Goal: Navigation & Orientation: Find specific page/section

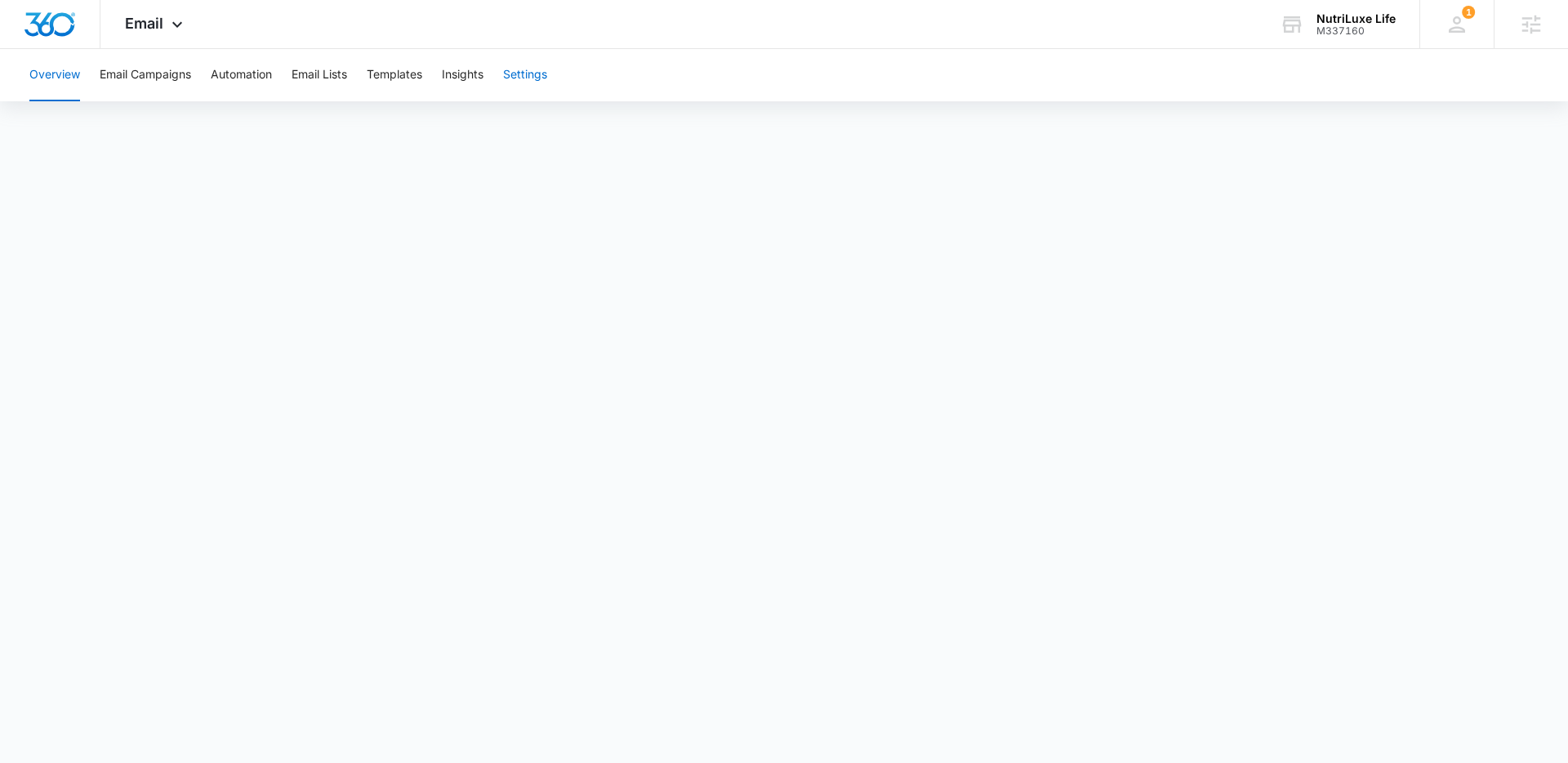
click at [531, 84] on button "Settings" at bounding box center [525, 75] width 44 height 53
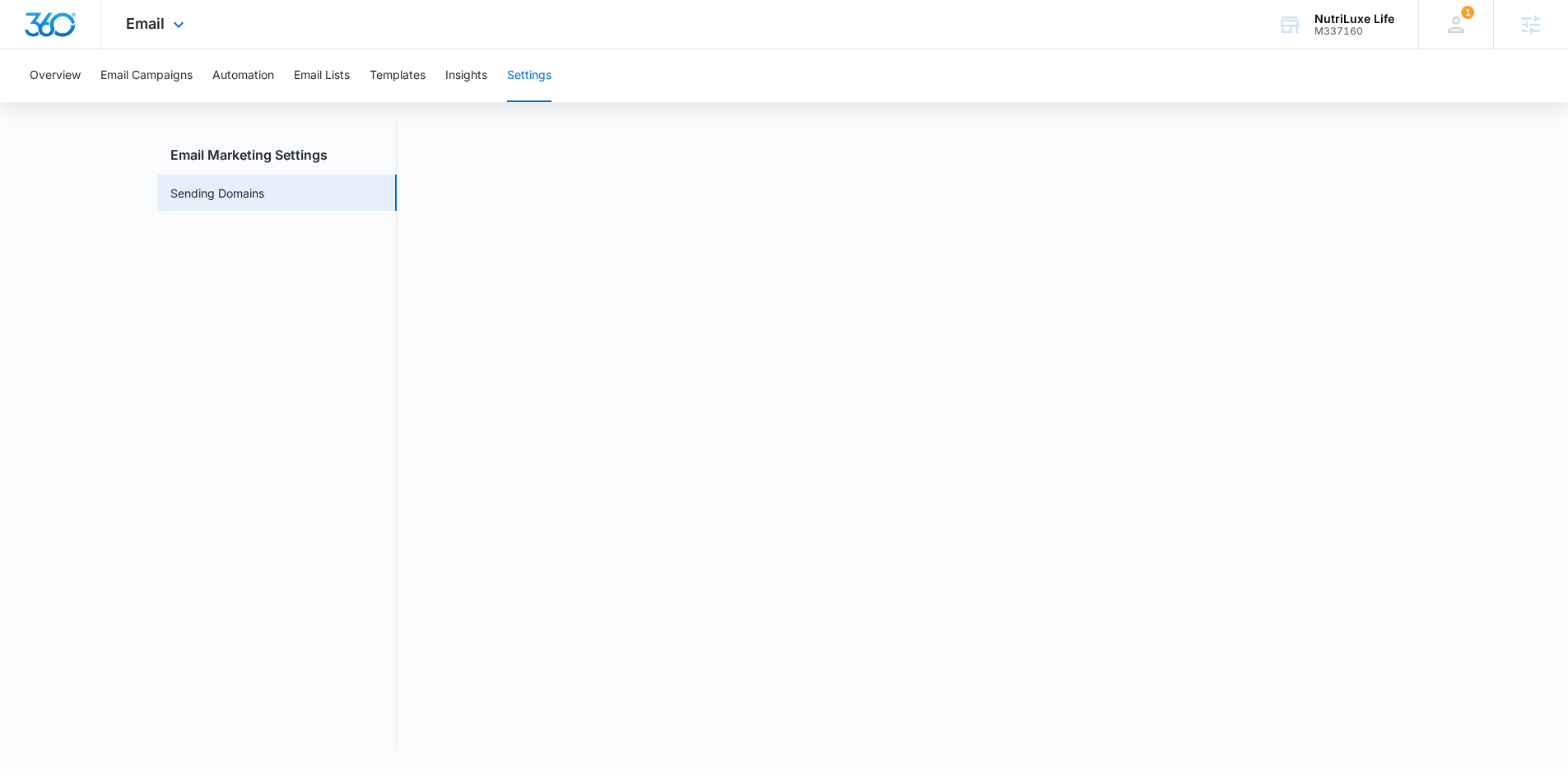
click at [53, 25] on img "Dashboard" at bounding box center [50, 25] width 53 height 25
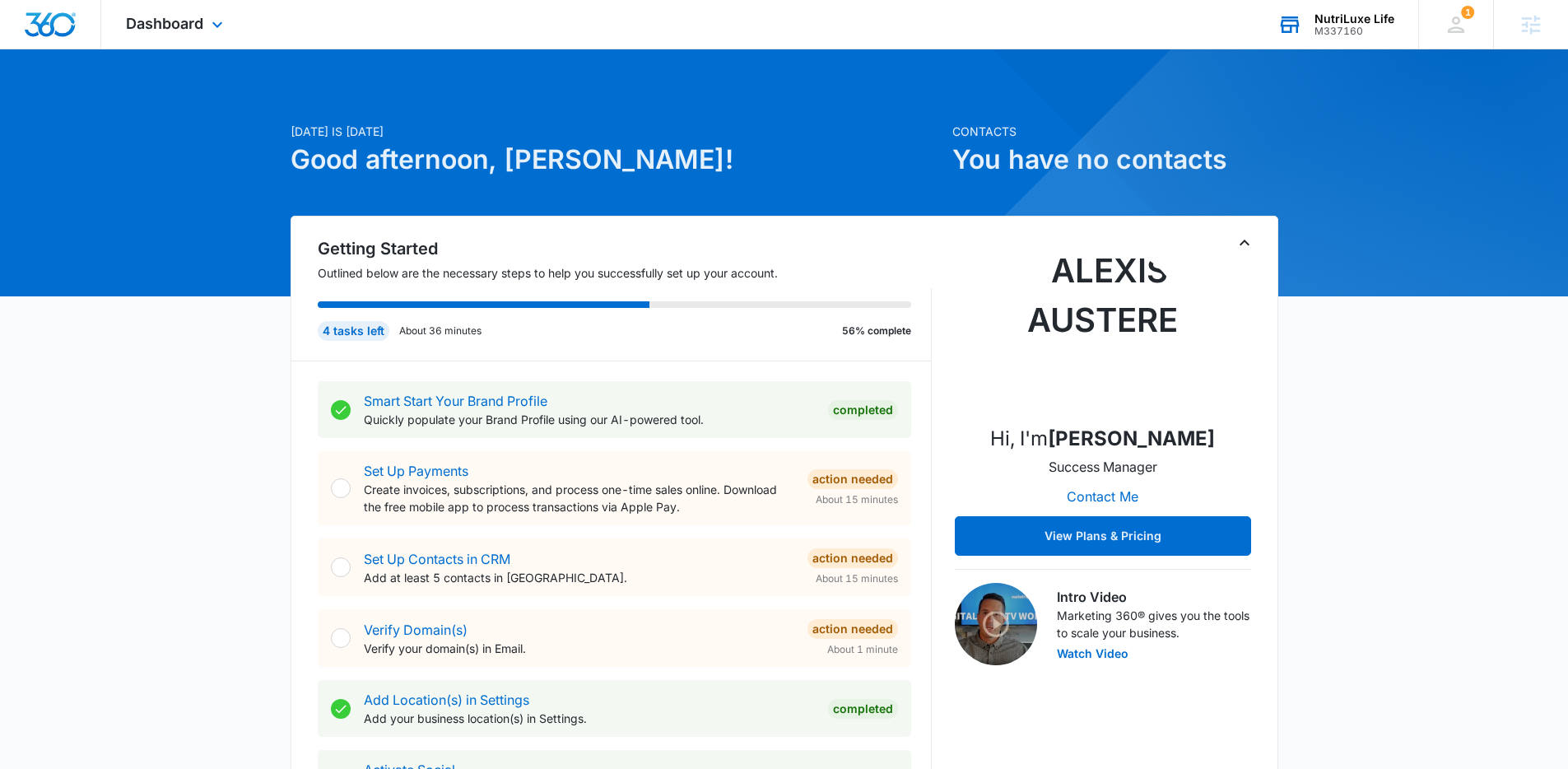
click at [1316, 31] on div "M337160" at bounding box center [1353, 31] width 79 height 12
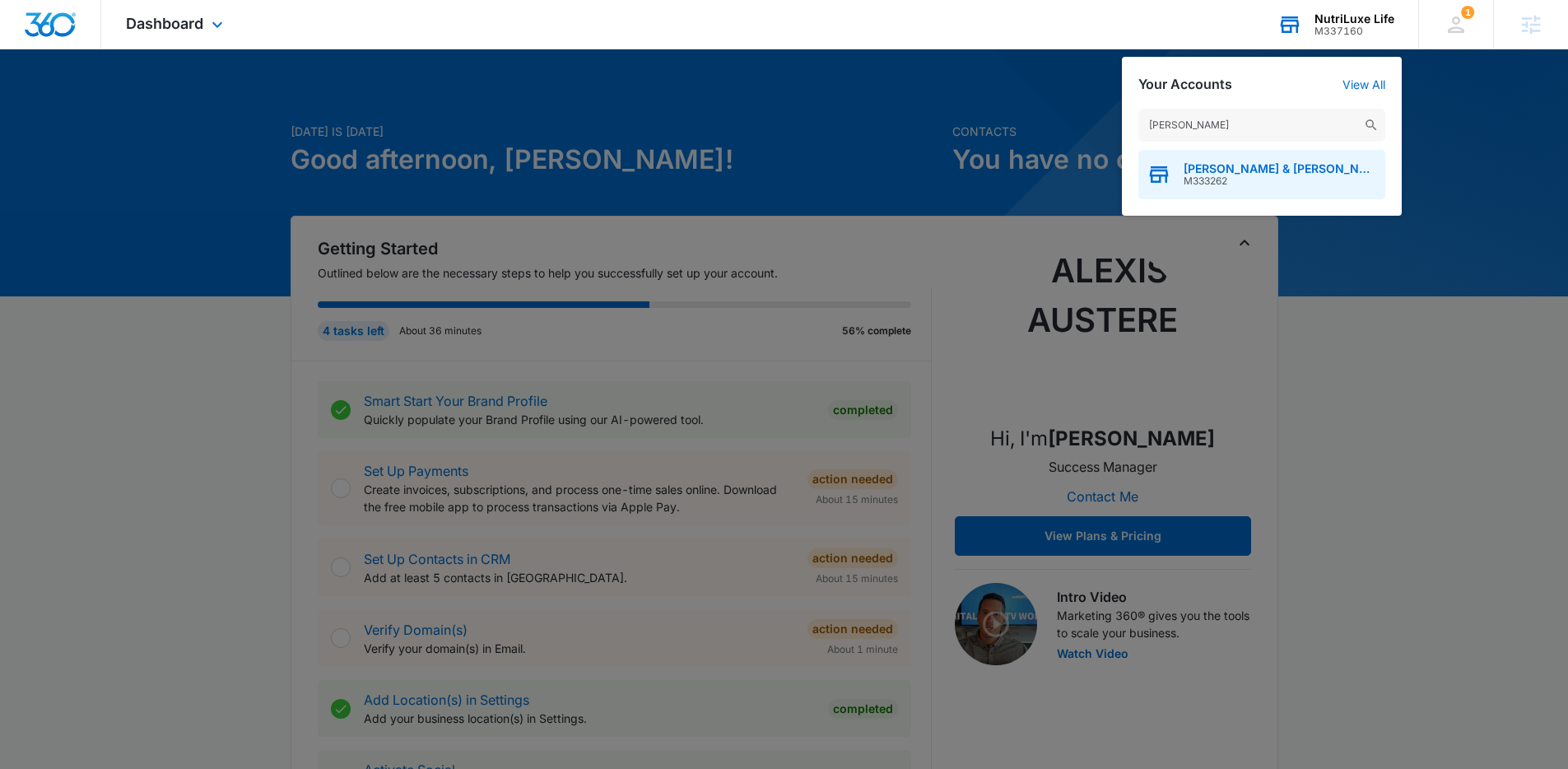
type input "drucker"
click at [1210, 172] on span "Drucker & Mattia PLLC" at bounding box center [1280, 169] width 194 height 13
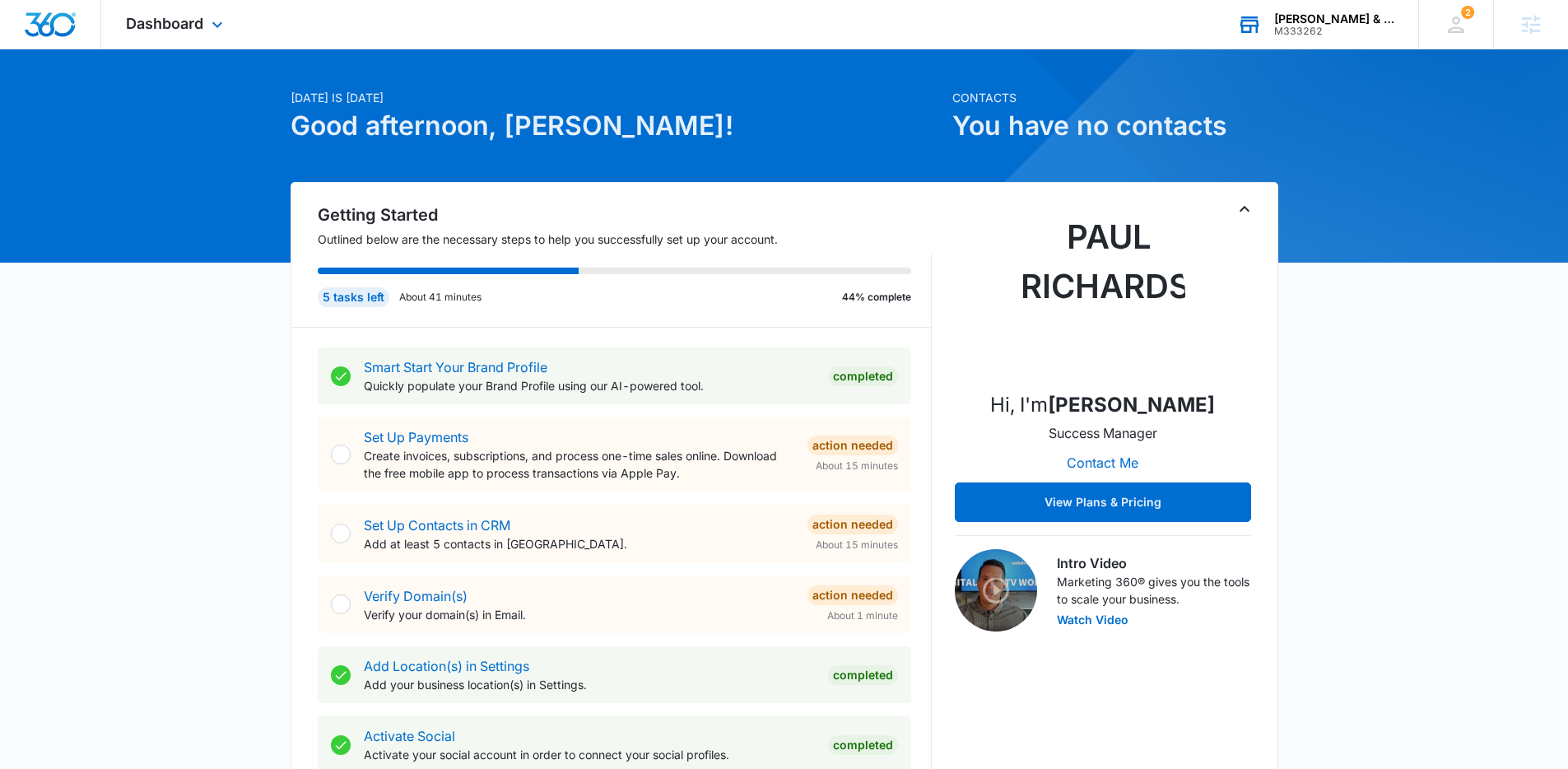
scroll to position [497, 0]
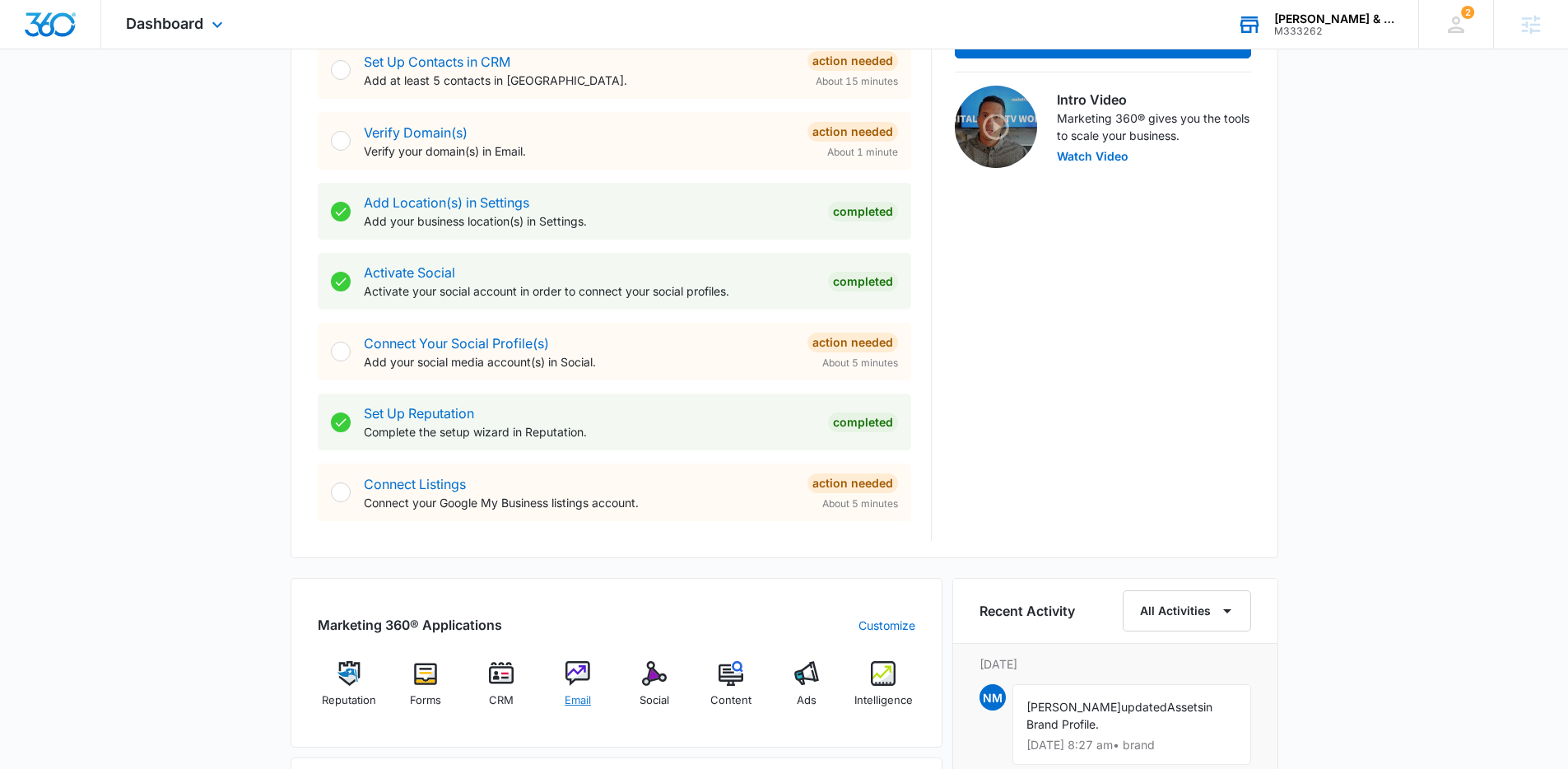
click at [561, 677] on div "Email" at bounding box center [577, 690] width 63 height 59
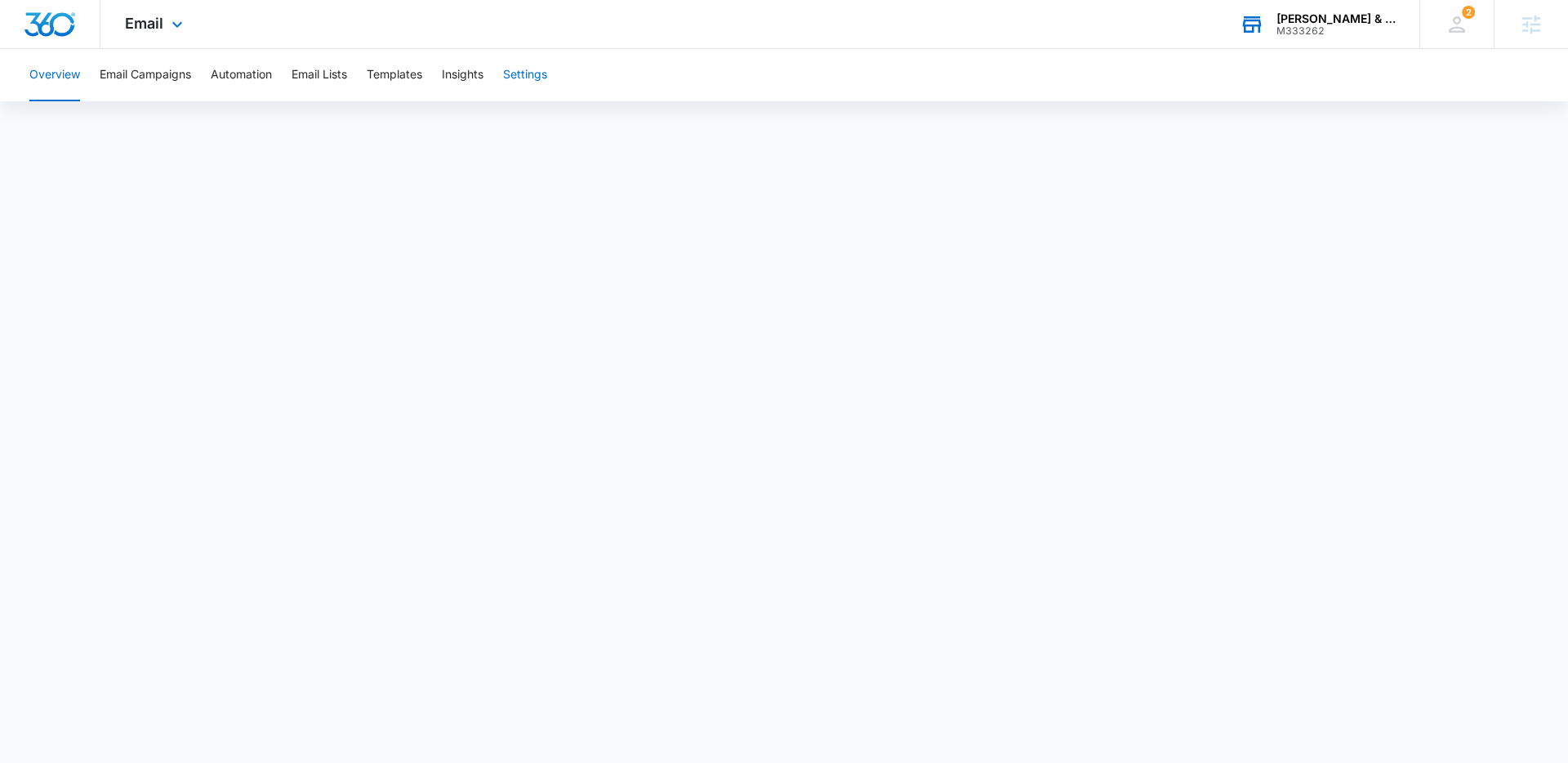
click at [547, 79] on button "Settings" at bounding box center [525, 75] width 44 height 53
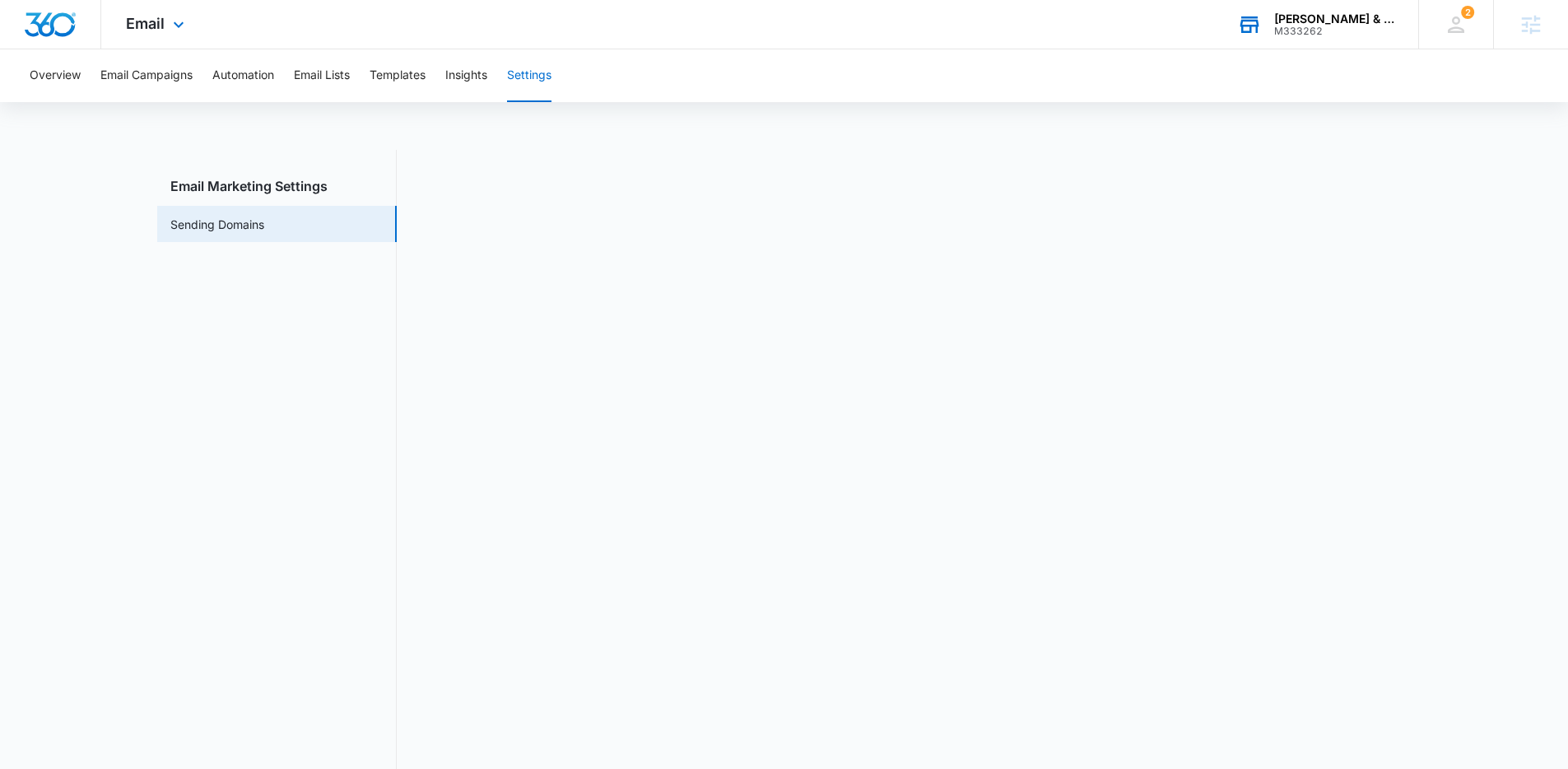
scroll to position [31, 0]
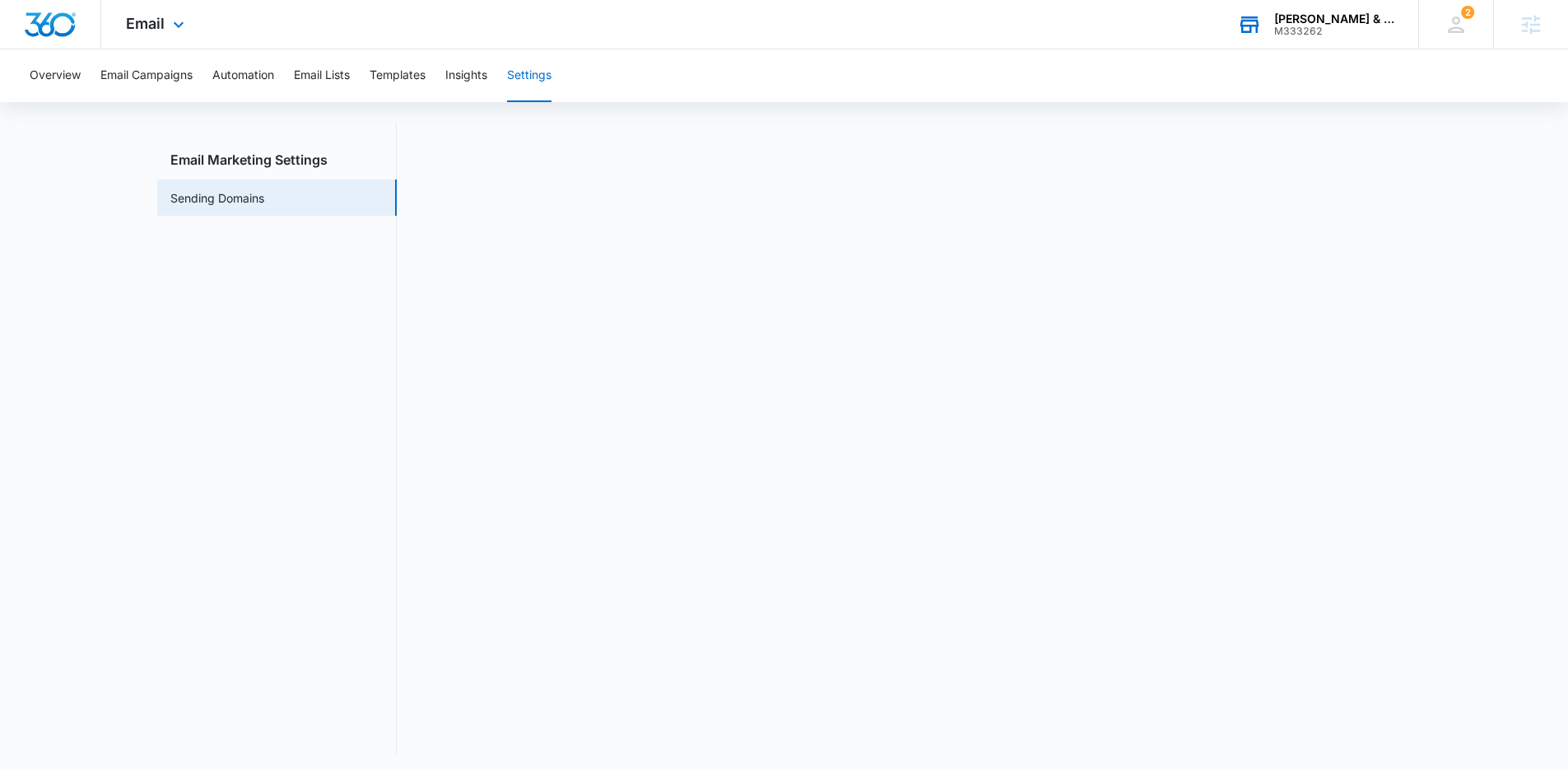
click at [377, 371] on nav "Email Marketing Settings Sending Domains" at bounding box center [277, 438] width 239 height 630
click at [420, 81] on button "Templates" at bounding box center [397, 76] width 56 height 53
click at [525, 79] on button "Settings" at bounding box center [529, 76] width 45 height 53
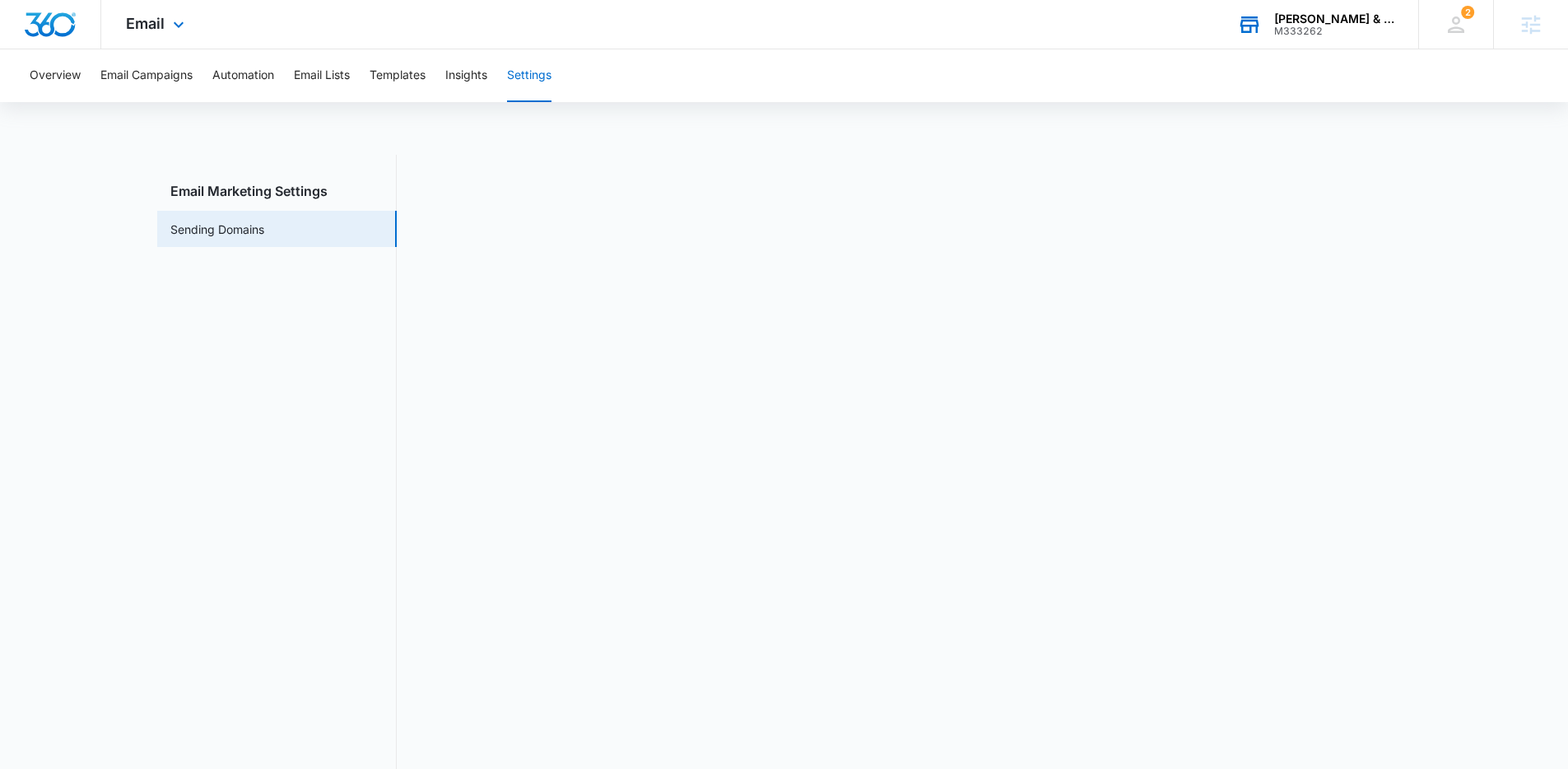
click at [1436, 390] on main "Email Marketing Settings Sending Domains" at bounding box center [784, 479] width 1568 height 650
click at [218, 72] on button "Automation" at bounding box center [244, 76] width 62 height 53
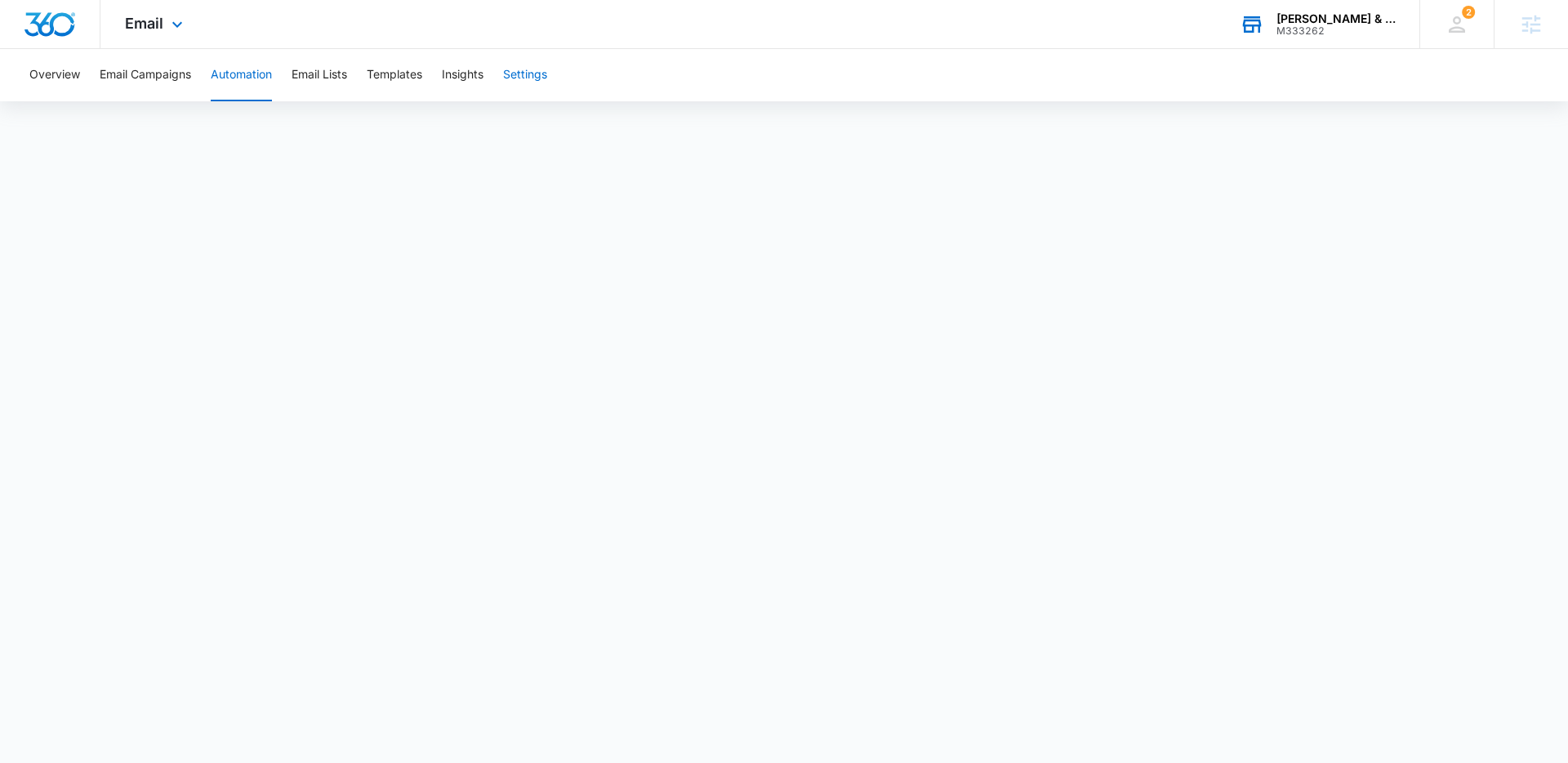
click at [519, 78] on button "Settings" at bounding box center [525, 75] width 44 height 53
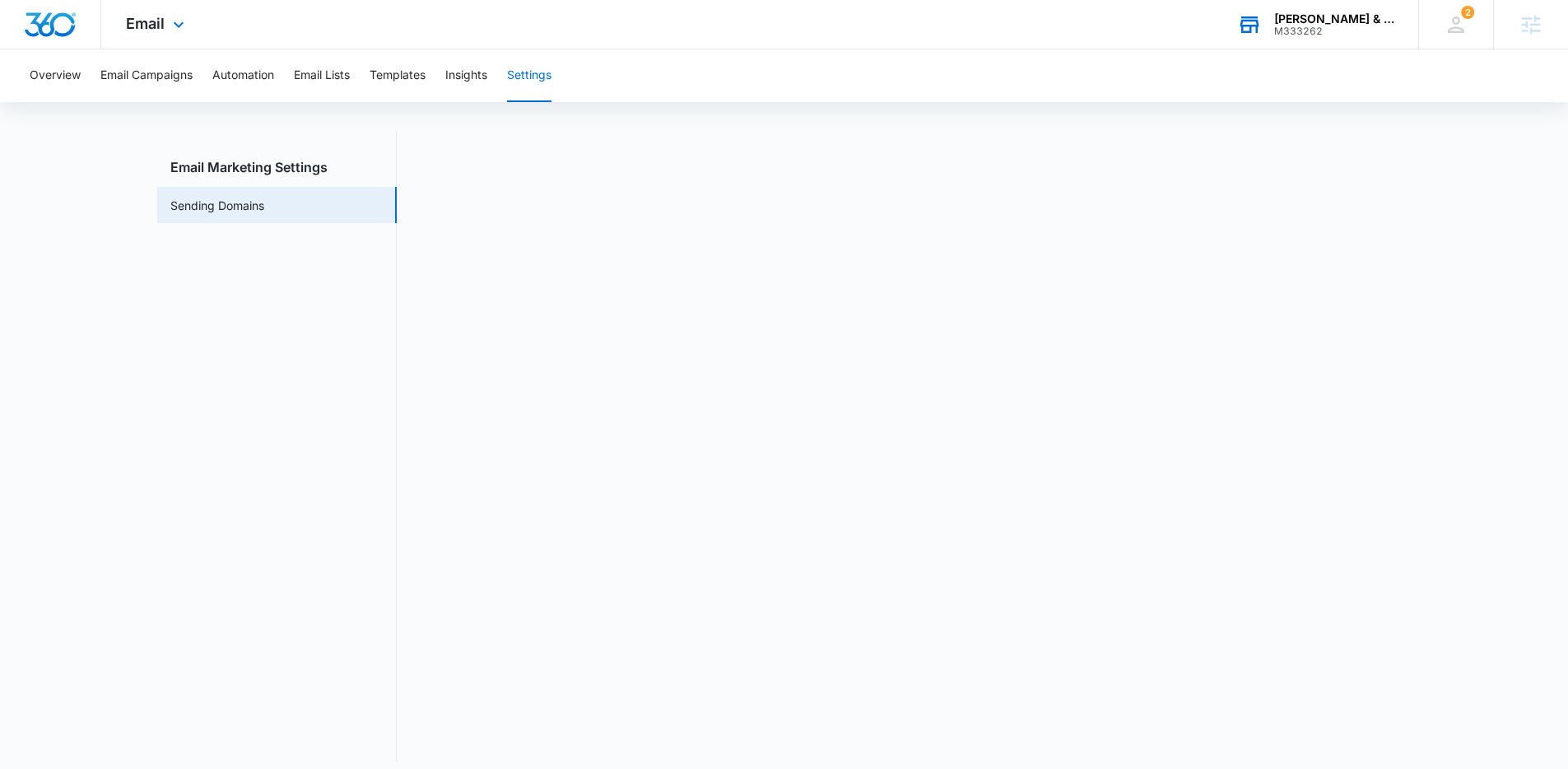
scroll to position [37, 0]
click at [237, 64] on button "Automation" at bounding box center [244, 76] width 62 height 53
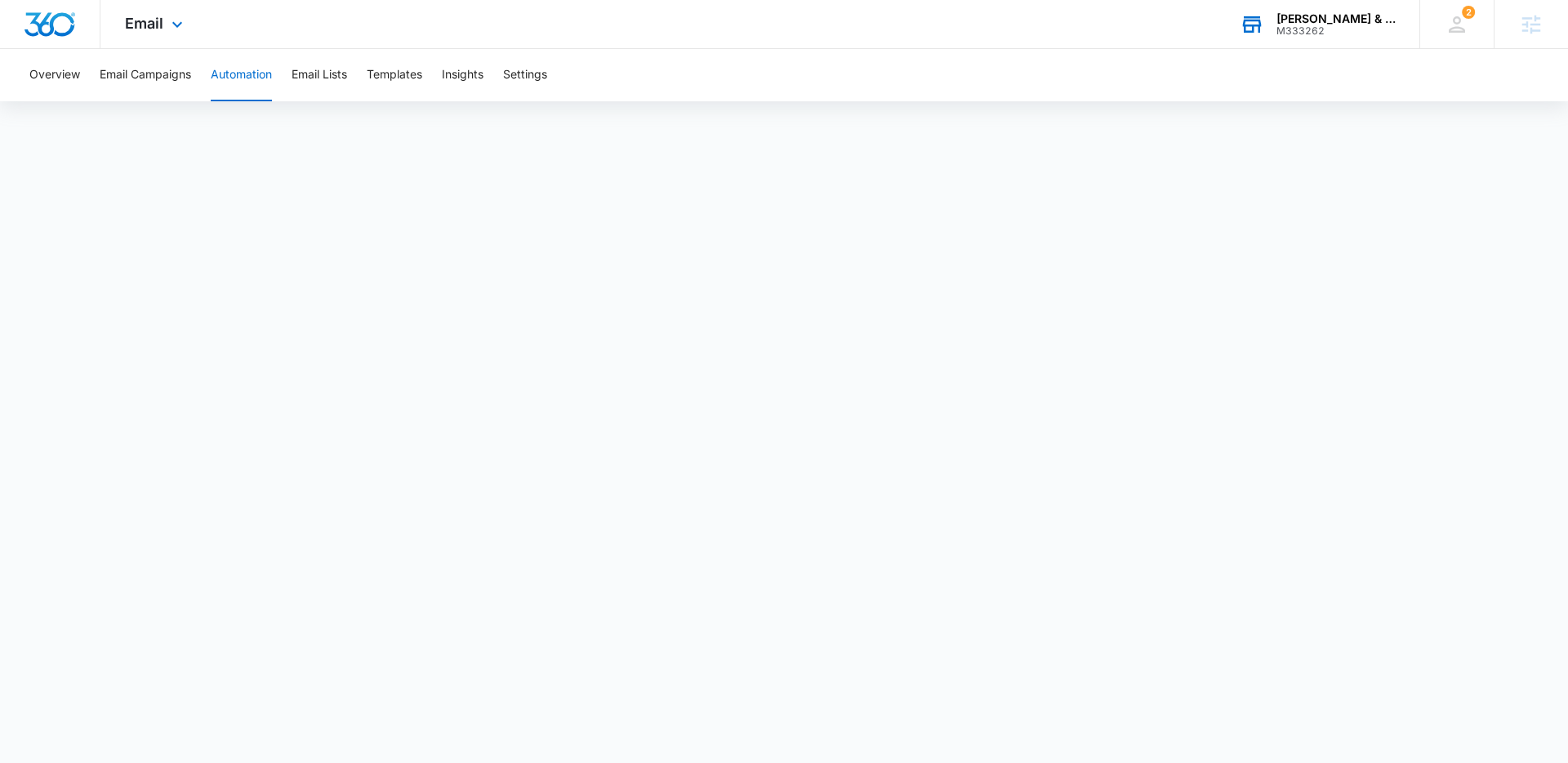
click at [29, 25] on img "Dashboard" at bounding box center [50, 24] width 53 height 24
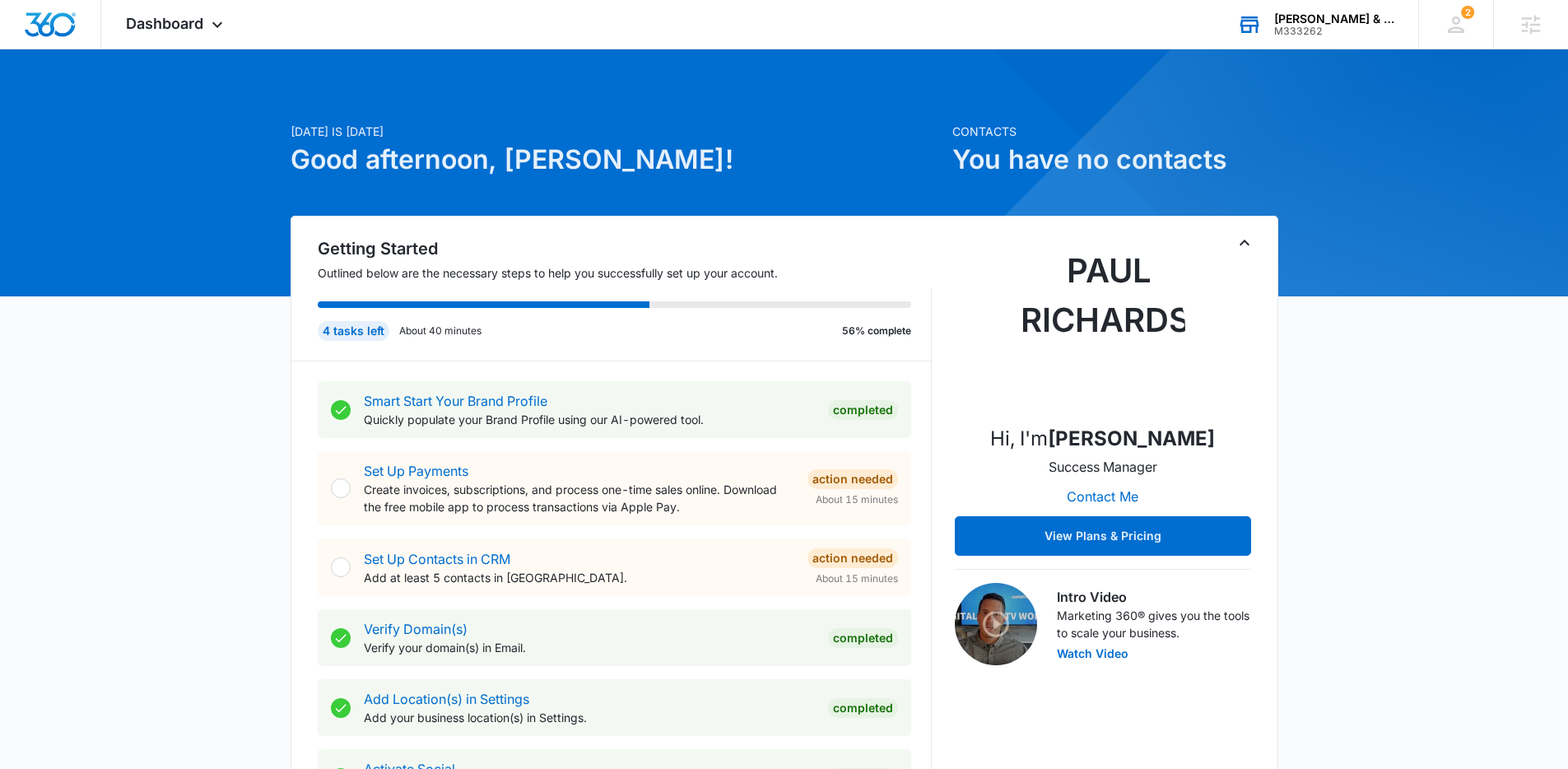
click at [1319, 23] on div "Drucker & Mattia PLLC" at bounding box center [1334, 19] width 121 height 13
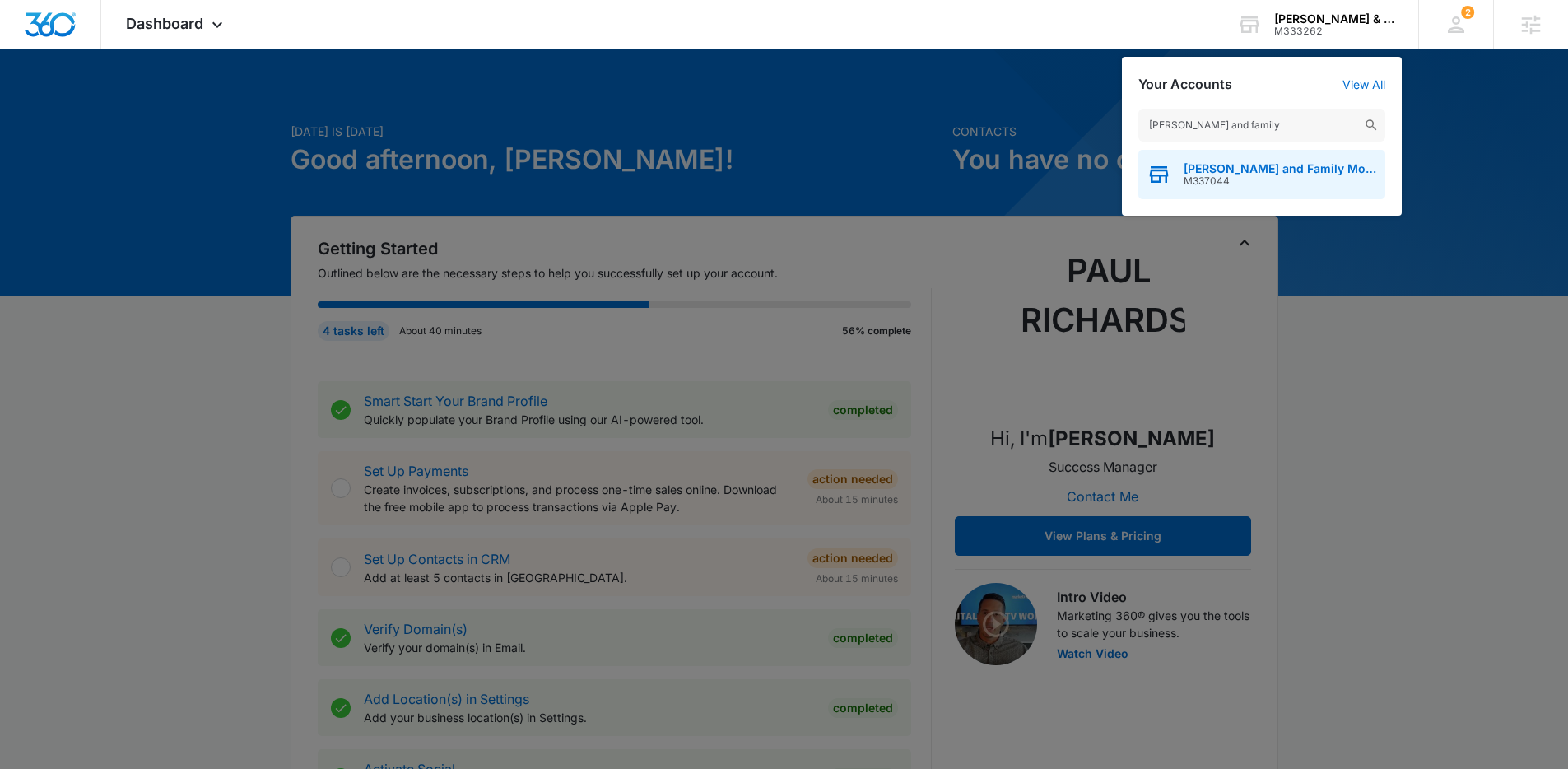
type input "kane and family"
click at [1250, 173] on span "[PERSON_NAME] and Family Movers" at bounding box center [1280, 169] width 194 height 13
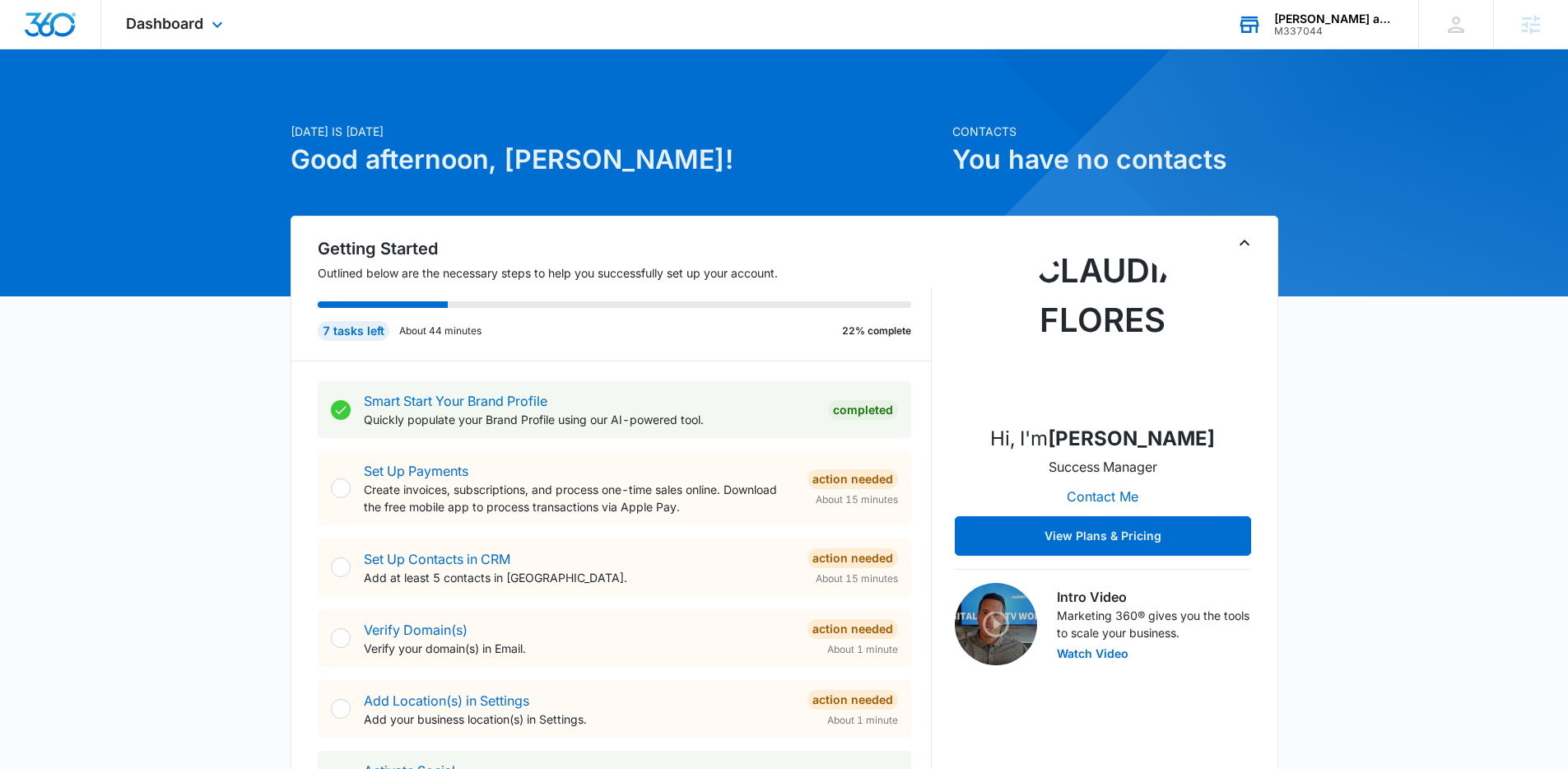
click at [1315, 10] on div "Kane and Family Movers M337044 Your Accounts View All" at bounding box center [1314, 24] width 205 height 48
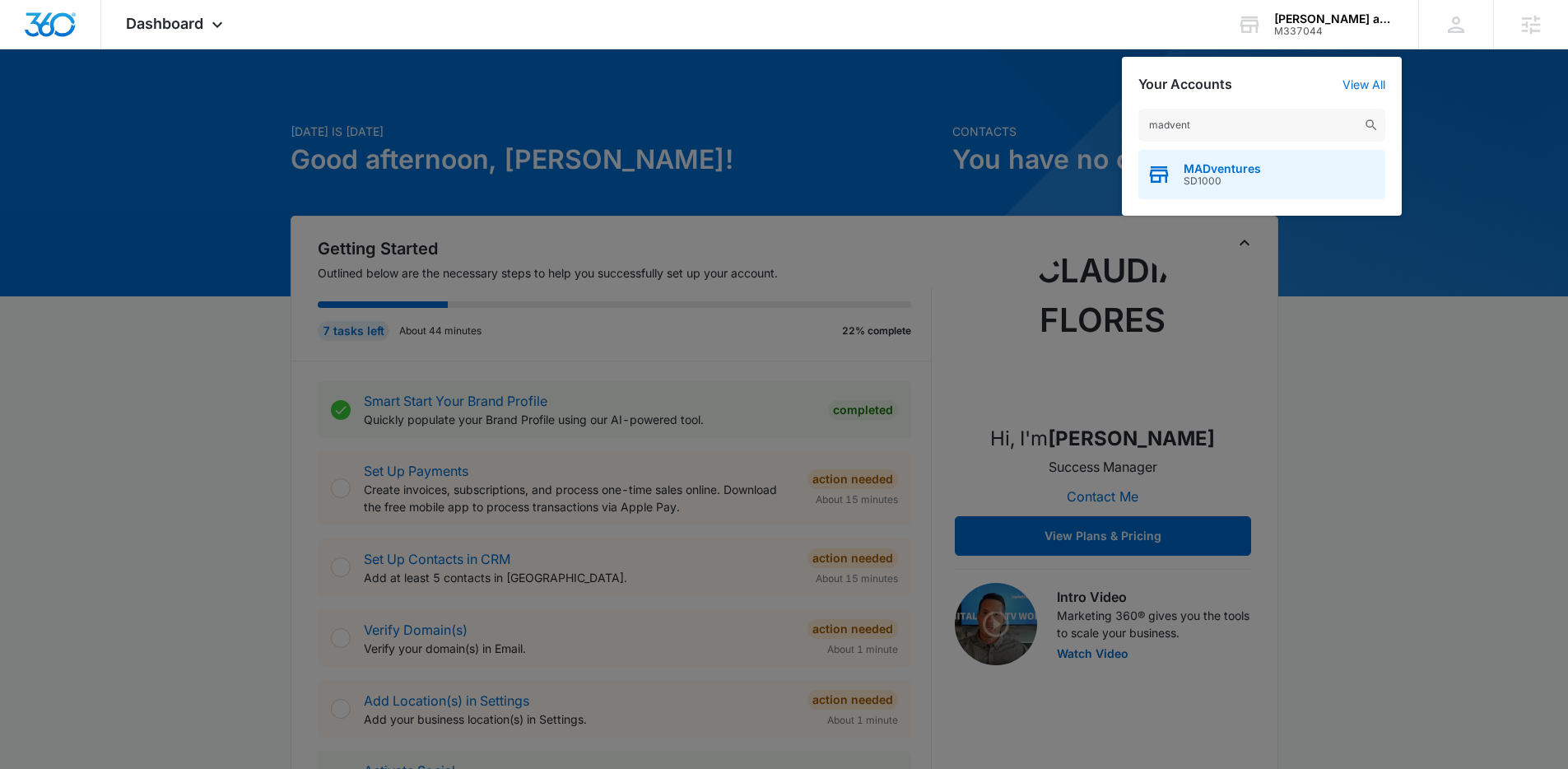
type input "madvent"
click at [1177, 164] on div "MADventures SD1000" at bounding box center [1261, 174] width 247 height 49
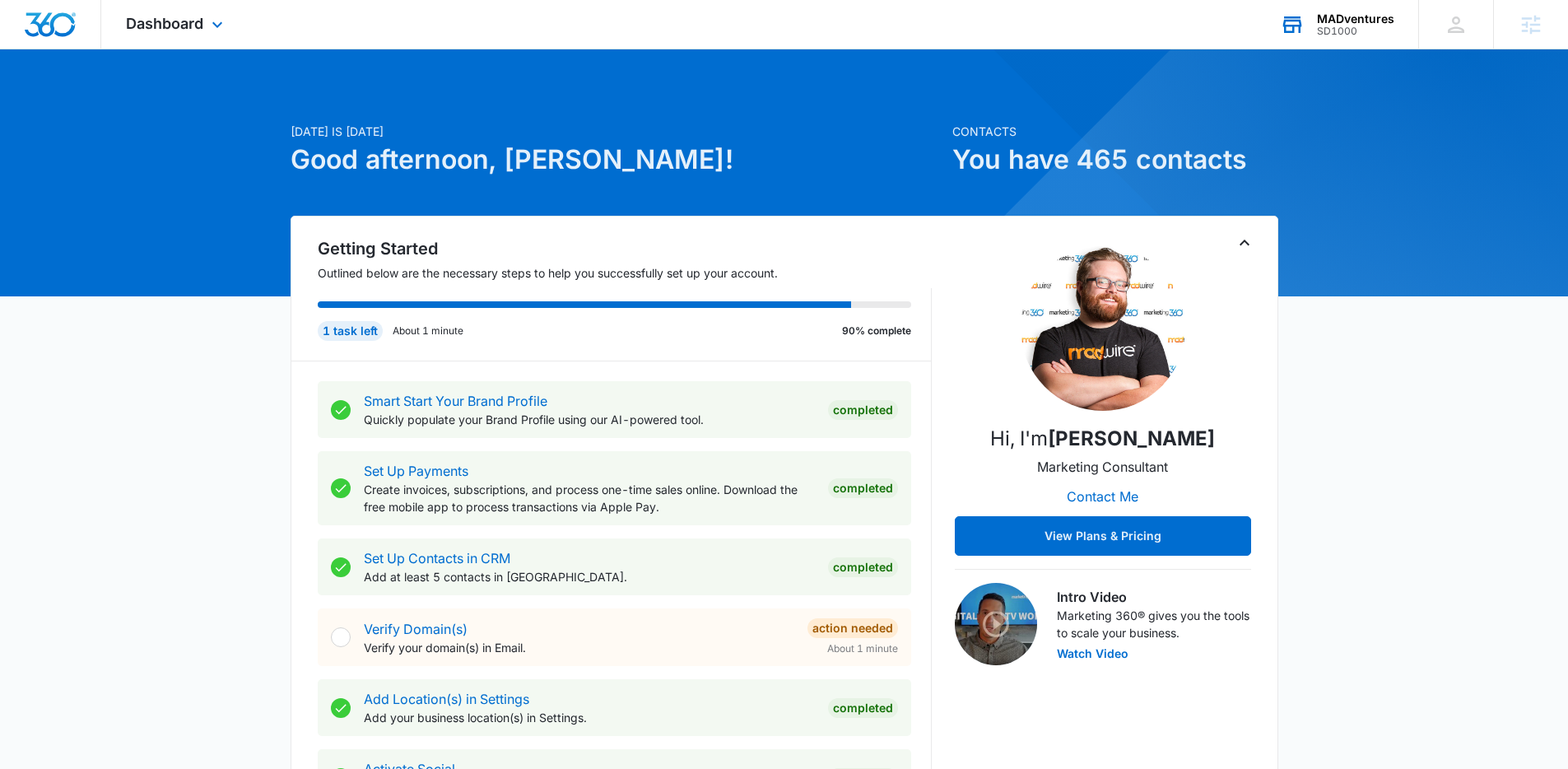
click at [1362, 30] on div "SD1000" at bounding box center [1355, 31] width 78 height 12
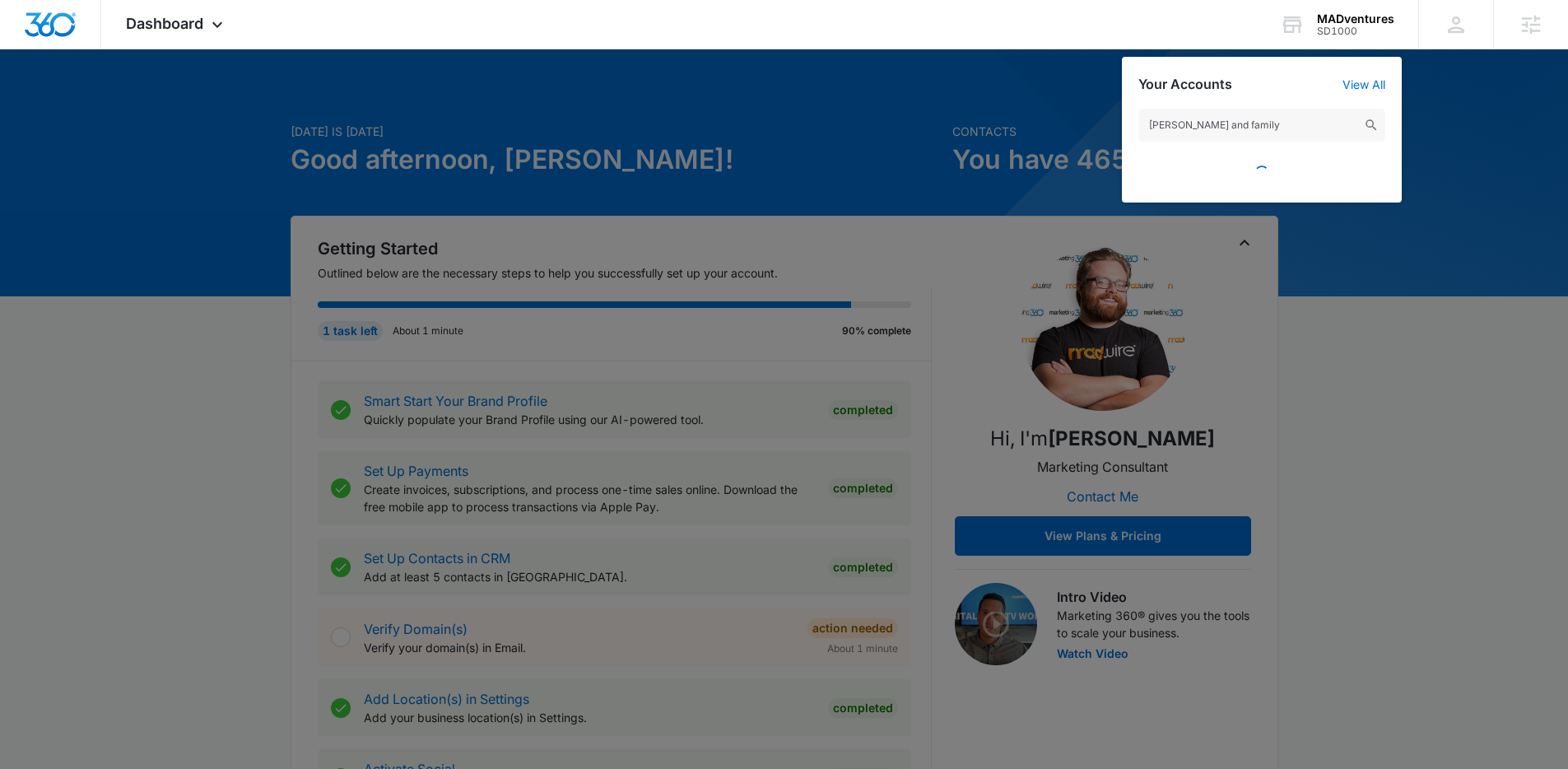
type input "kane and family"
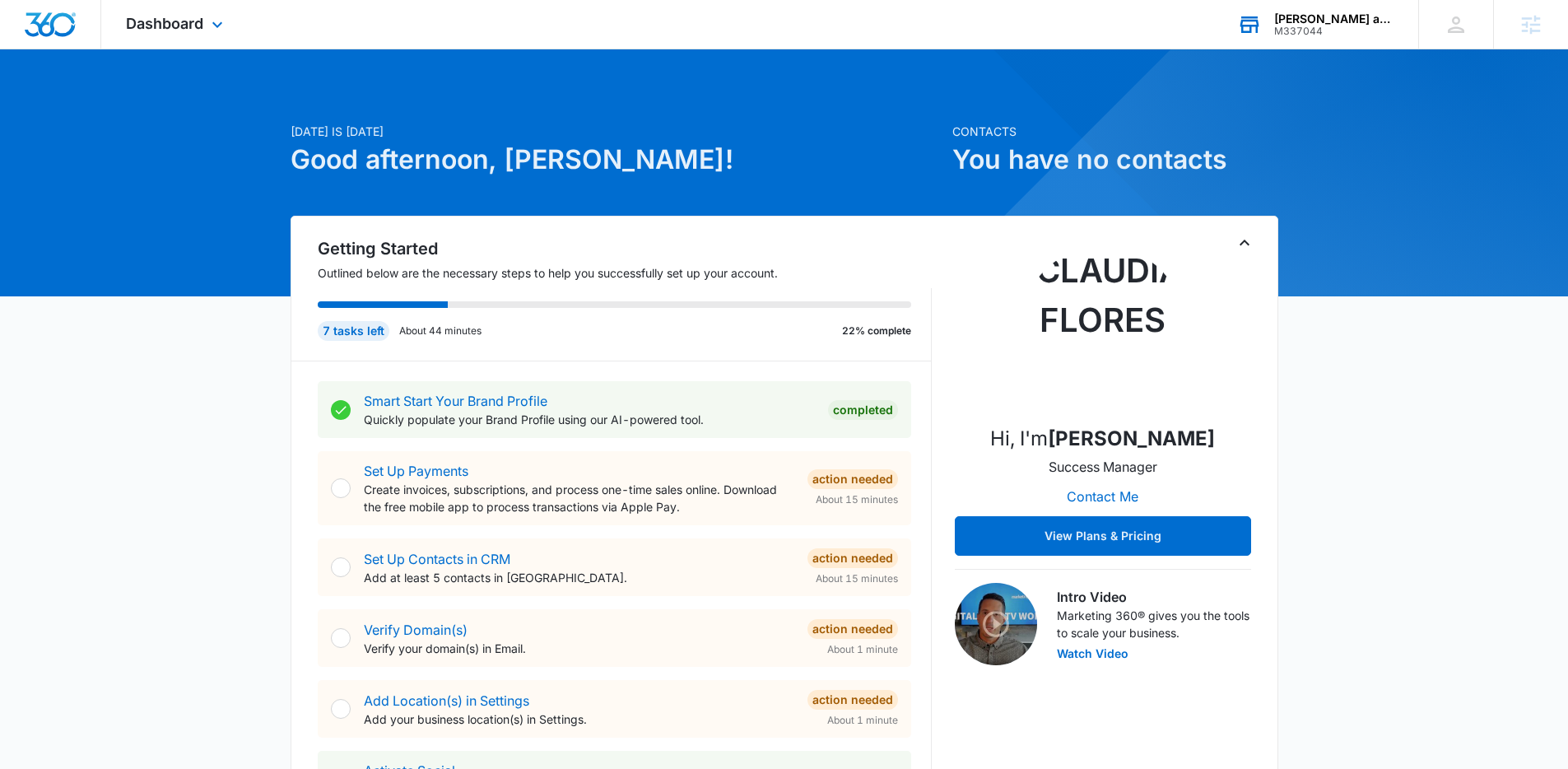
click at [1304, 13] on div "[PERSON_NAME] and Family Movers" at bounding box center [1334, 19] width 121 height 13
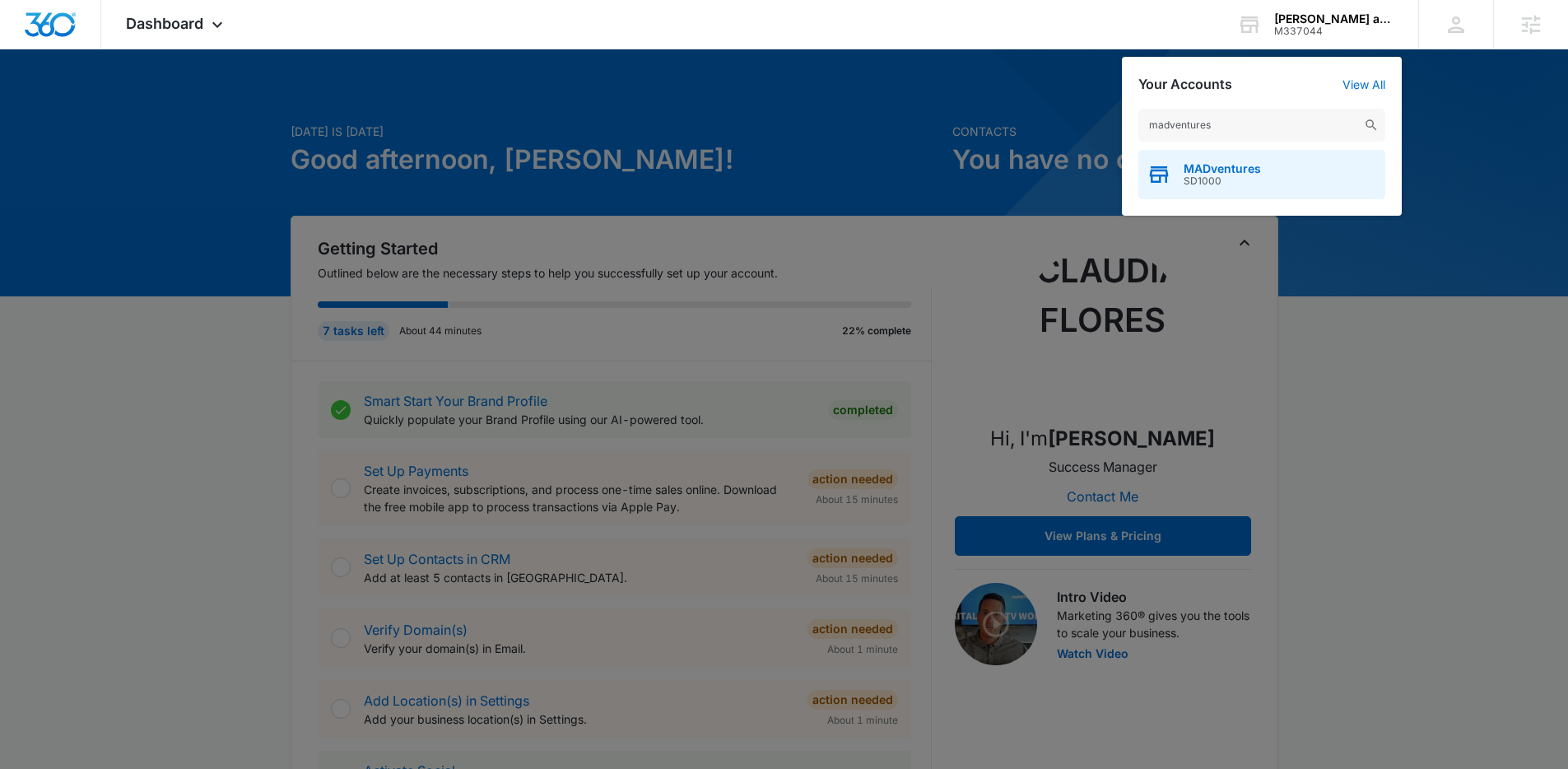
type input "madventures"
click at [1271, 187] on div "MADventures SD1000" at bounding box center [1261, 174] width 247 height 49
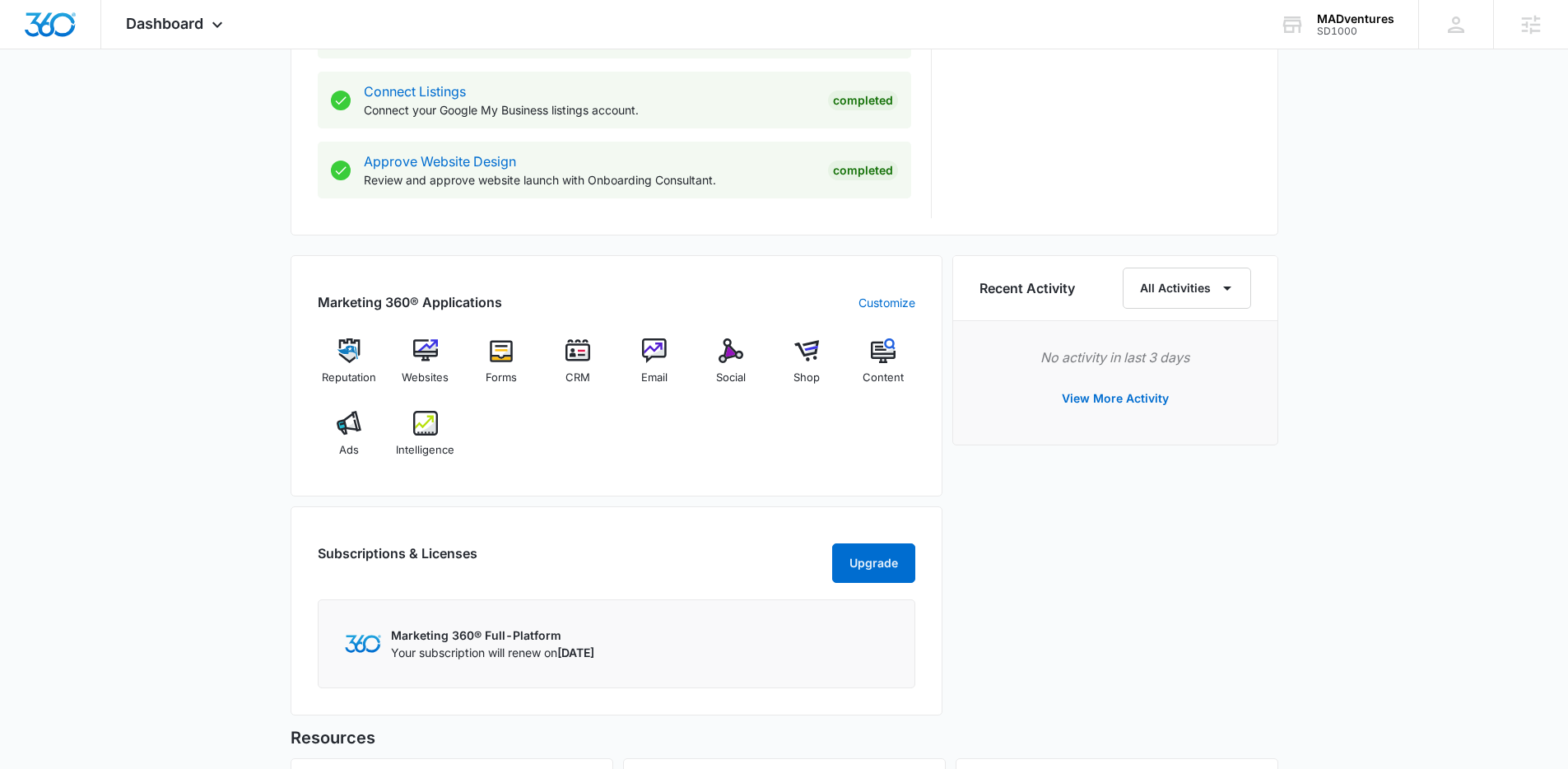
scroll to position [1148, 0]
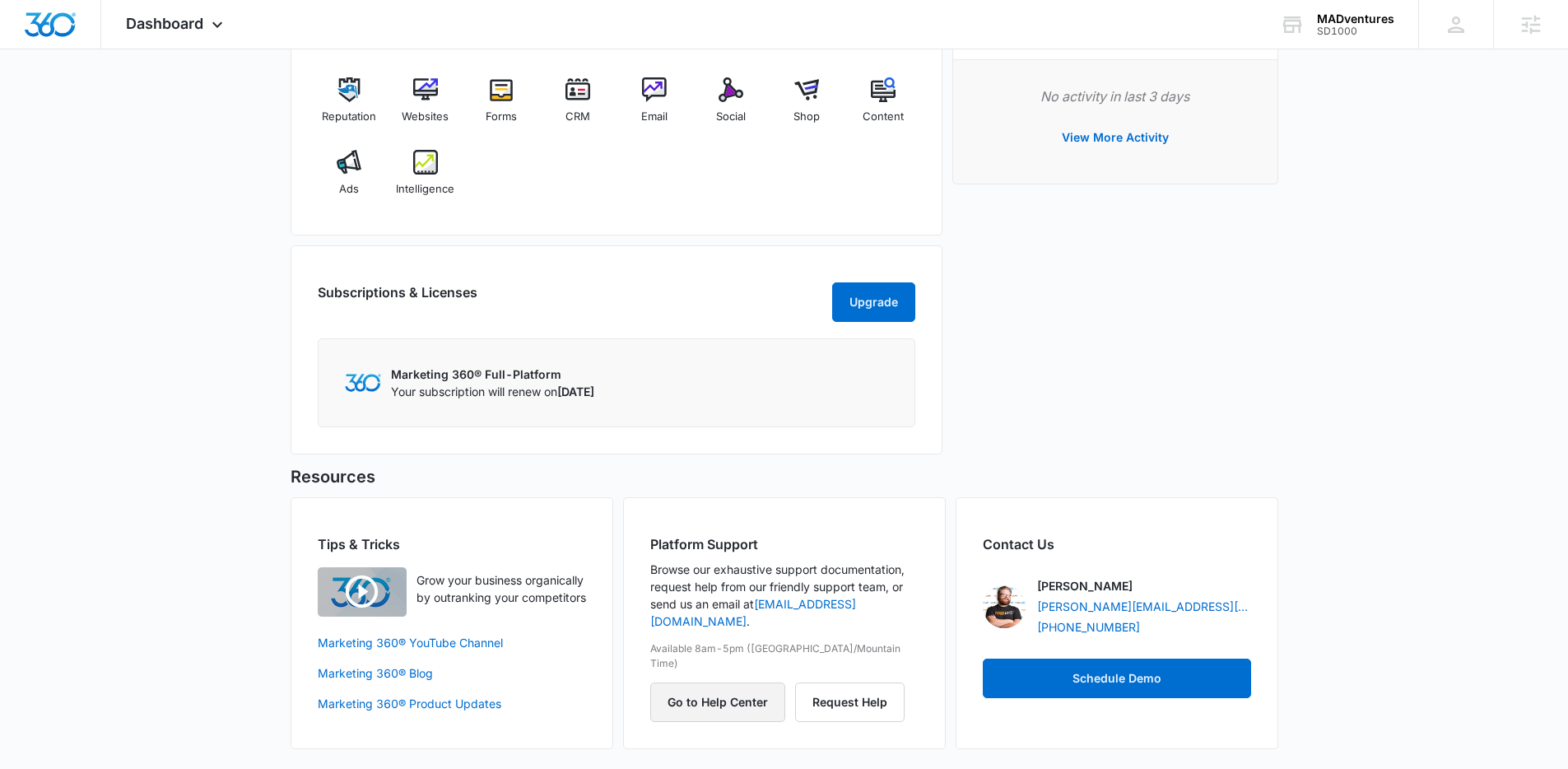
click at [711, 682] on button "Go to Help Center" at bounding box center [718, 701] width 135 height 39
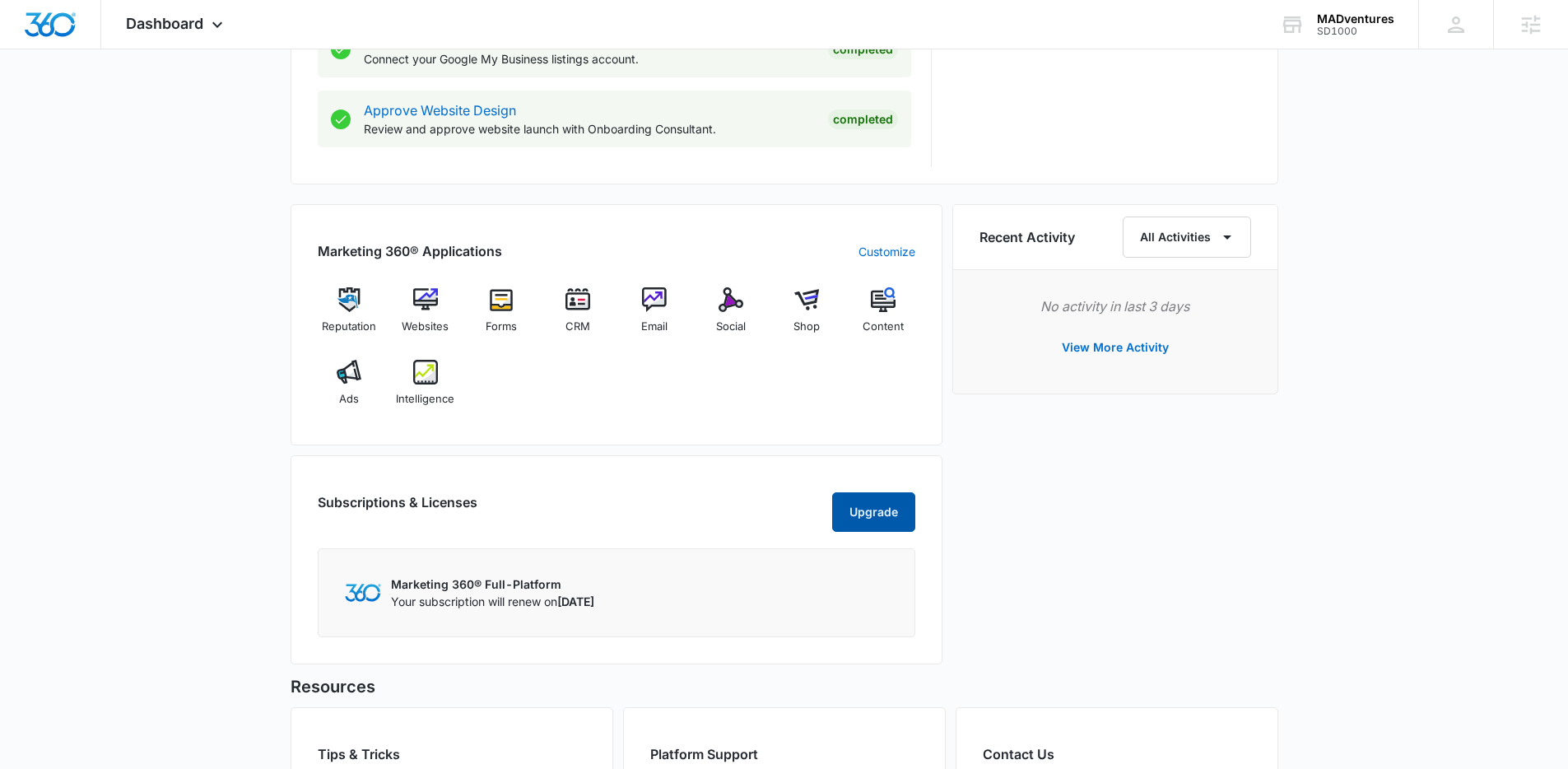
scroll to position [937, 0]
click at [345, 322] on span "Reputation" at bounding box center [348, 328] width 54 height 16
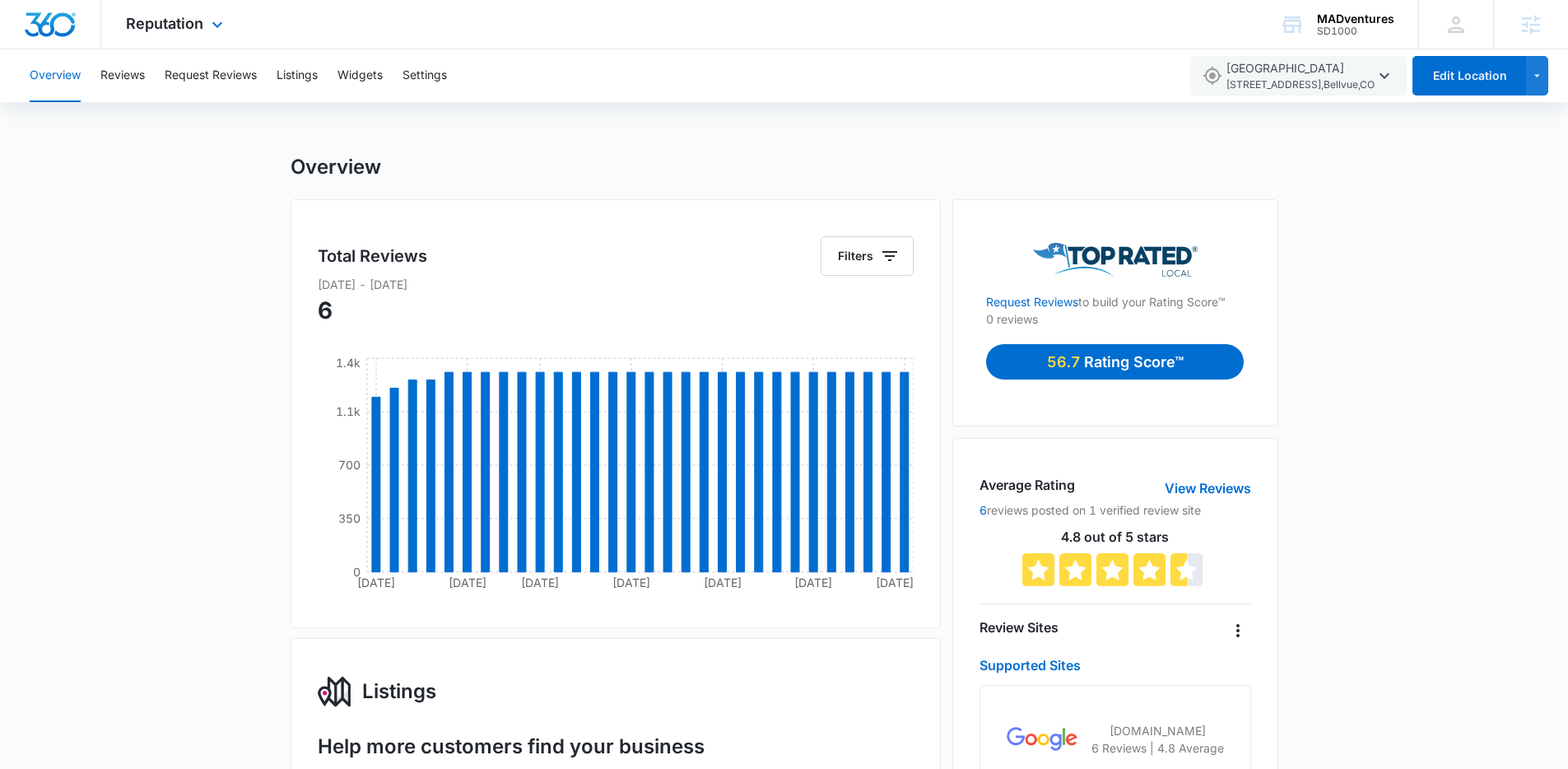
click at [42, 22] on img "Dashboard" at bounding box center [50, 25] width 53 height 25
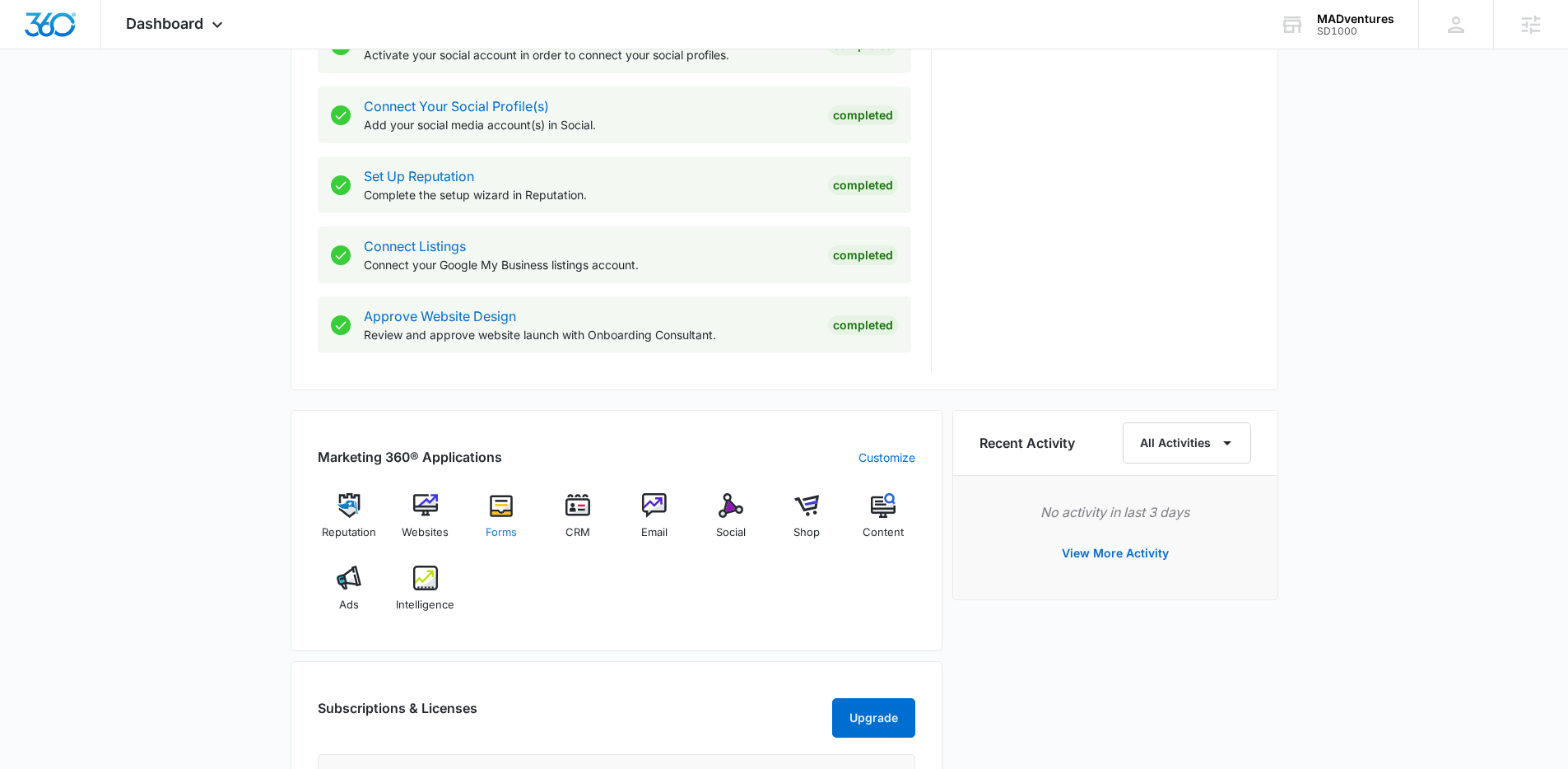
scroll to position [746, 0]
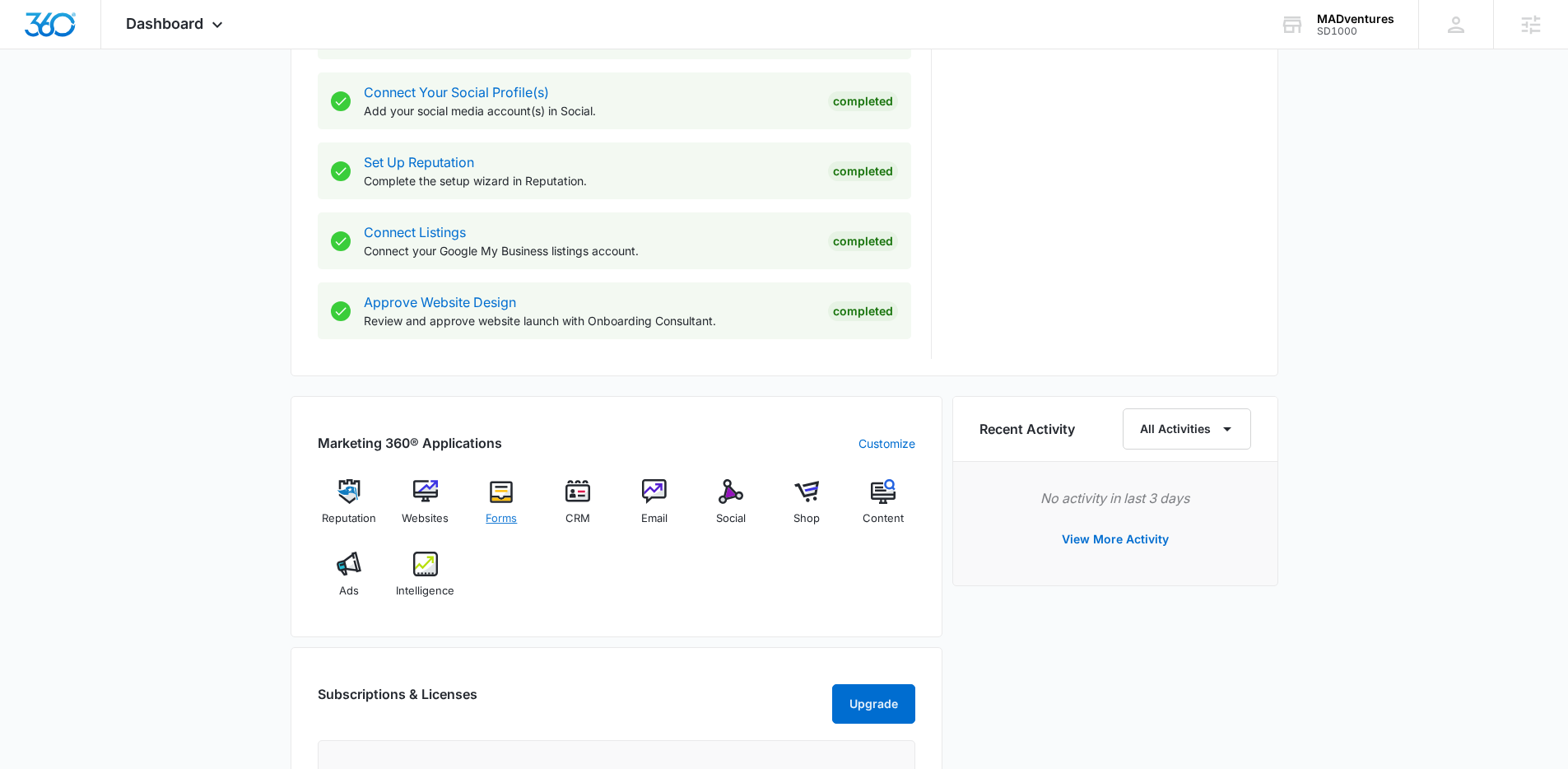
click at [498, 481] on img at bounding box center [500, 490] width 25 height 25
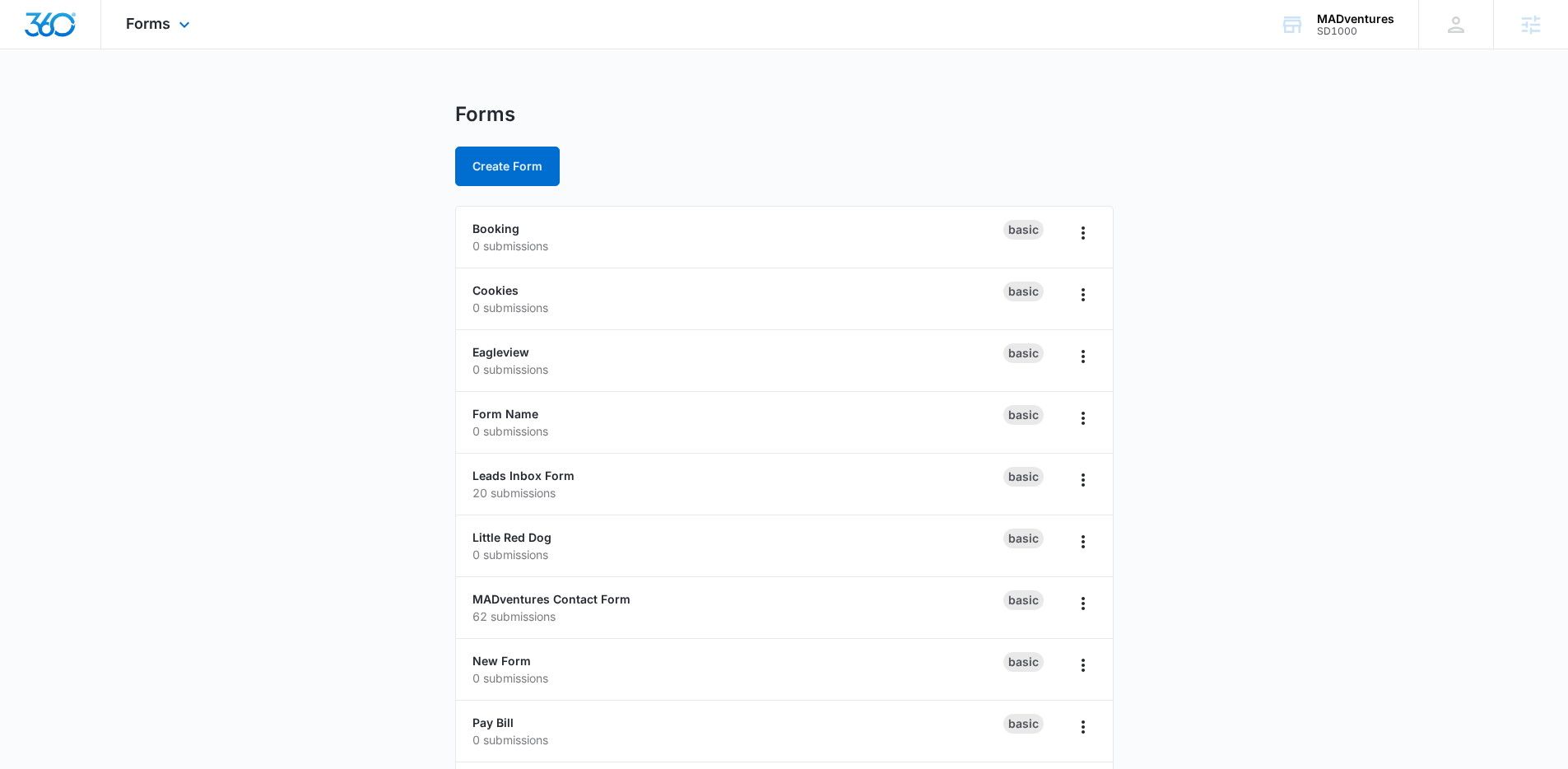
click at [38, 29] on img "Dashboard" at bounding box center [50, 25] width 53 height 25
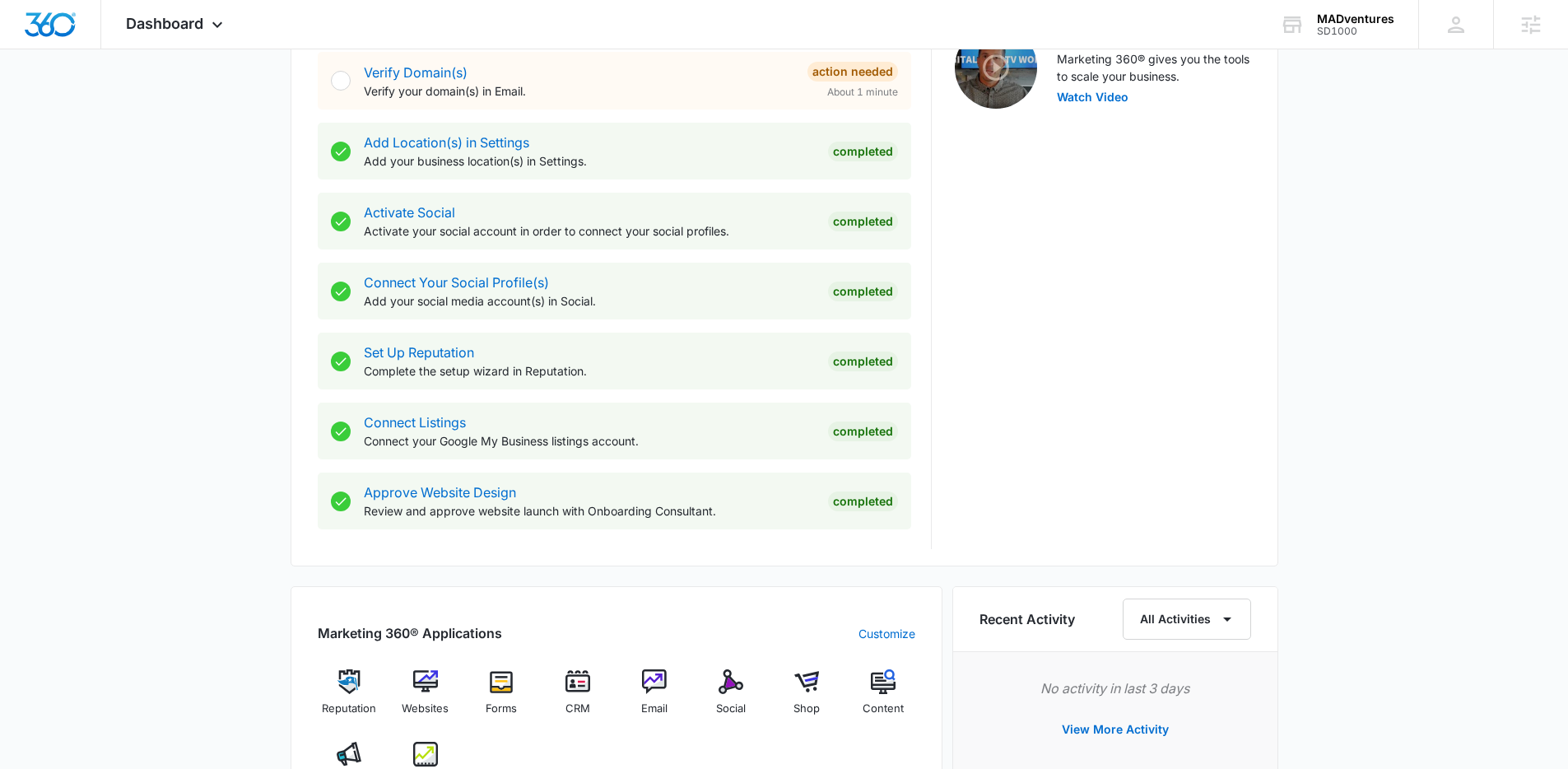
scroll to position [627, 0]
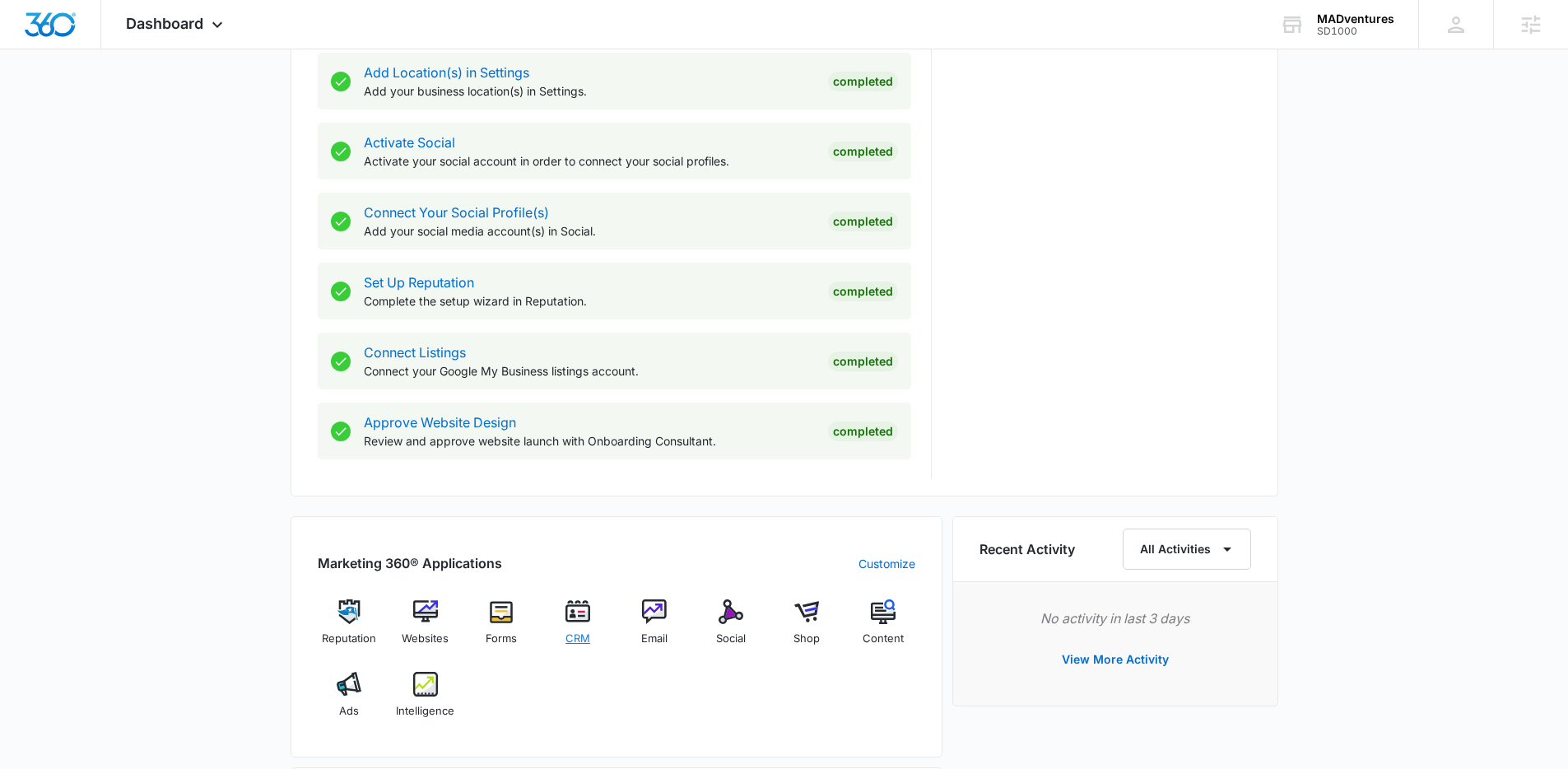
click at [585, 612] on img at bounding box center [577, 611] width 25 height 25
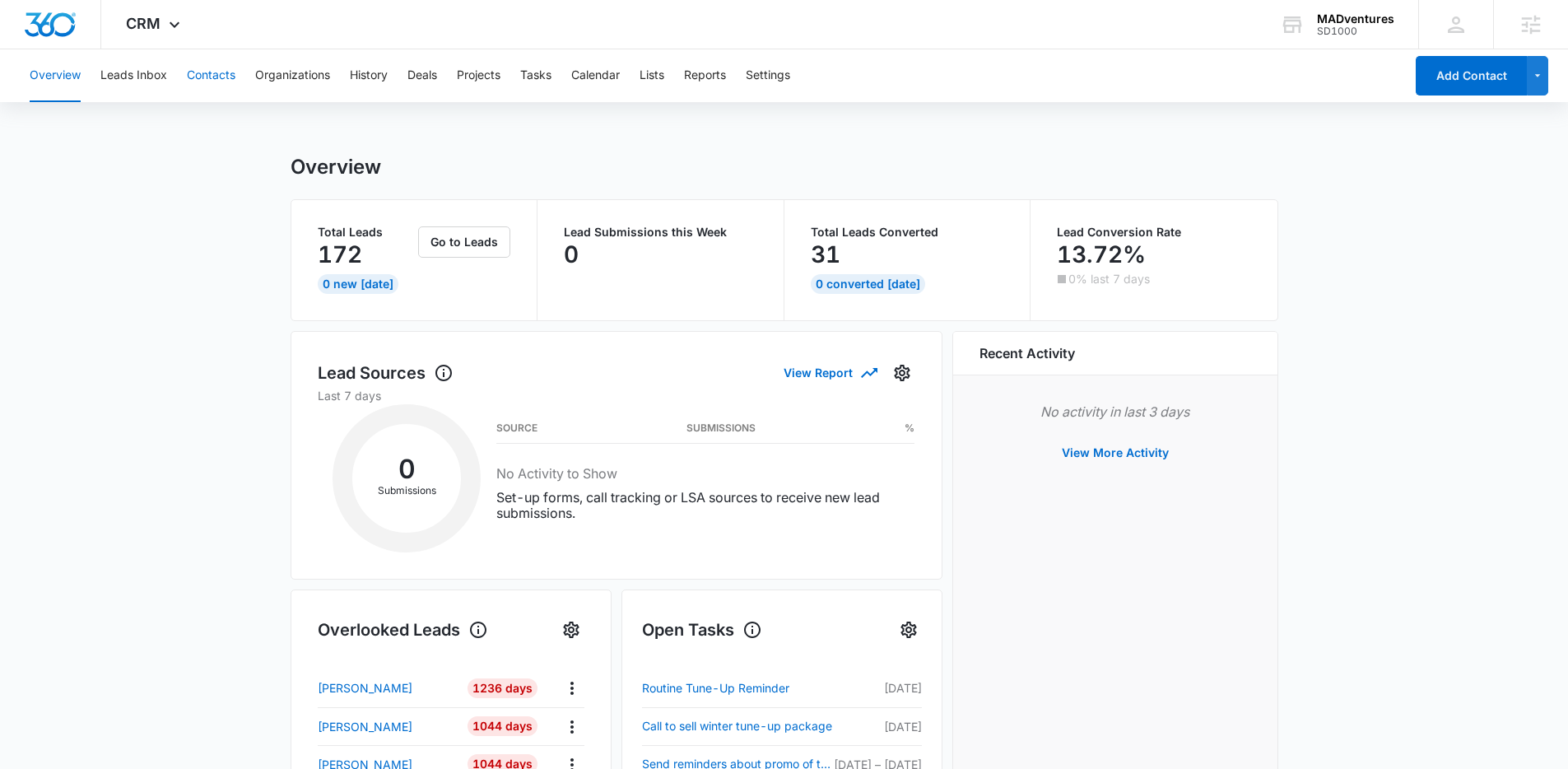
click at [217, 85] on button "Contacts" at bounding box center [211, 76] width 48 height 53
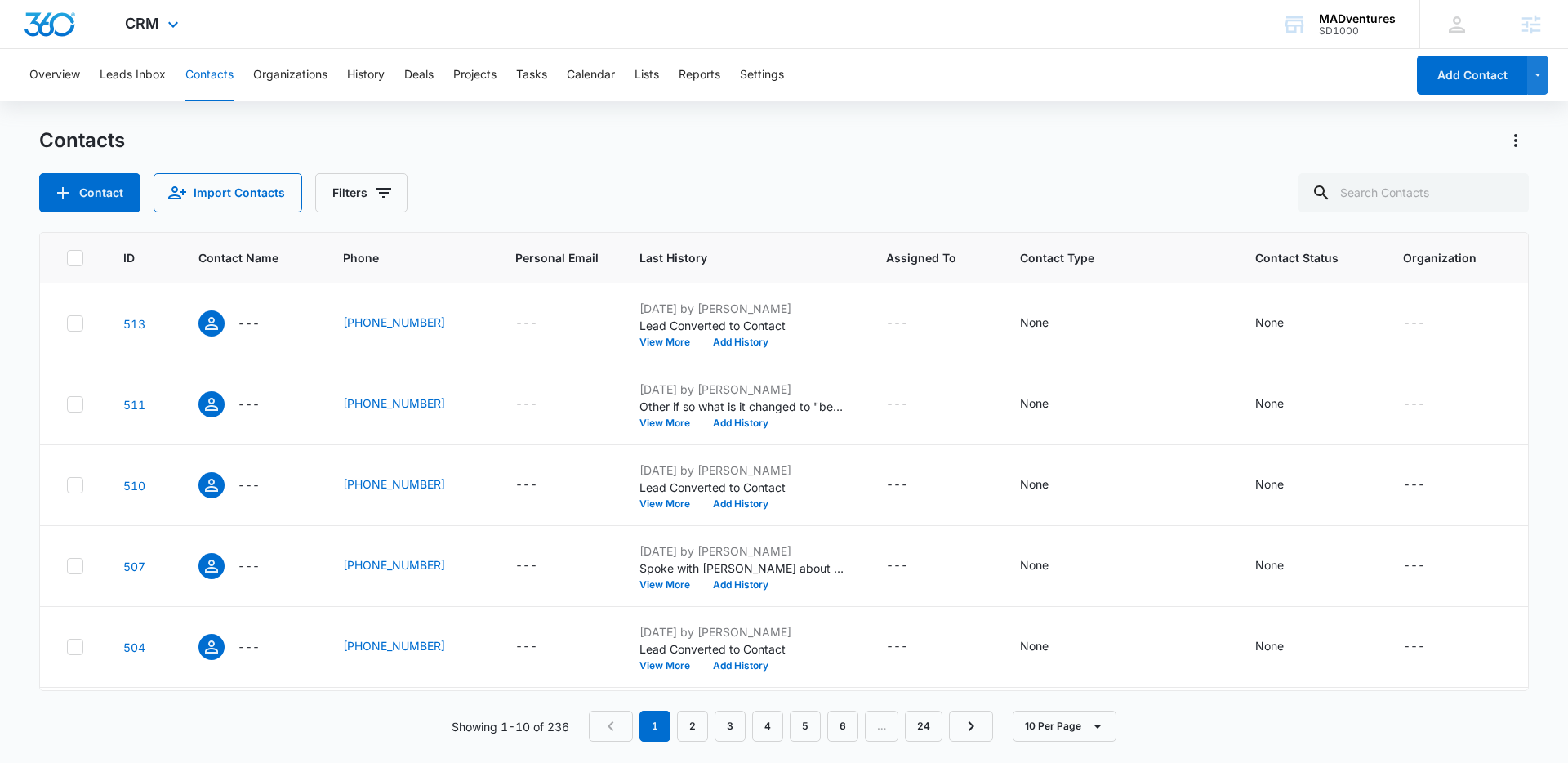
click at [44, 27] on img "Dashboard" at bounding box center [50, 24] width 53 height 24
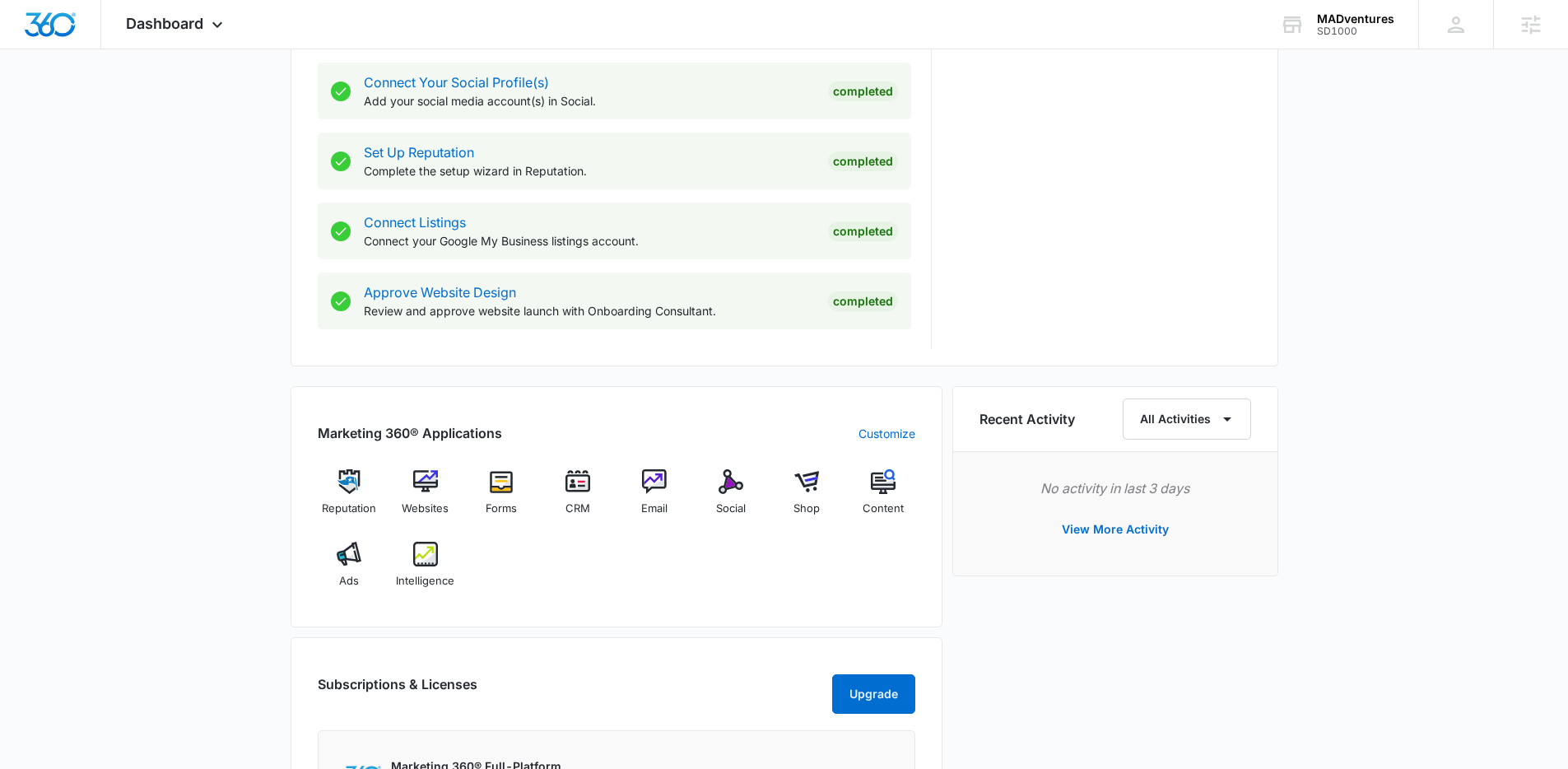
scroll to position [773, 0]
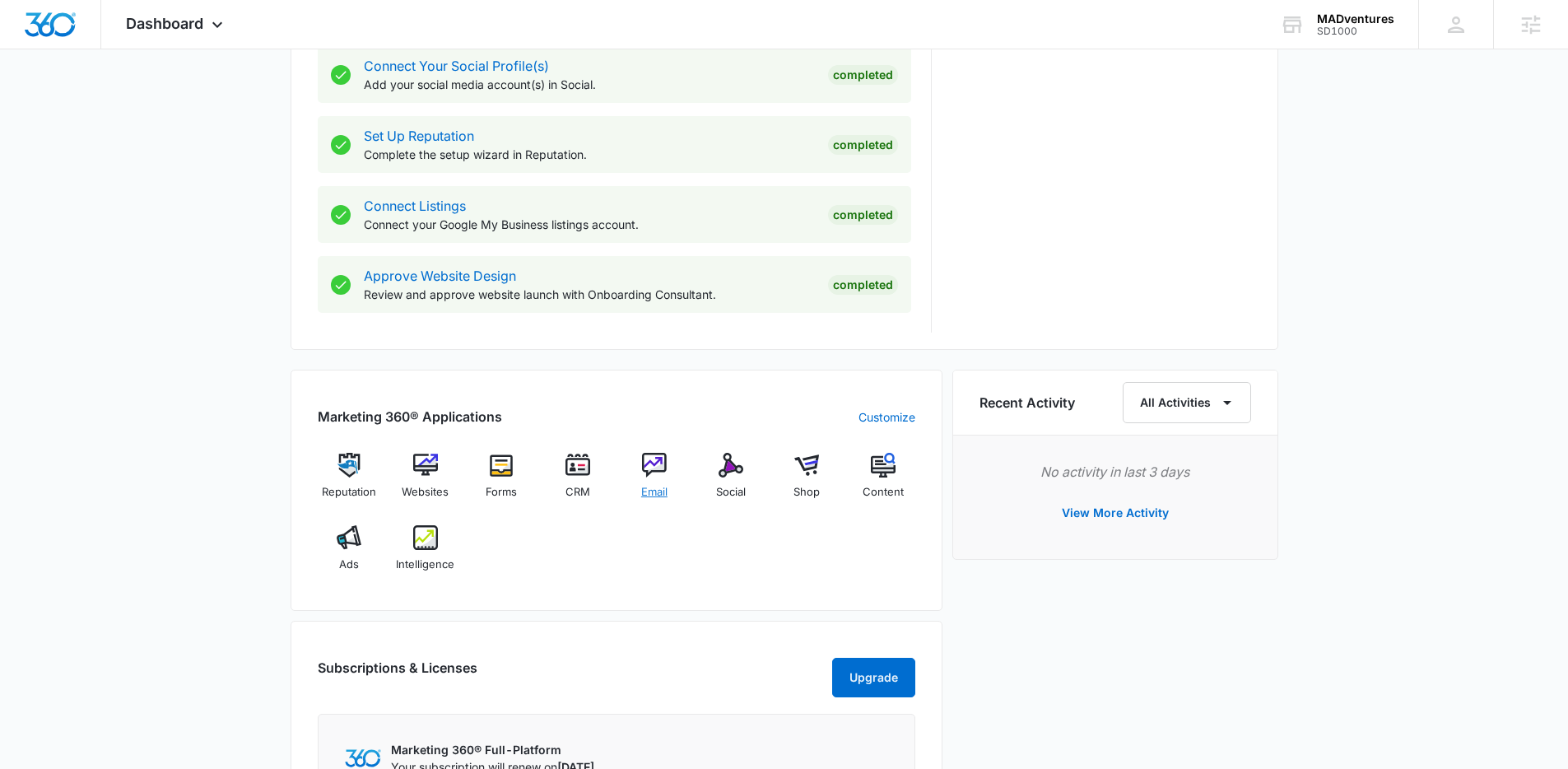
click at [653, 460] on img at bounding box center [654, 465] width 25 height 25
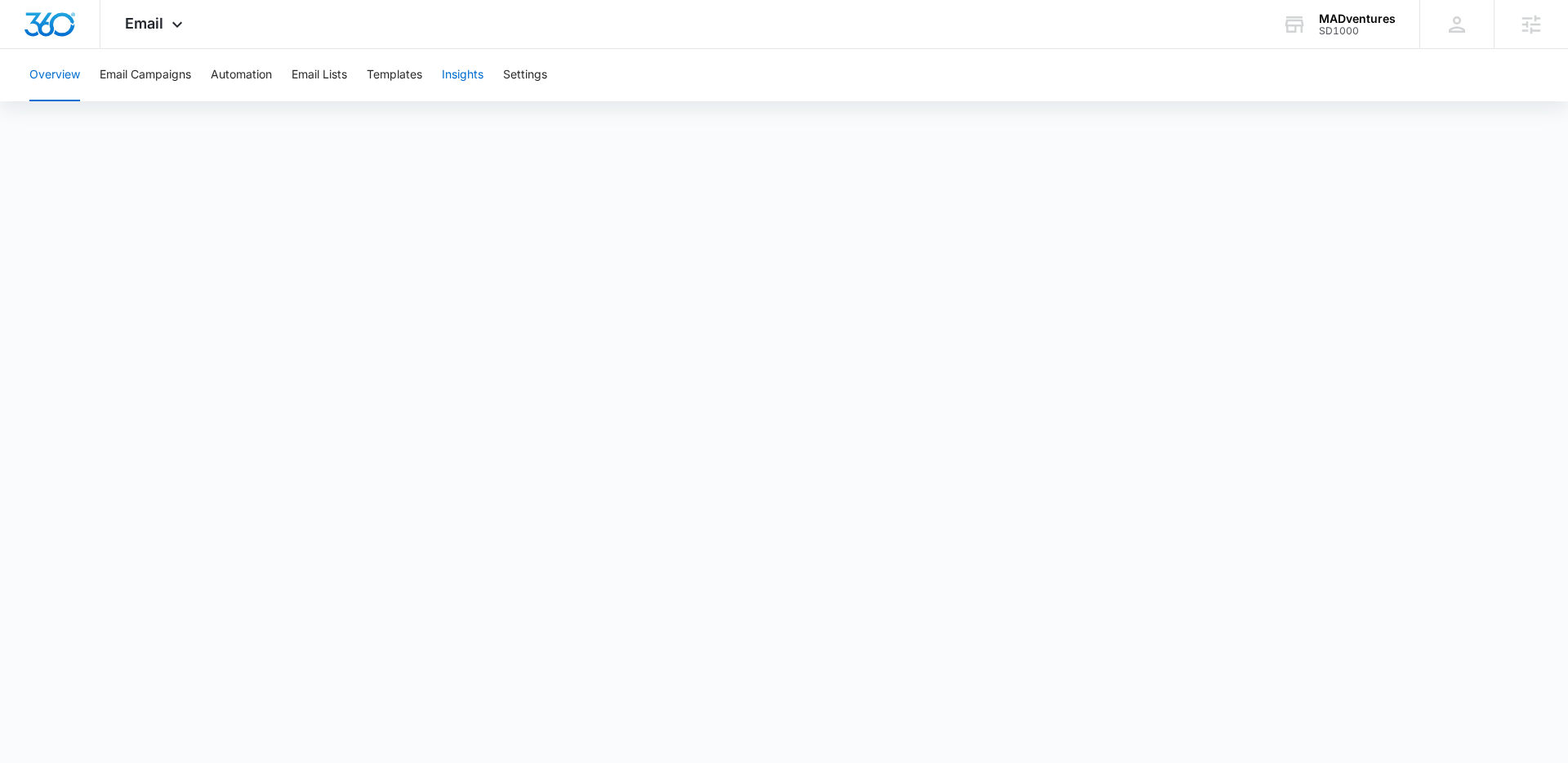
click at [459, 74] on button "Insights" at bounding box center [463, 75] width 42 height 53
click at [63, 35] on img "Dashboard" at bounding box center [50, 24] width 53 height 24
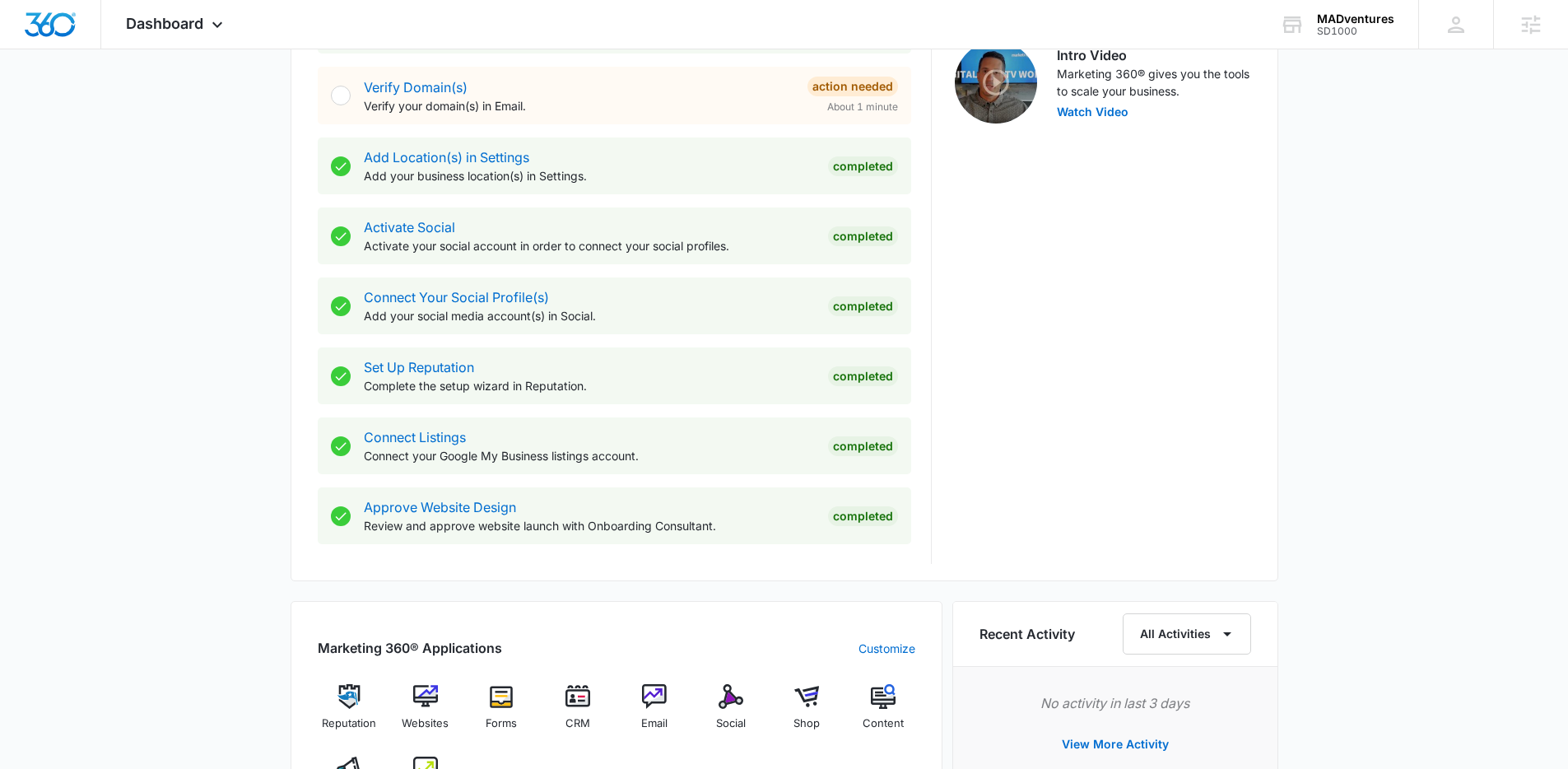
scroll to position [545, 0]
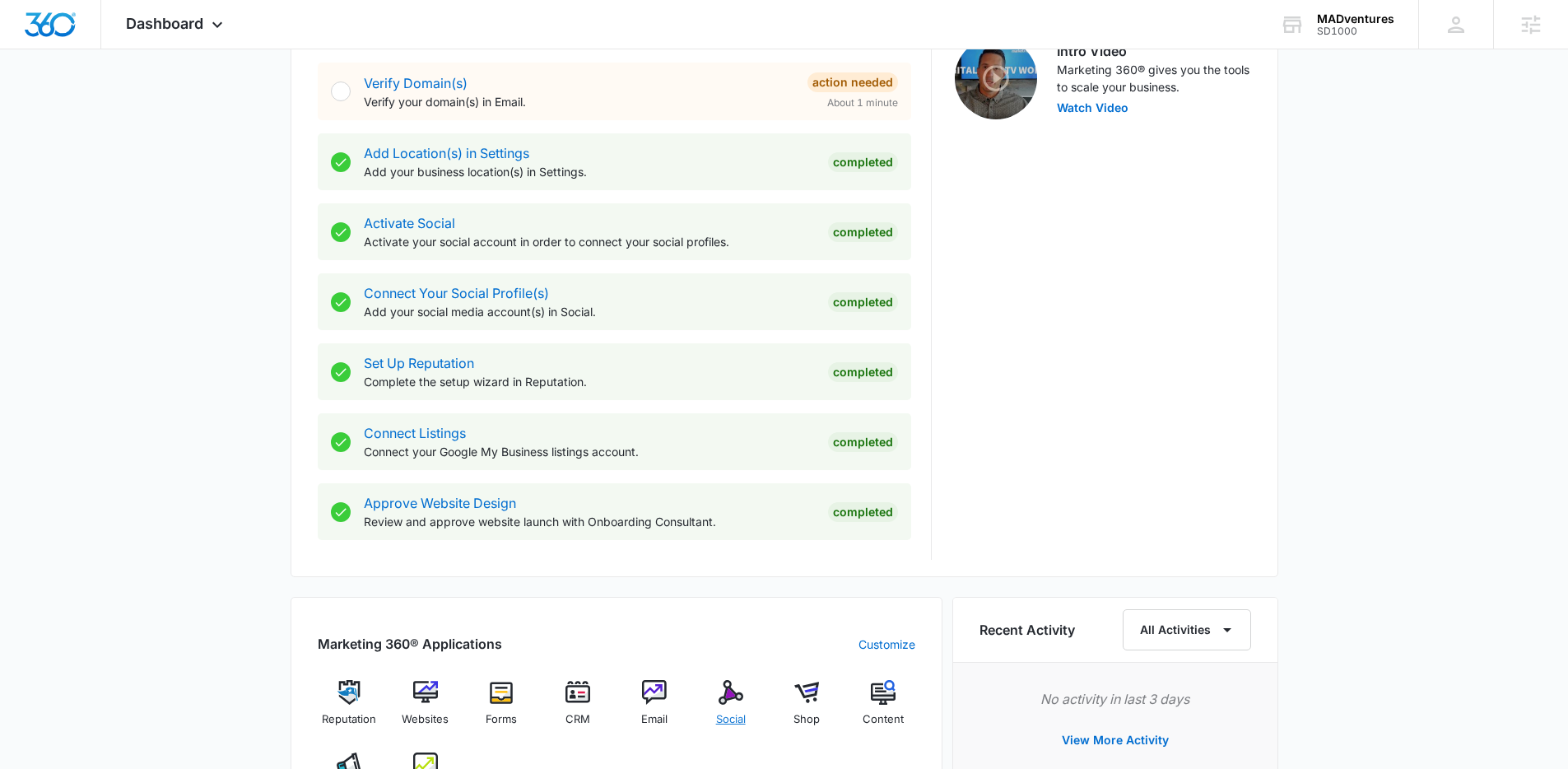
click at [719, 690] on img at bounding box center [731, 691] width 25 height 25
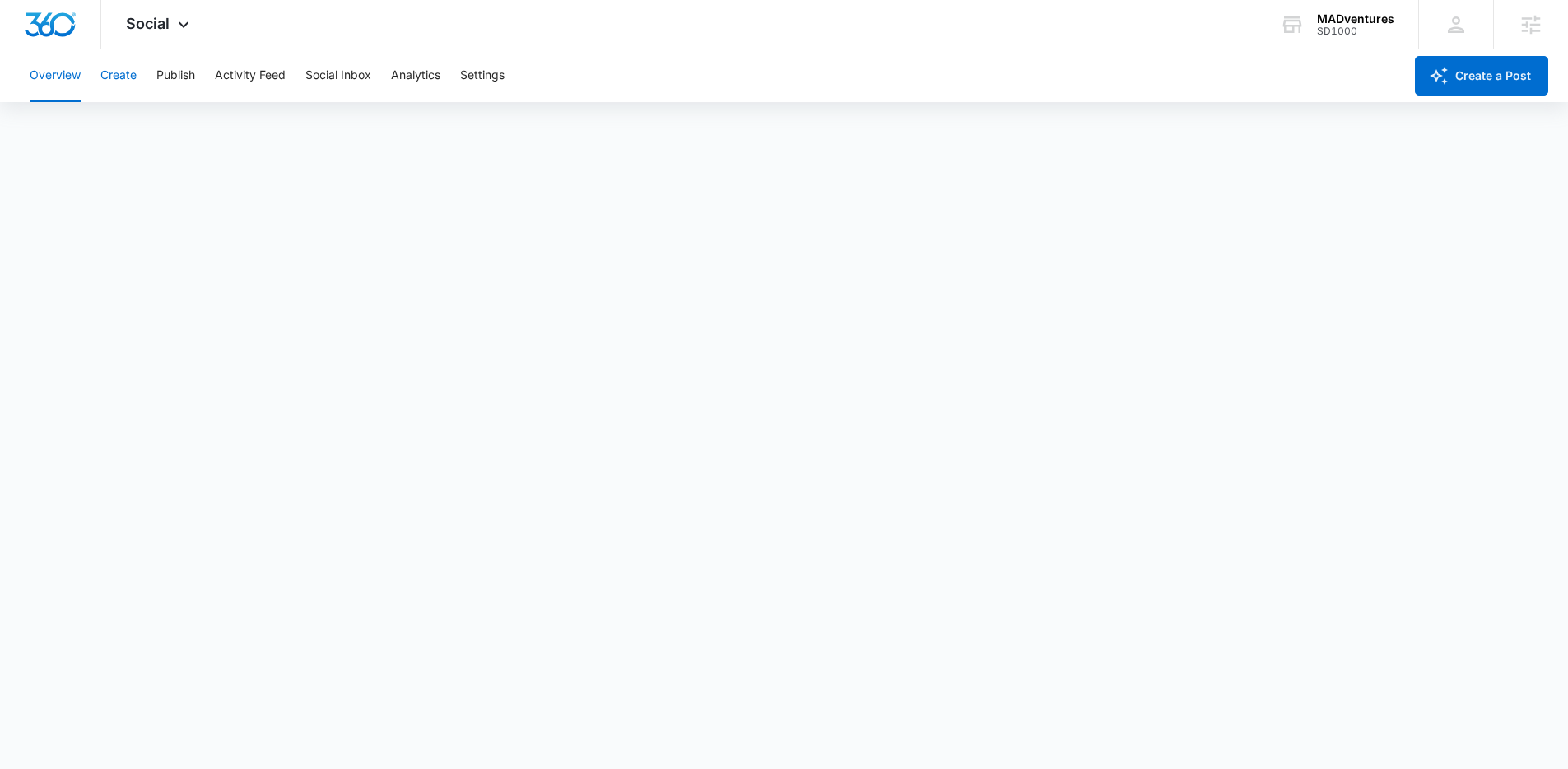
click at [112, 80] on button "Create" at bounding box center [119, 76] width 37 height 53
click at [163, 80] on button "Publish" at bounding box center [175, 76] width 38 height 53
click at [236, 79] on button "Activity Feed" at bounding box center [250, 76] width 71 height 53
click at [358, 88] on button "Social Inbox" at bounding box center [338, 76] width 66 height 53
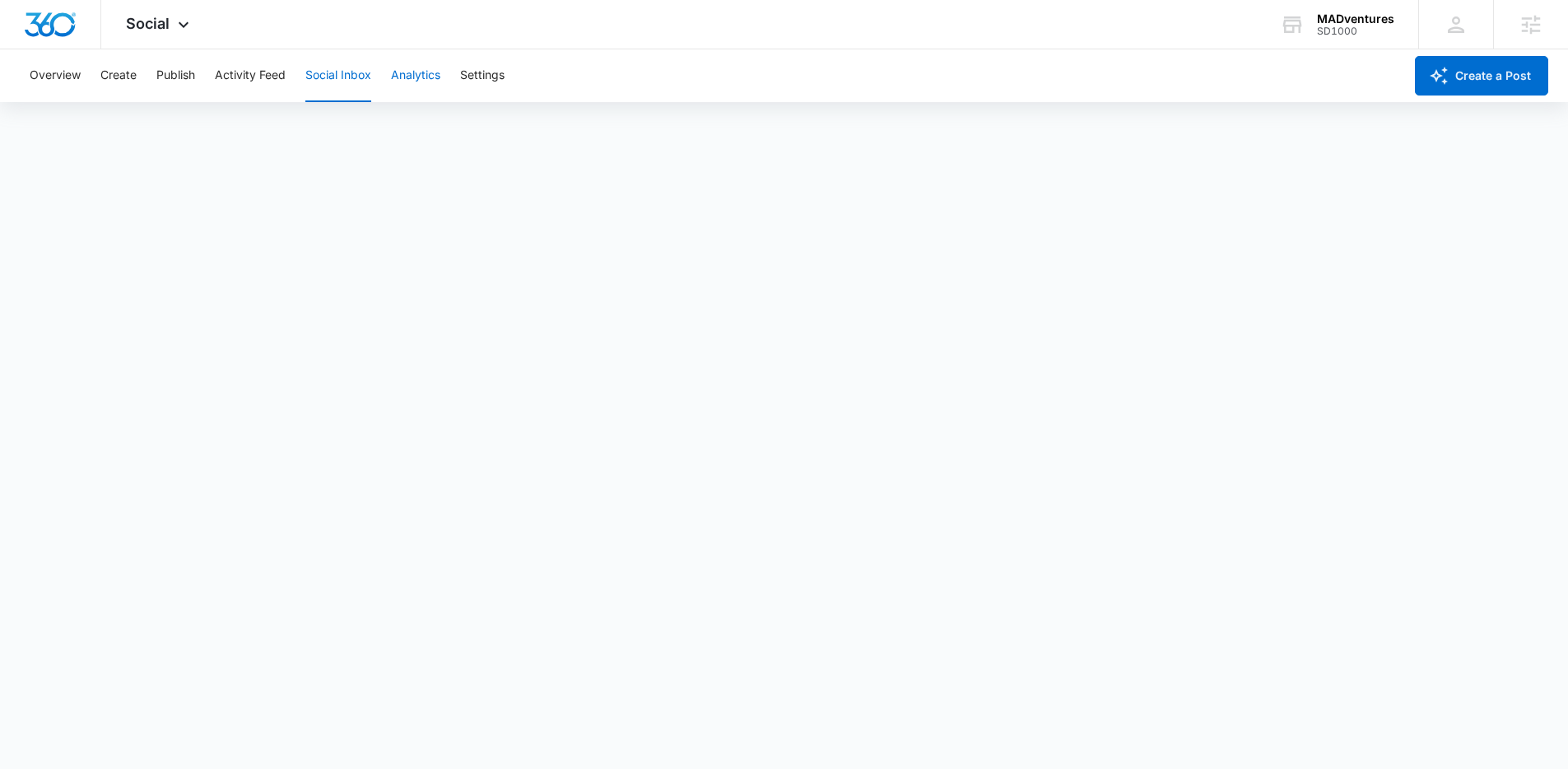
click at [412, 88] on button "Analytics" at bounding box center [416, 76] width 49 height 53
click at [480, 67] on button "Settings" at bounding box center [482, 76] width 45 height 53
click at [35, 31] on img "Dashboard" at bounding box center [50, 25] width 53 height 25
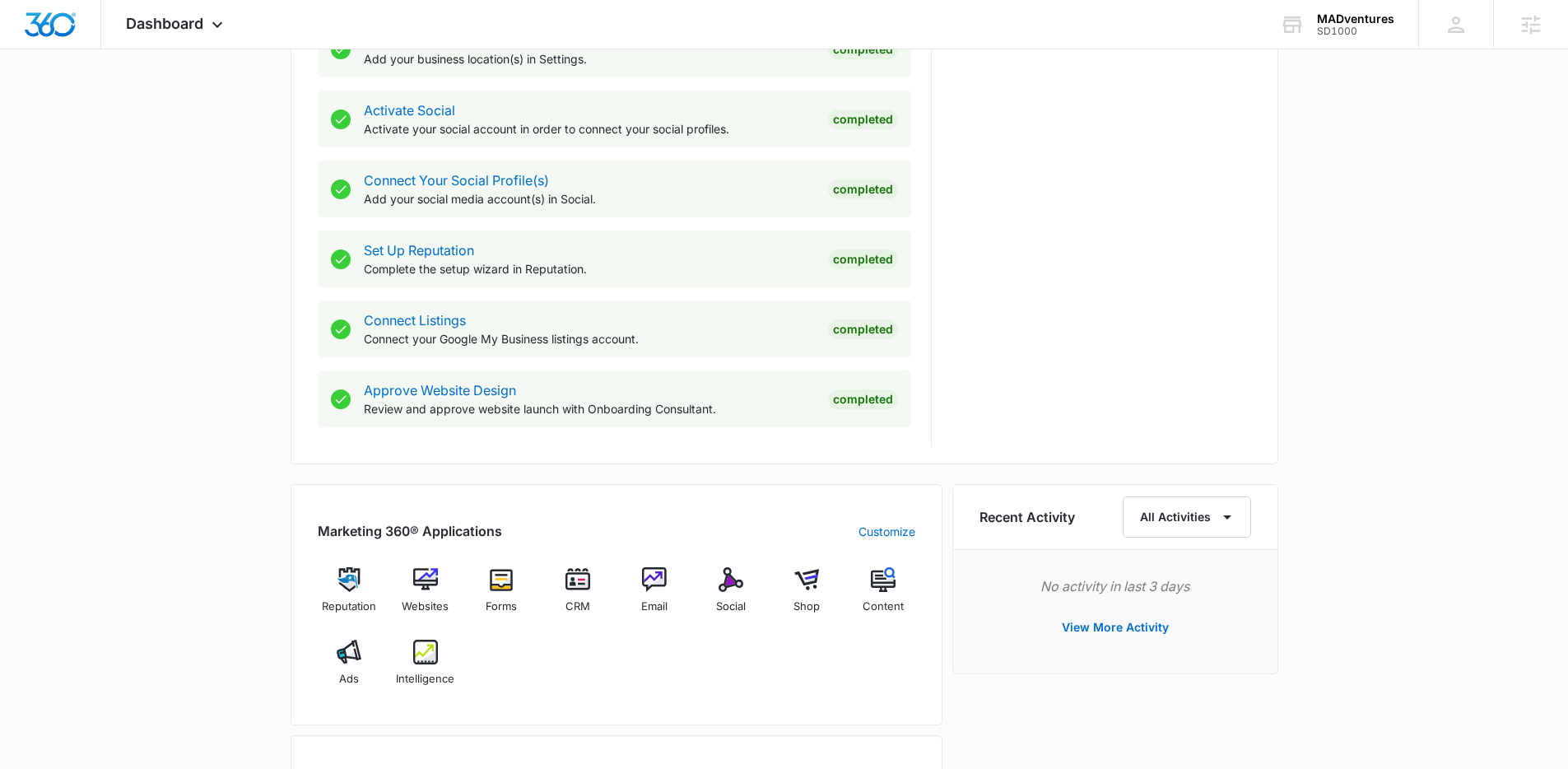
scroll to position [662, 0]
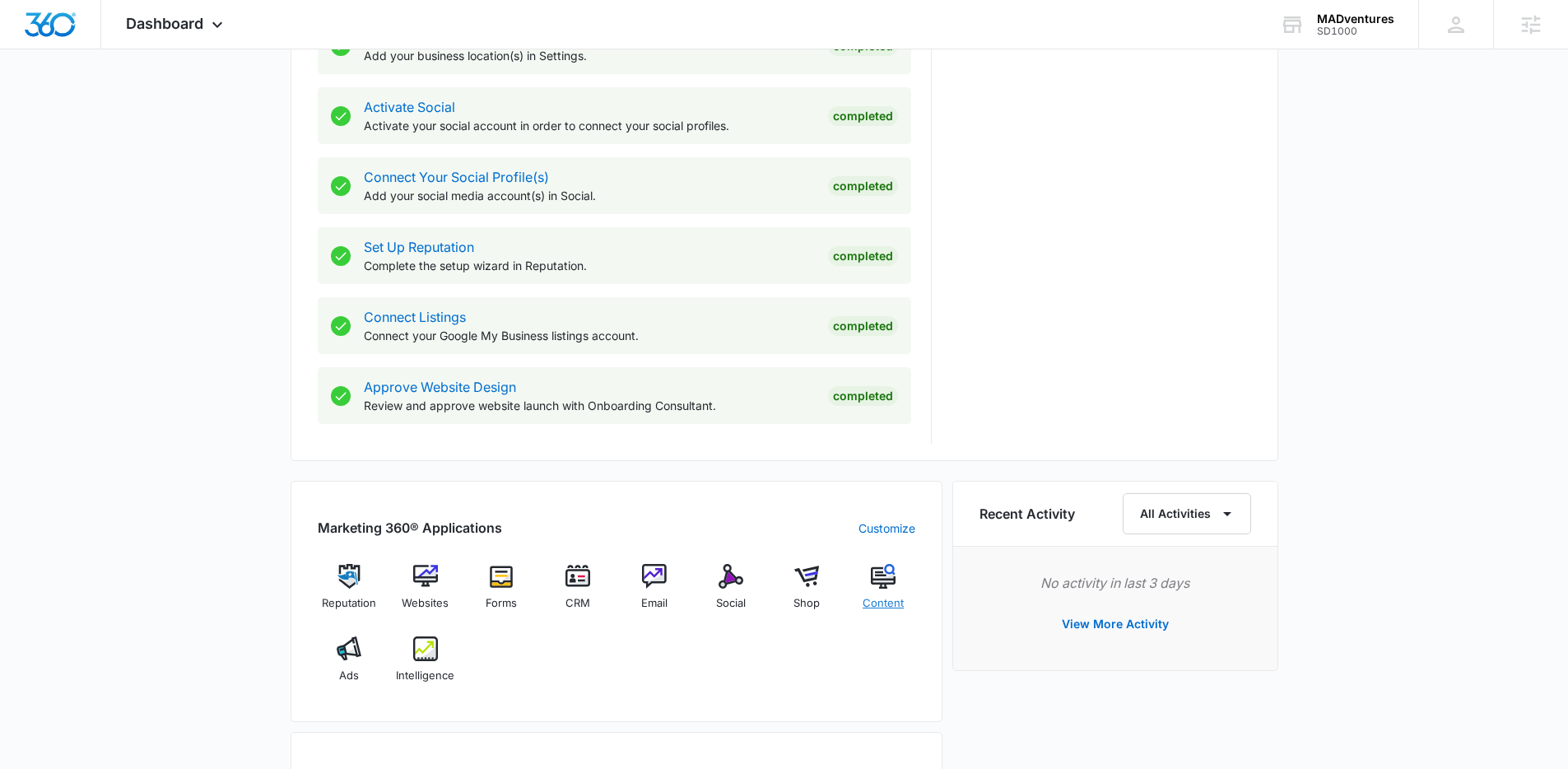
click at [879, 594] on div "Content" at bounding box center [883, 593] width 63 height 59
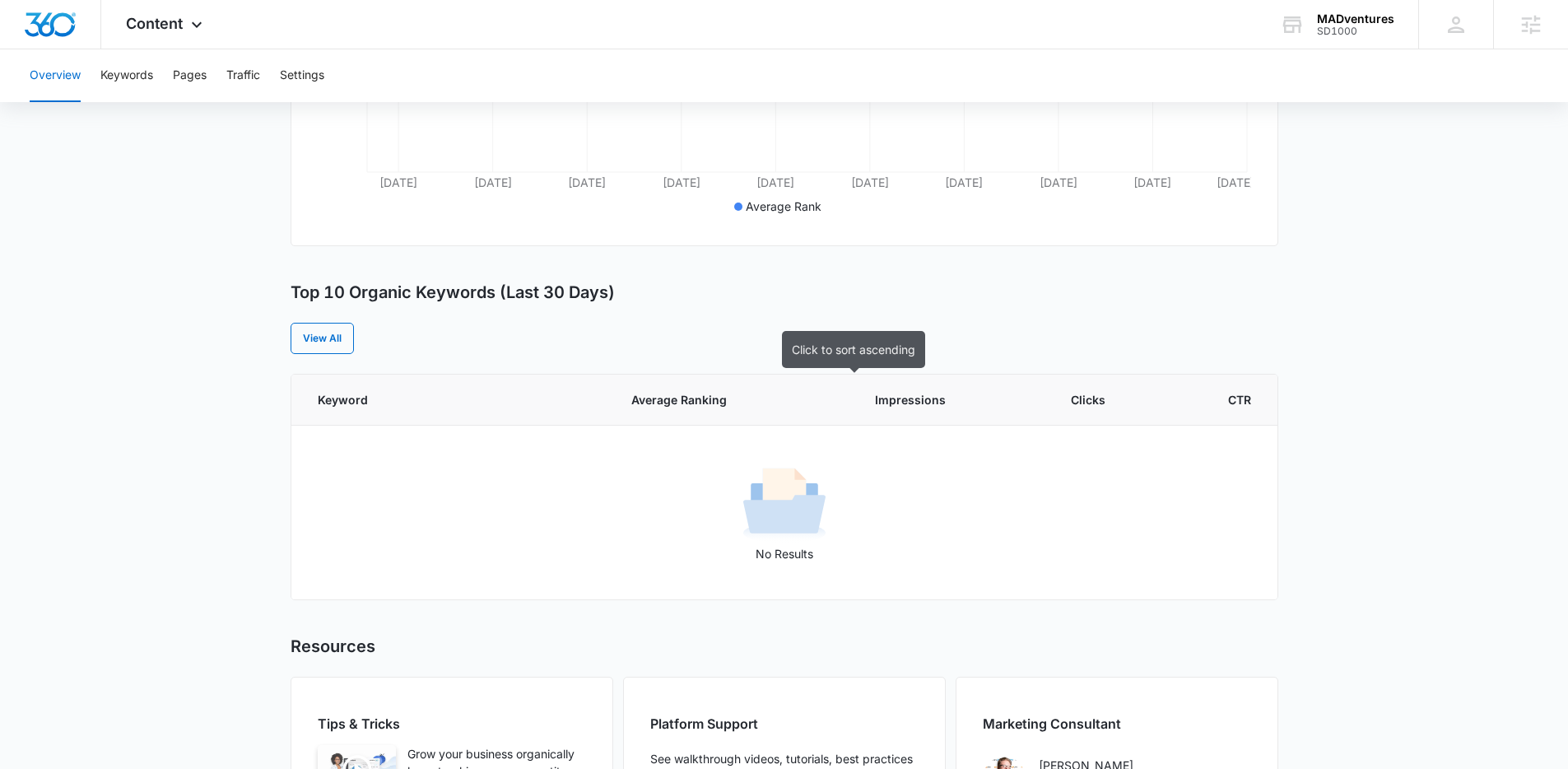
scroll to position [532, 0]
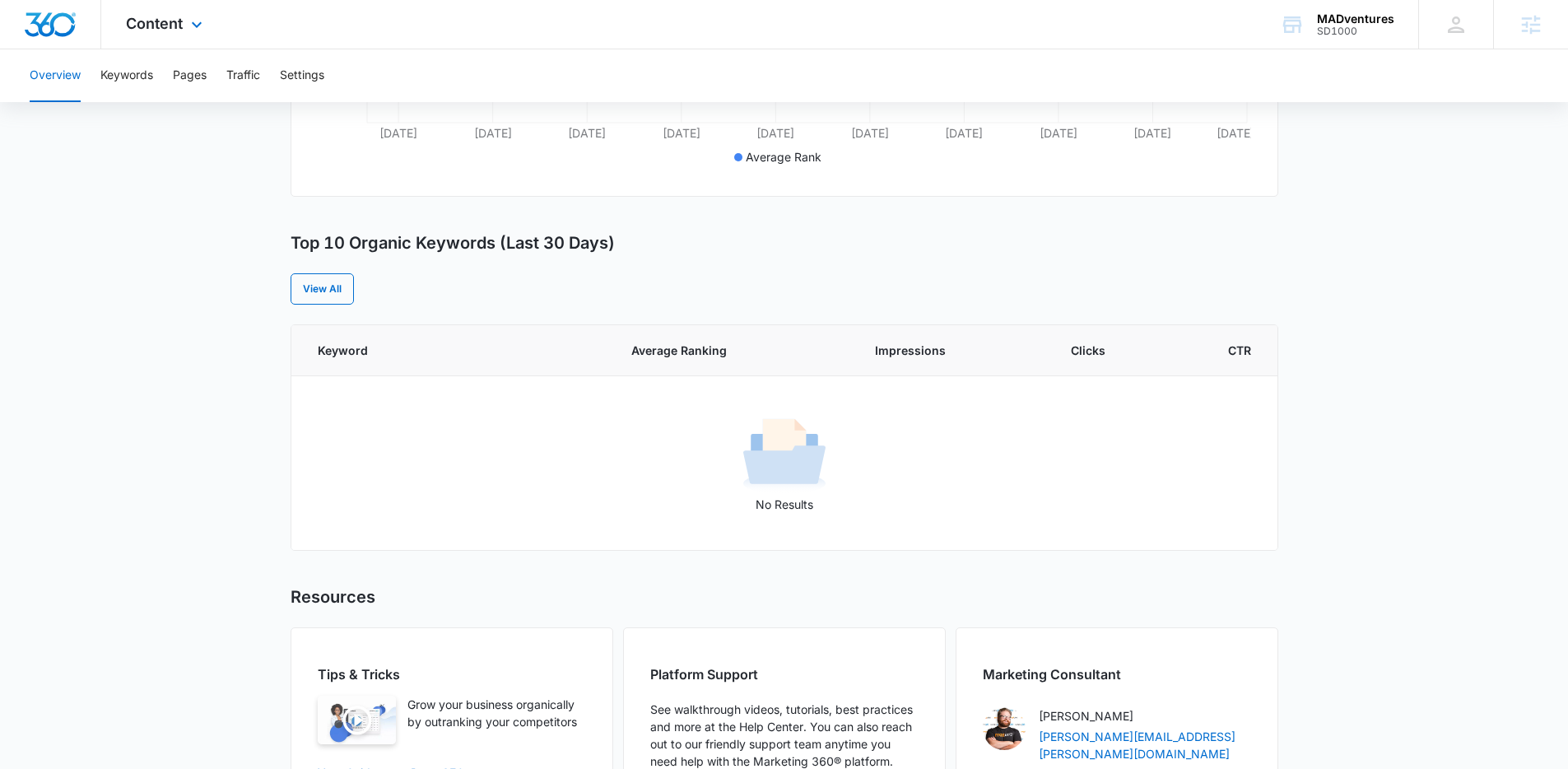
click at [36, 25] on img "Dashboard" at bounding box center [50, 25] width 53 height 25
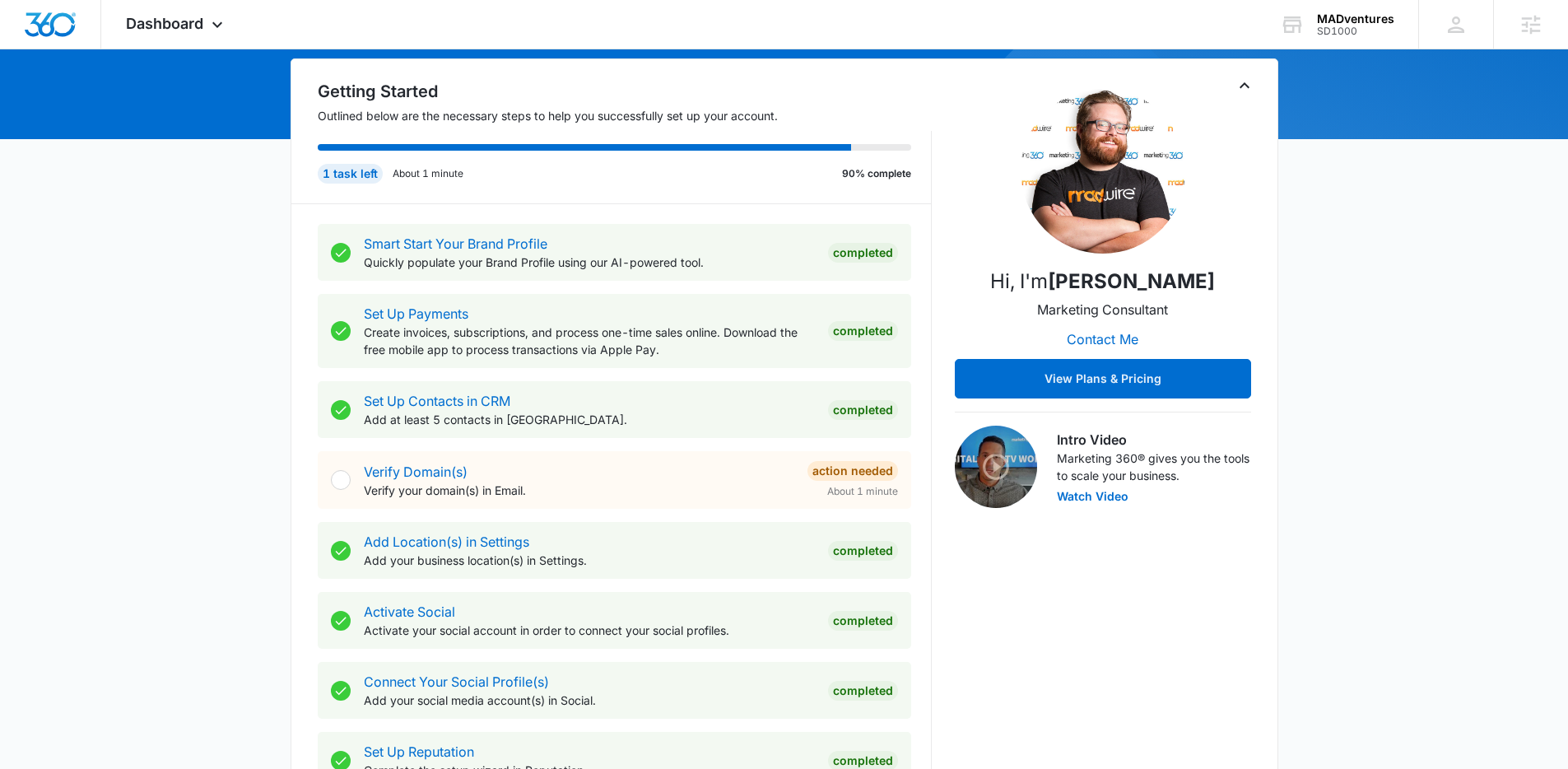
scroll to position [694, 0]
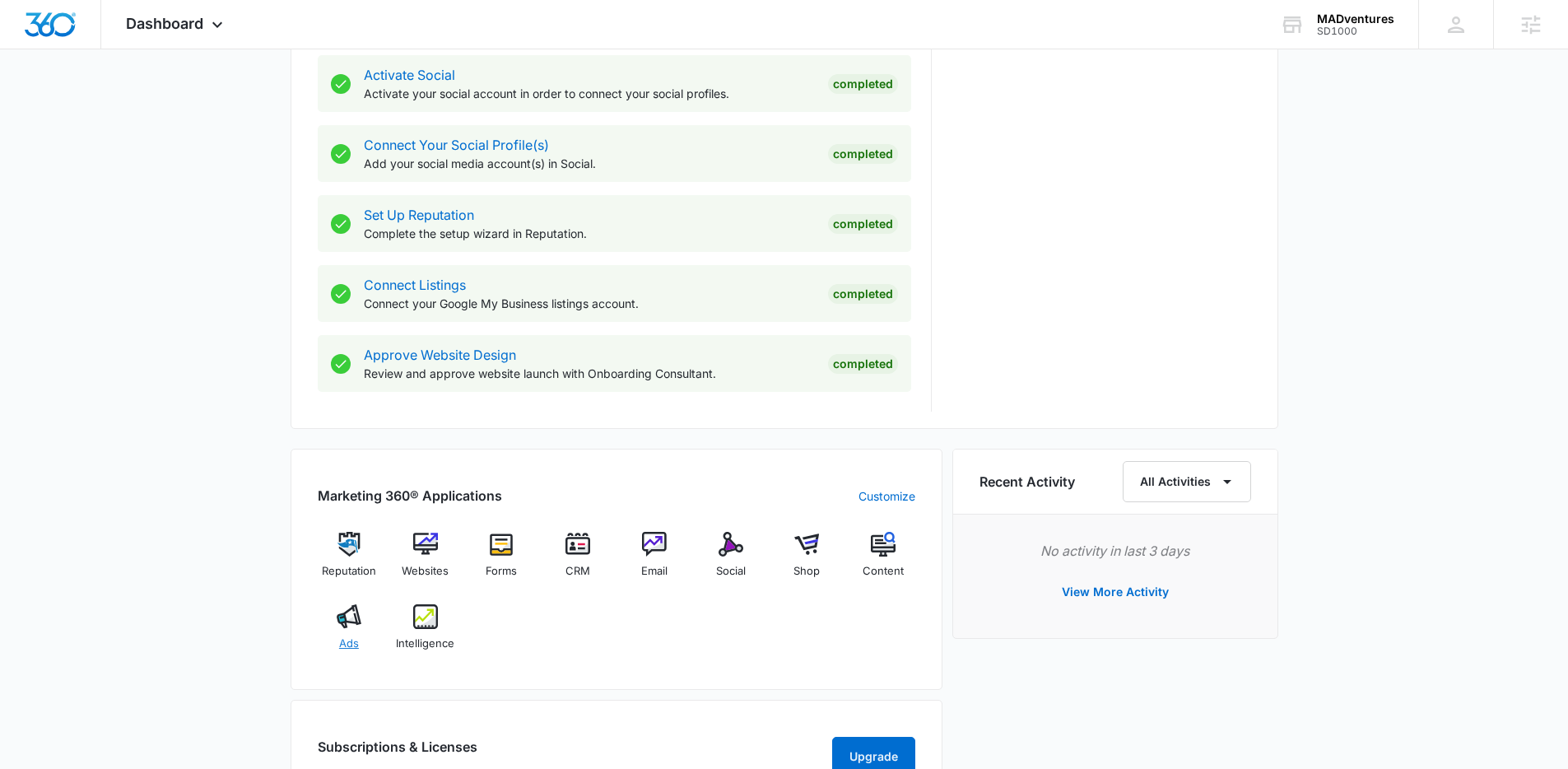
click at [354, 609] on img at bounding box center [349, 616] width 25 height 25
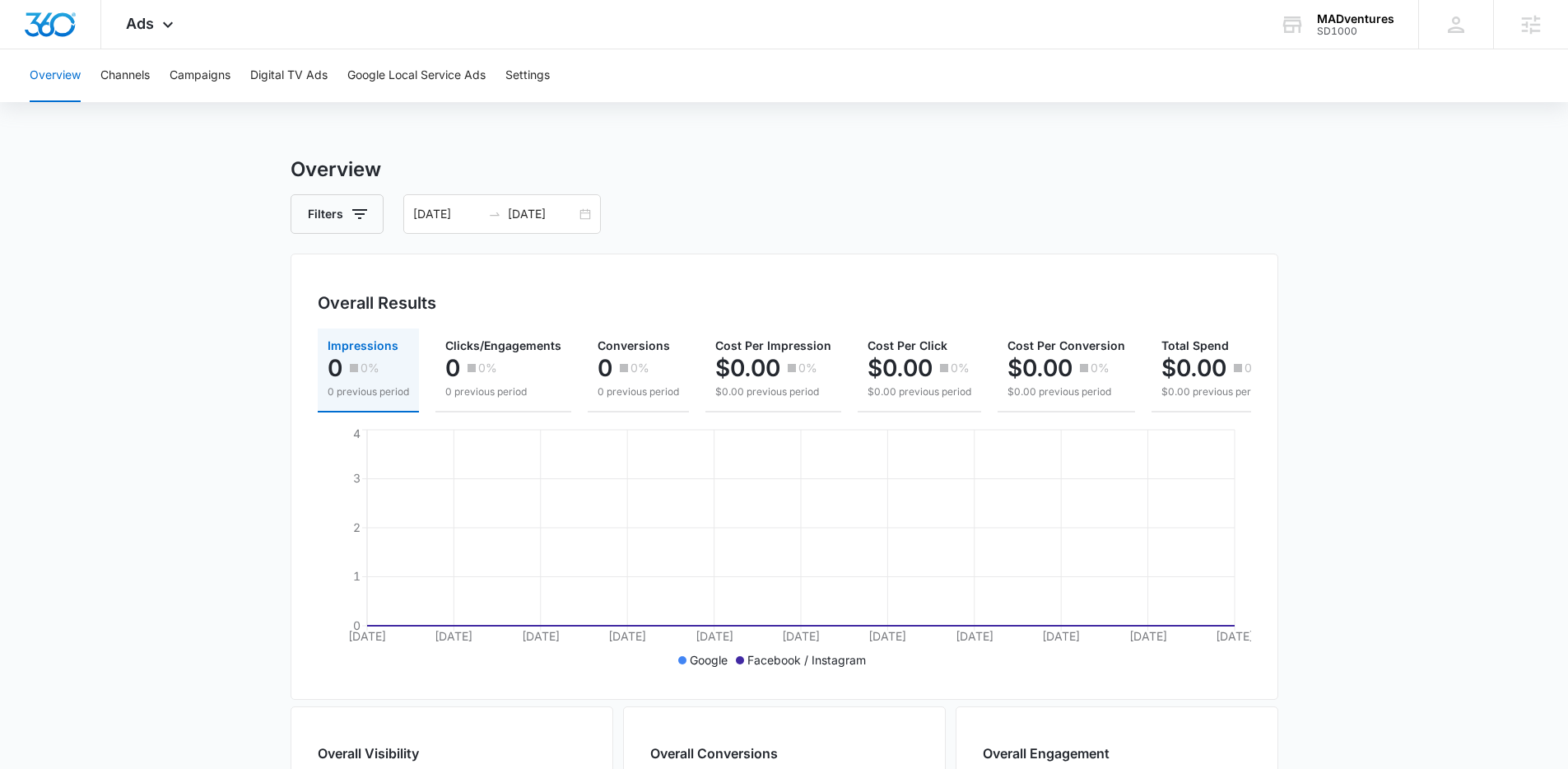
scroll to position [0, 25]
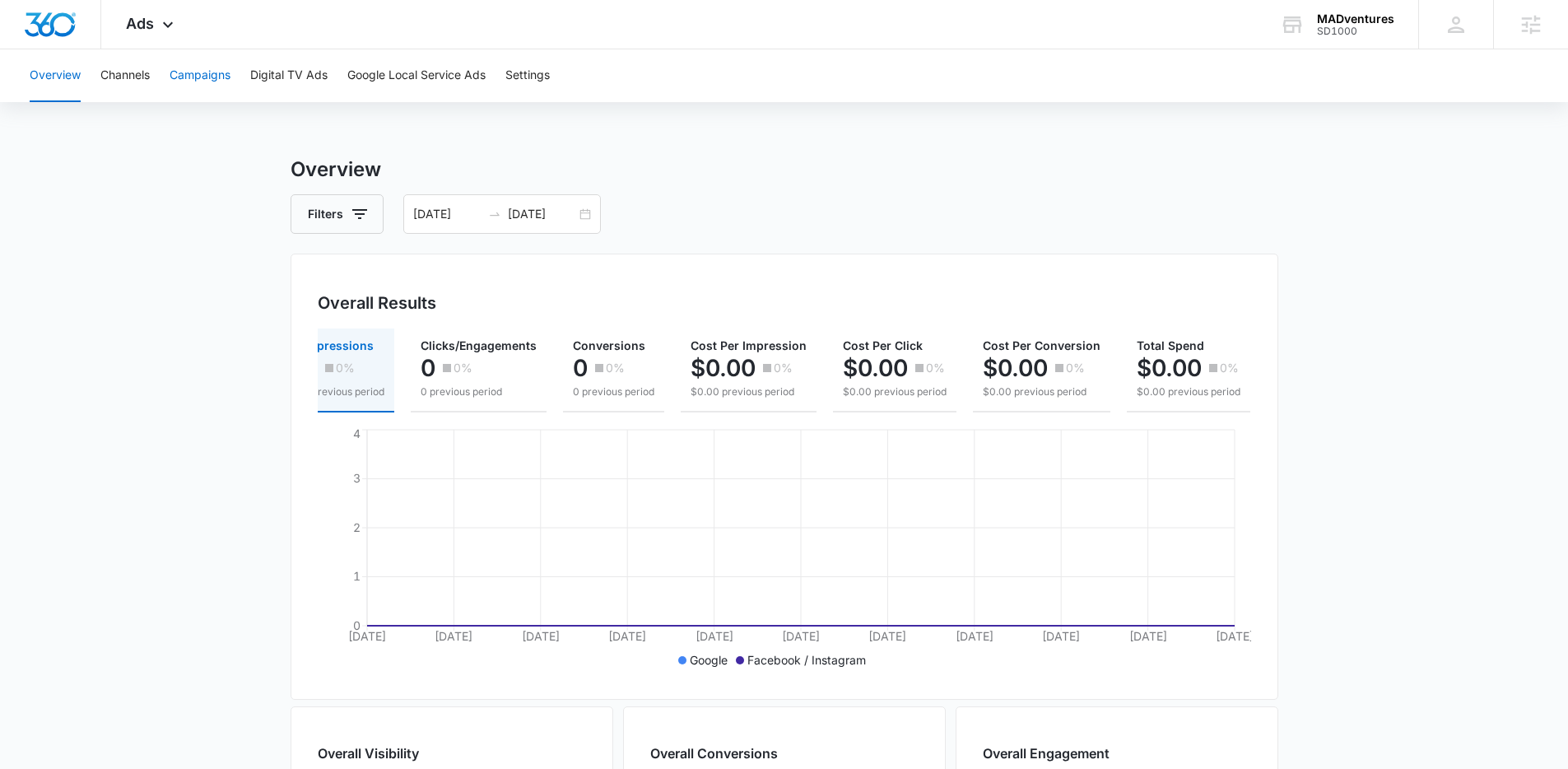
click at [212, 79] on button "Campaigns" at bounding box center [200, 76] width 61 height 53
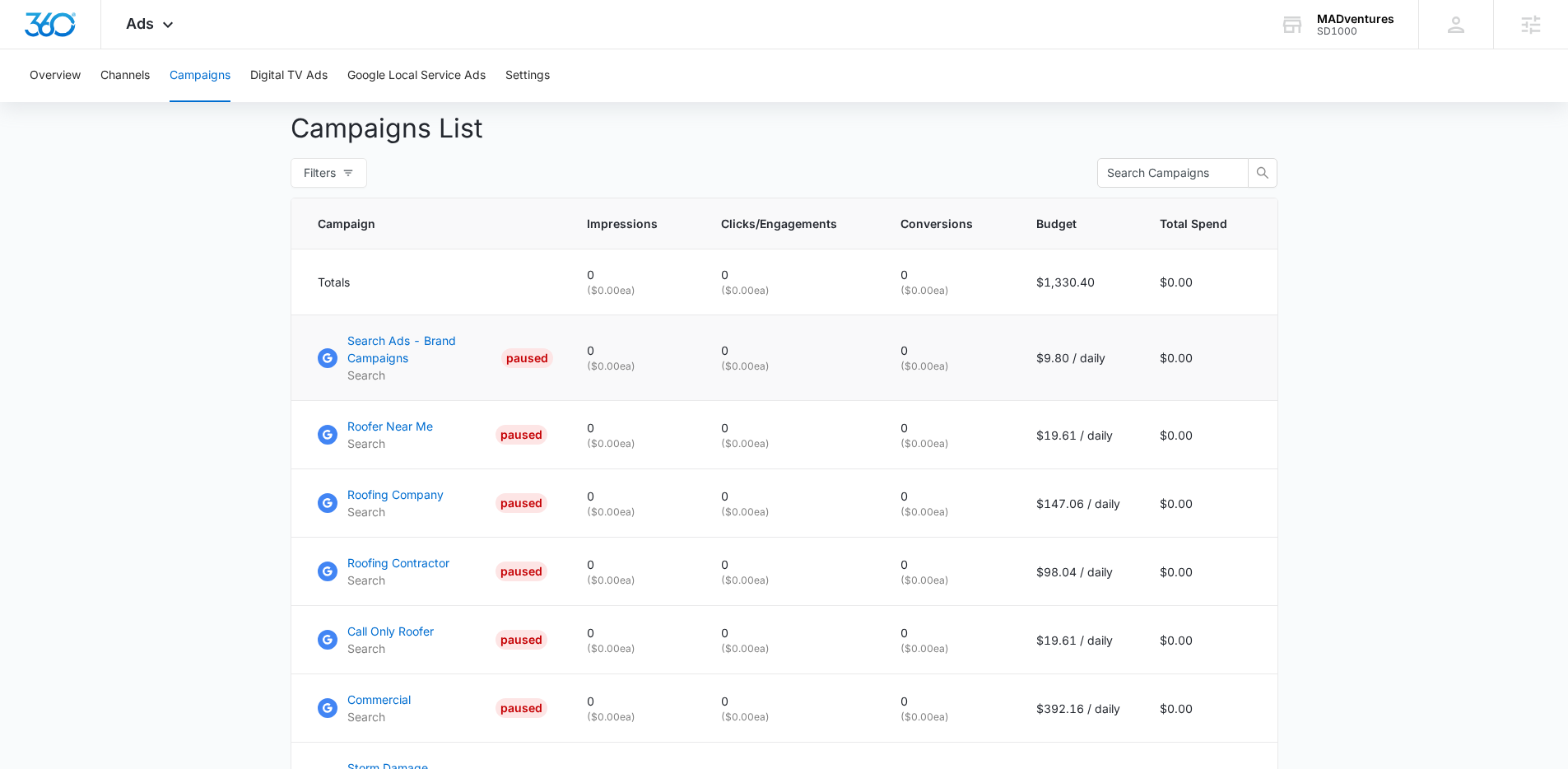
scroll to position [607, 0]
click at [363, 501] on p "Roofing Company" at bounding box center [395, 492] width 96 height 17
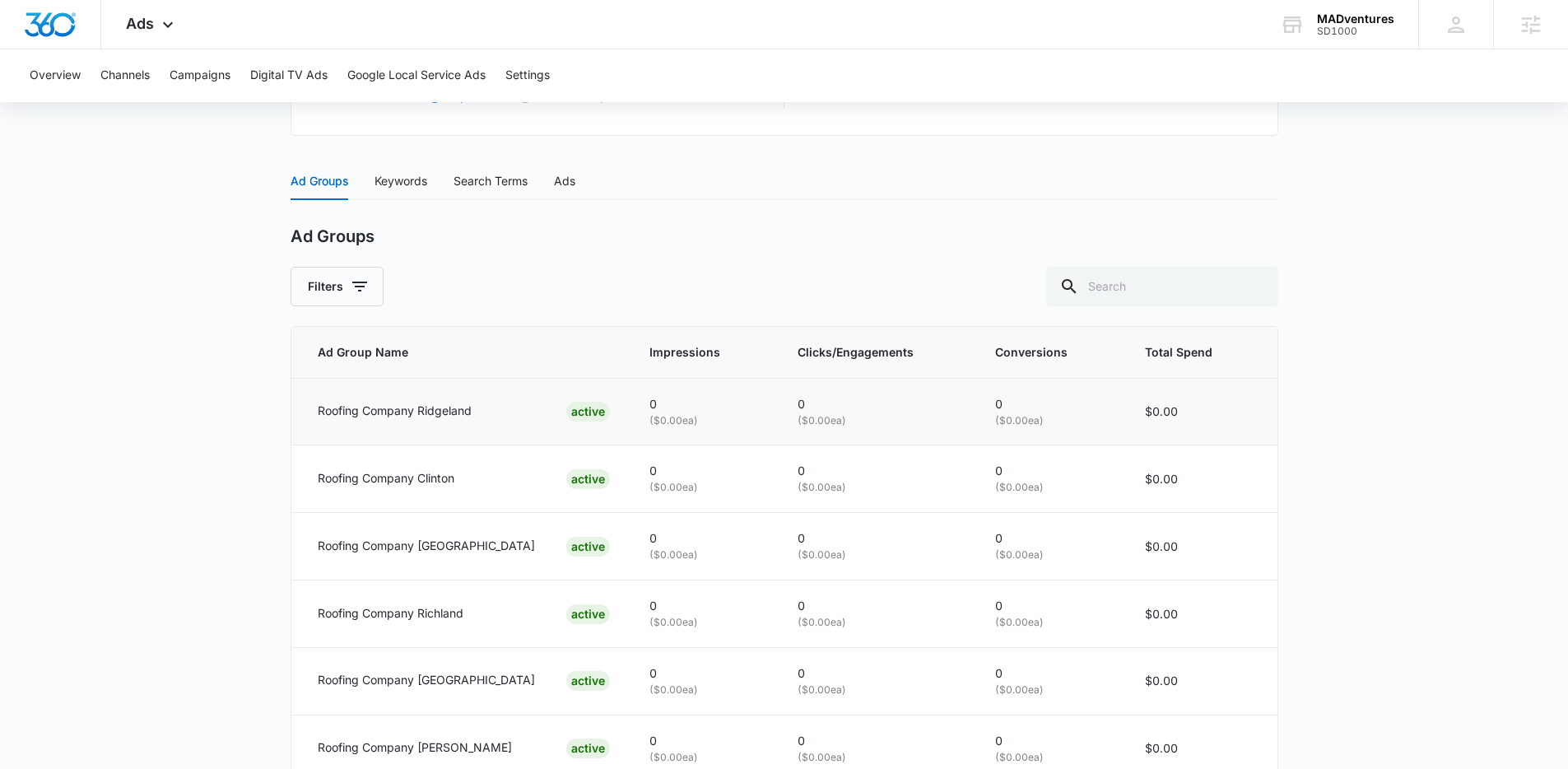
scroll to position [585, 0]
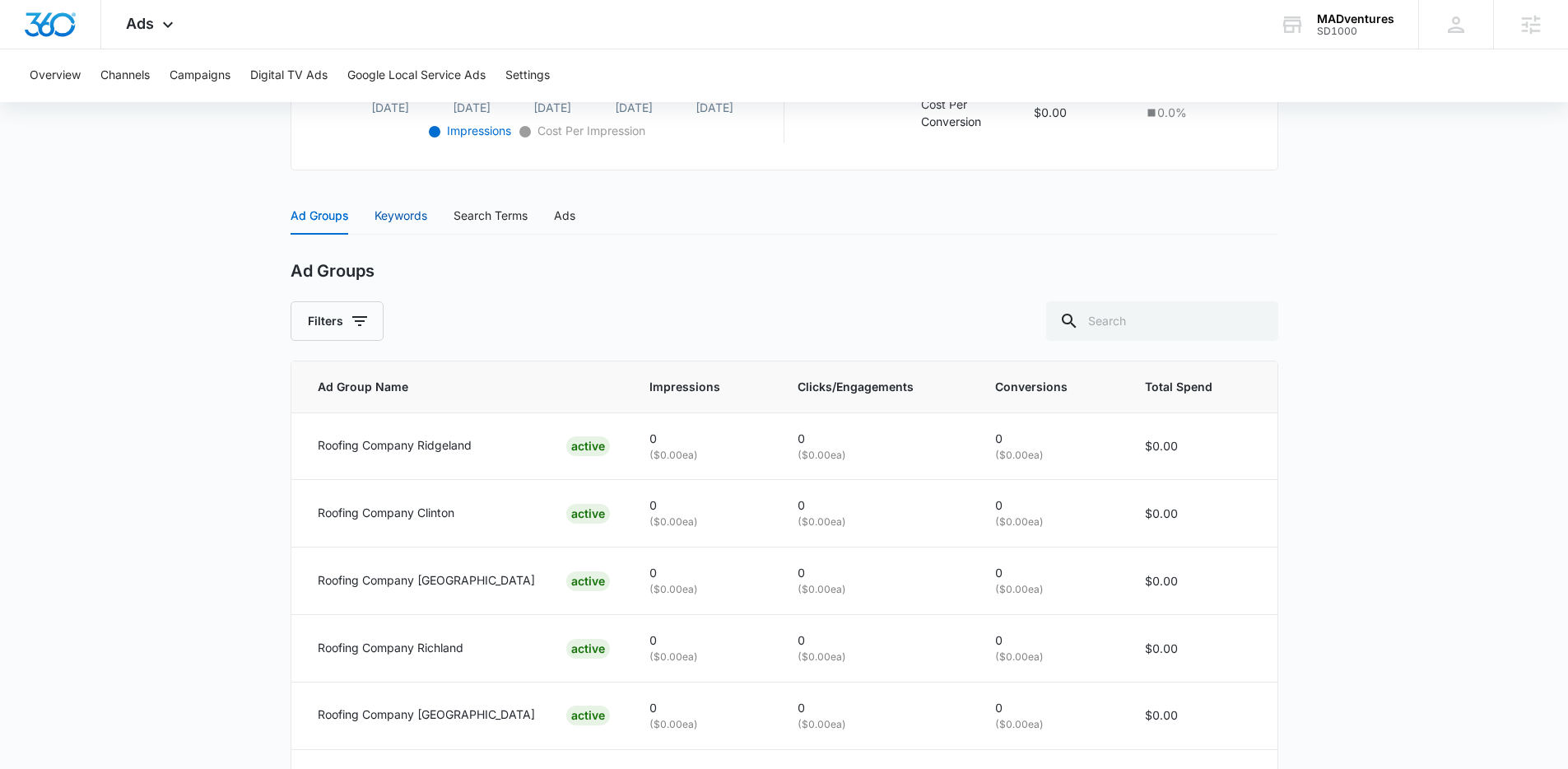
click at [409, 210] on div "Keywords" at bounding box center [401, 216] width 53 height 18
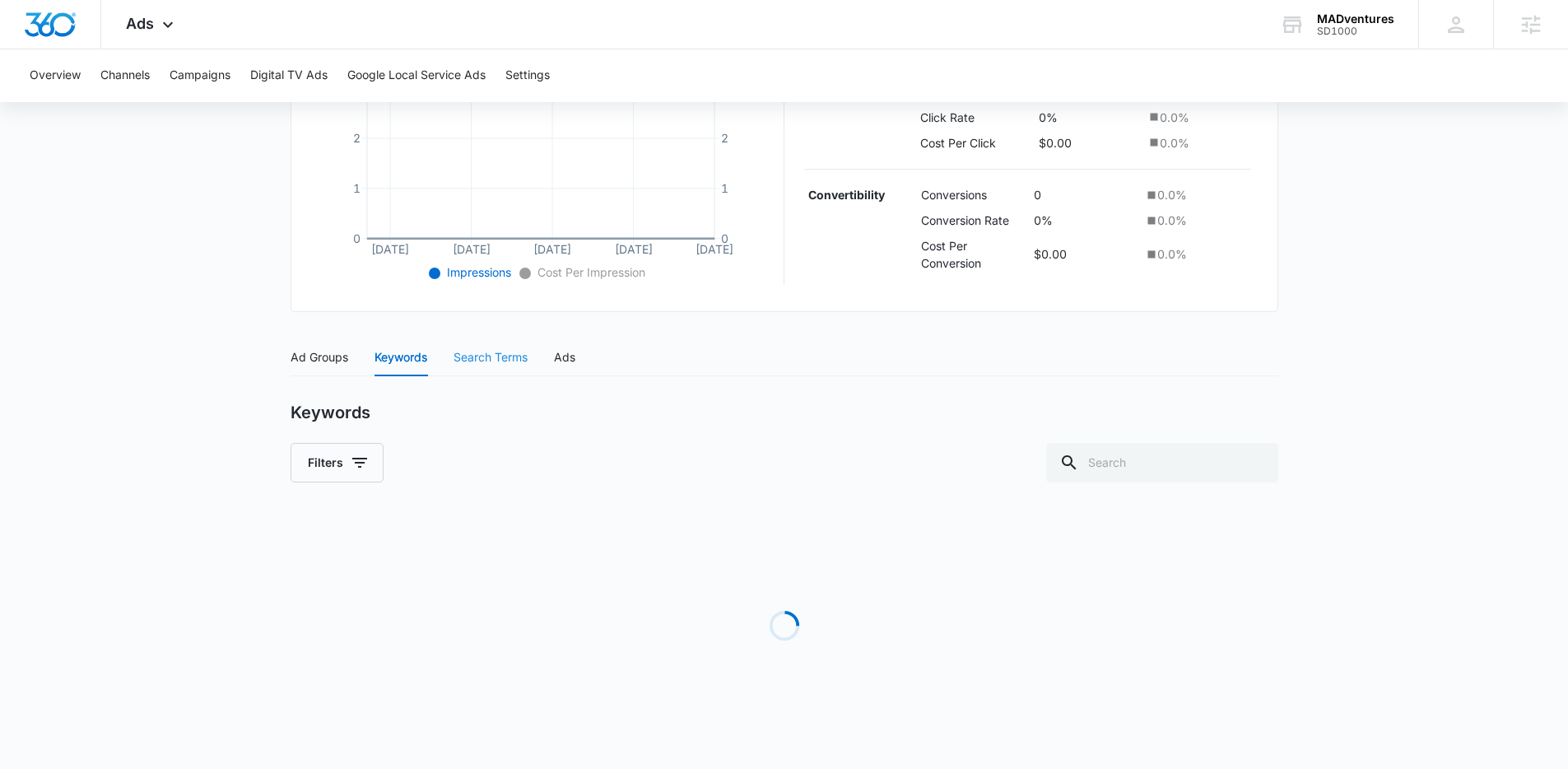
scroll to position [424, 0]
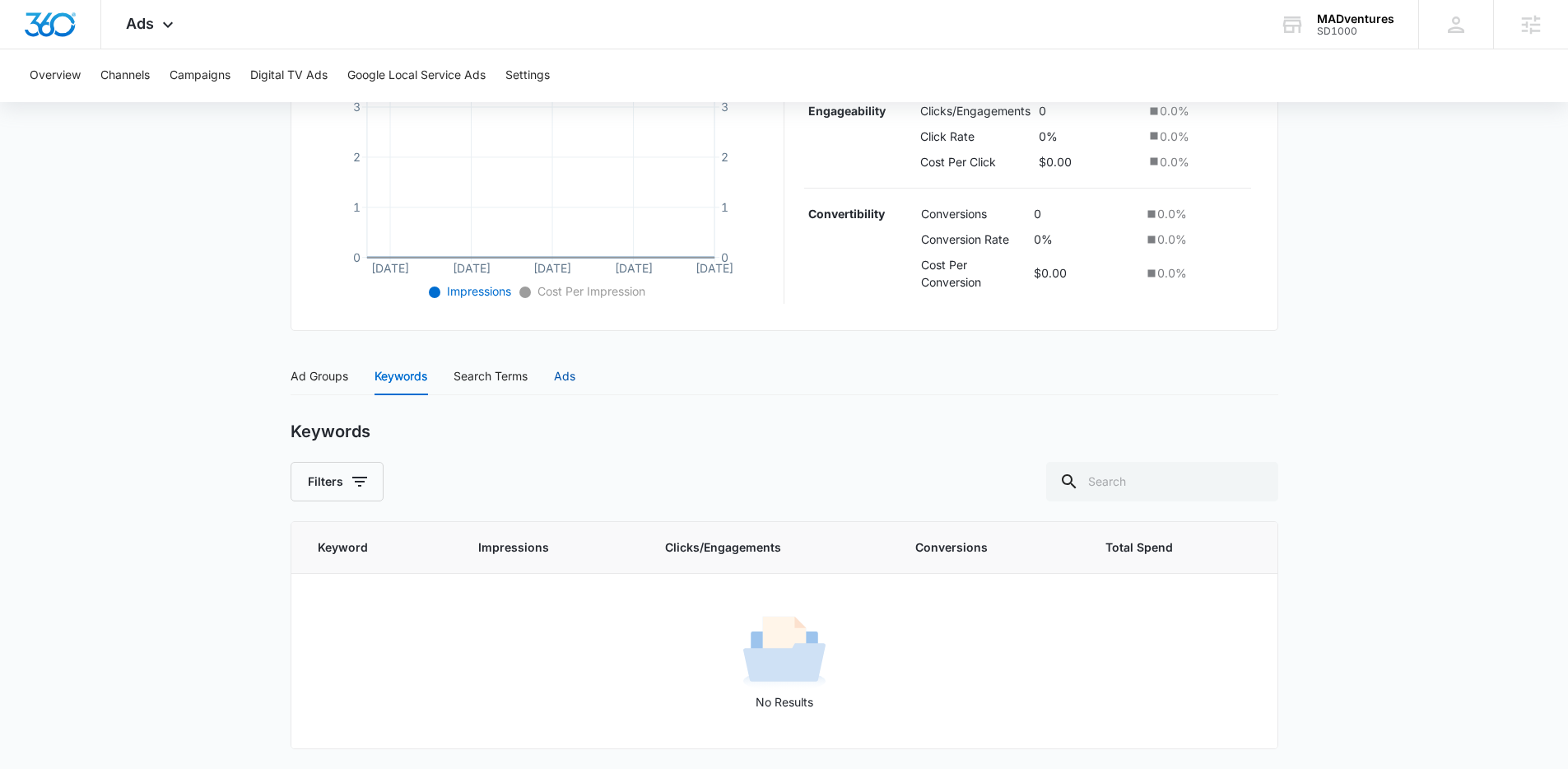
click at [566, 375] on div "Ads" at bounding box center [564, 376] width 21 height 18
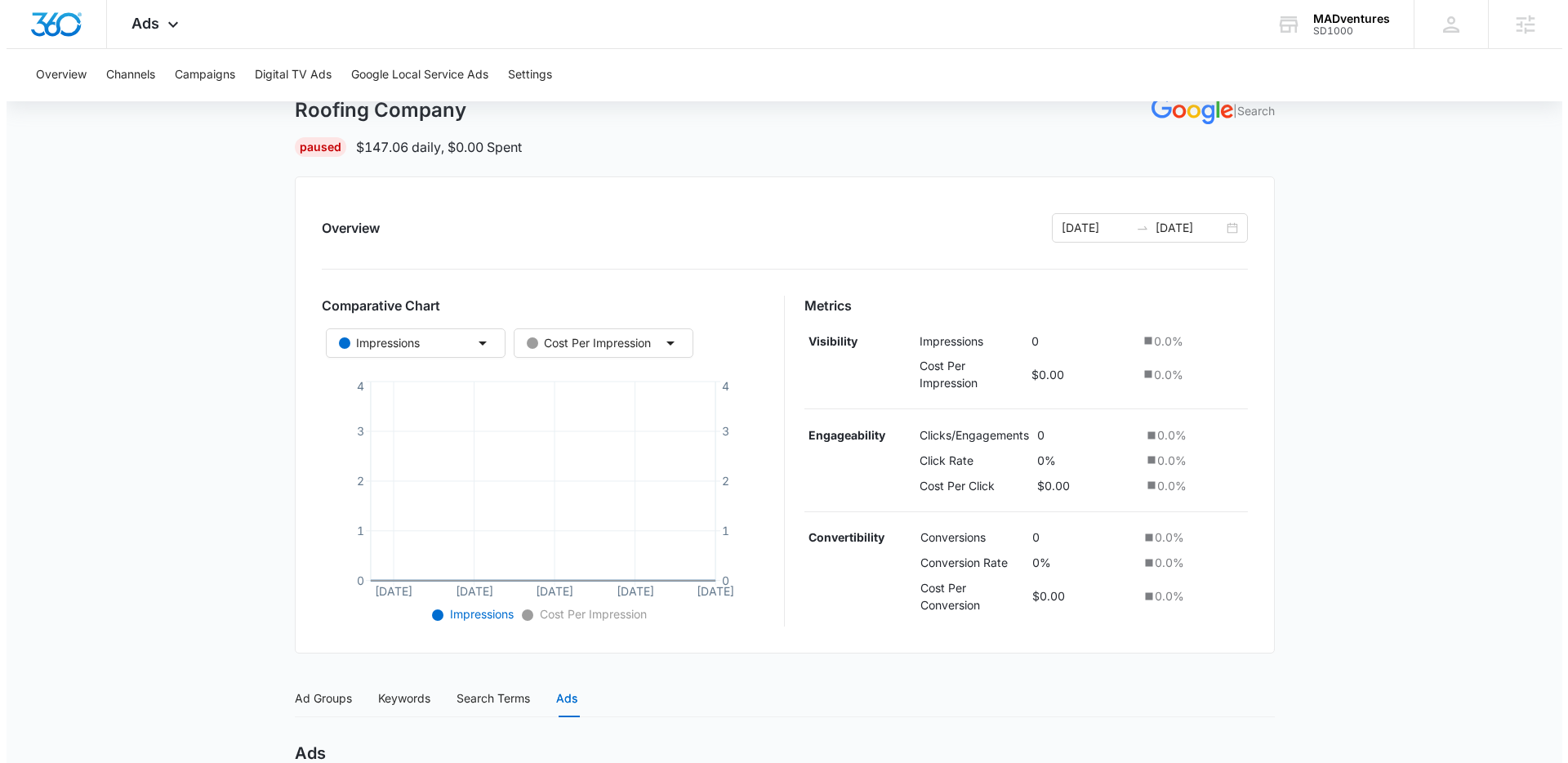
scroll to position [0, 0]
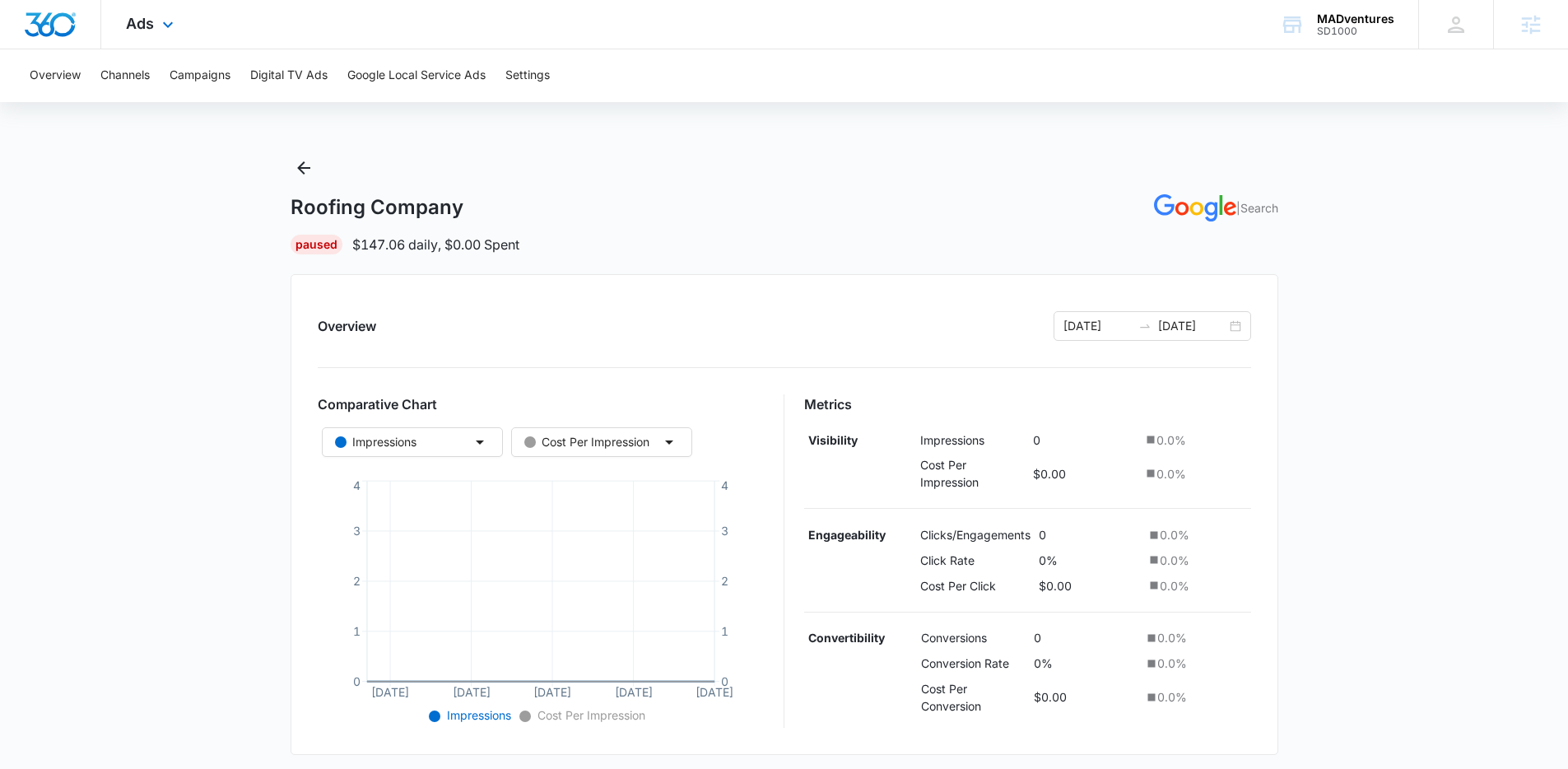
click at [47, 31] on img "Dashboard" at bounding box center [50, 25] width 53 height 25
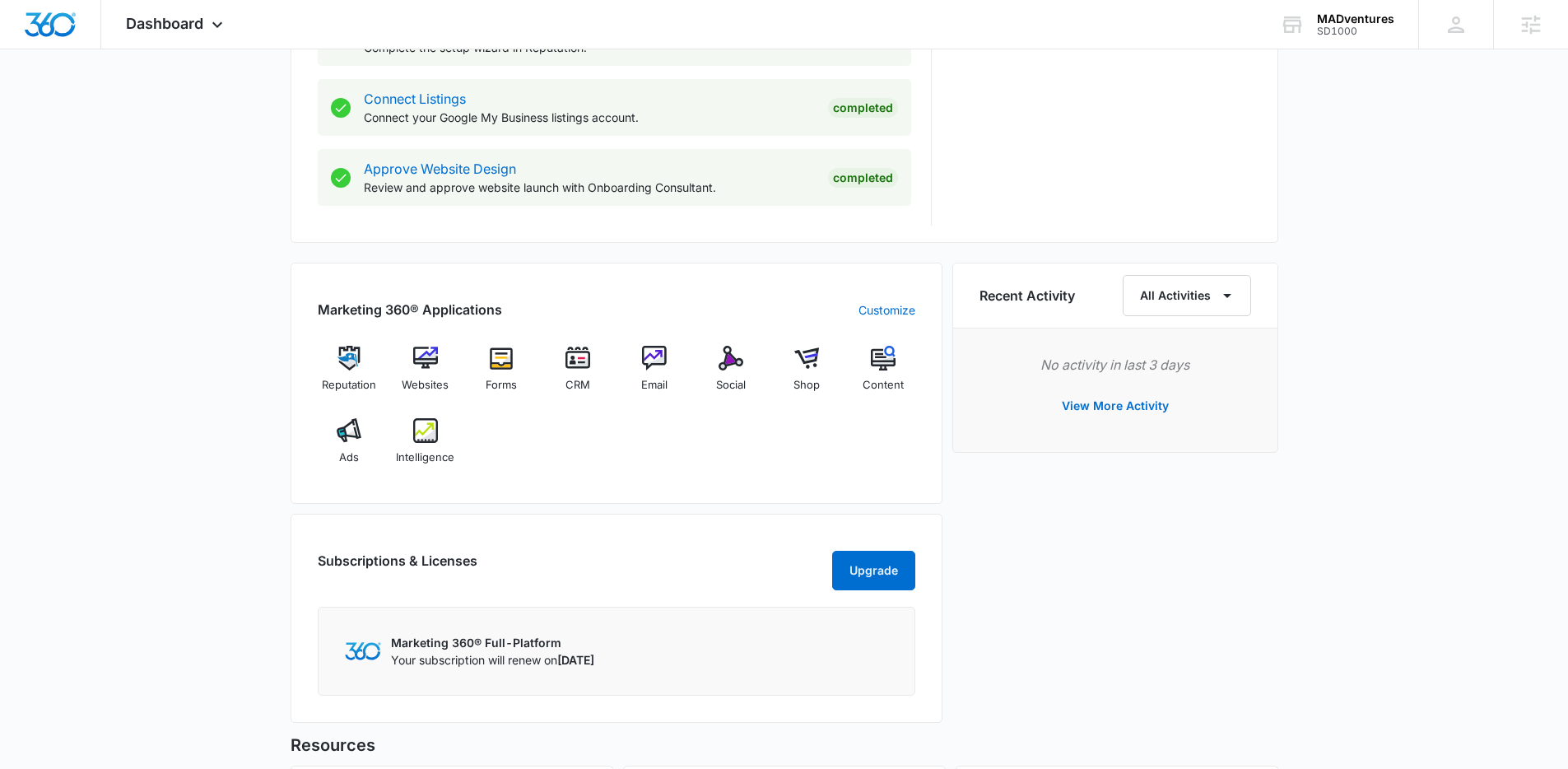
scroll to position [904, 0]
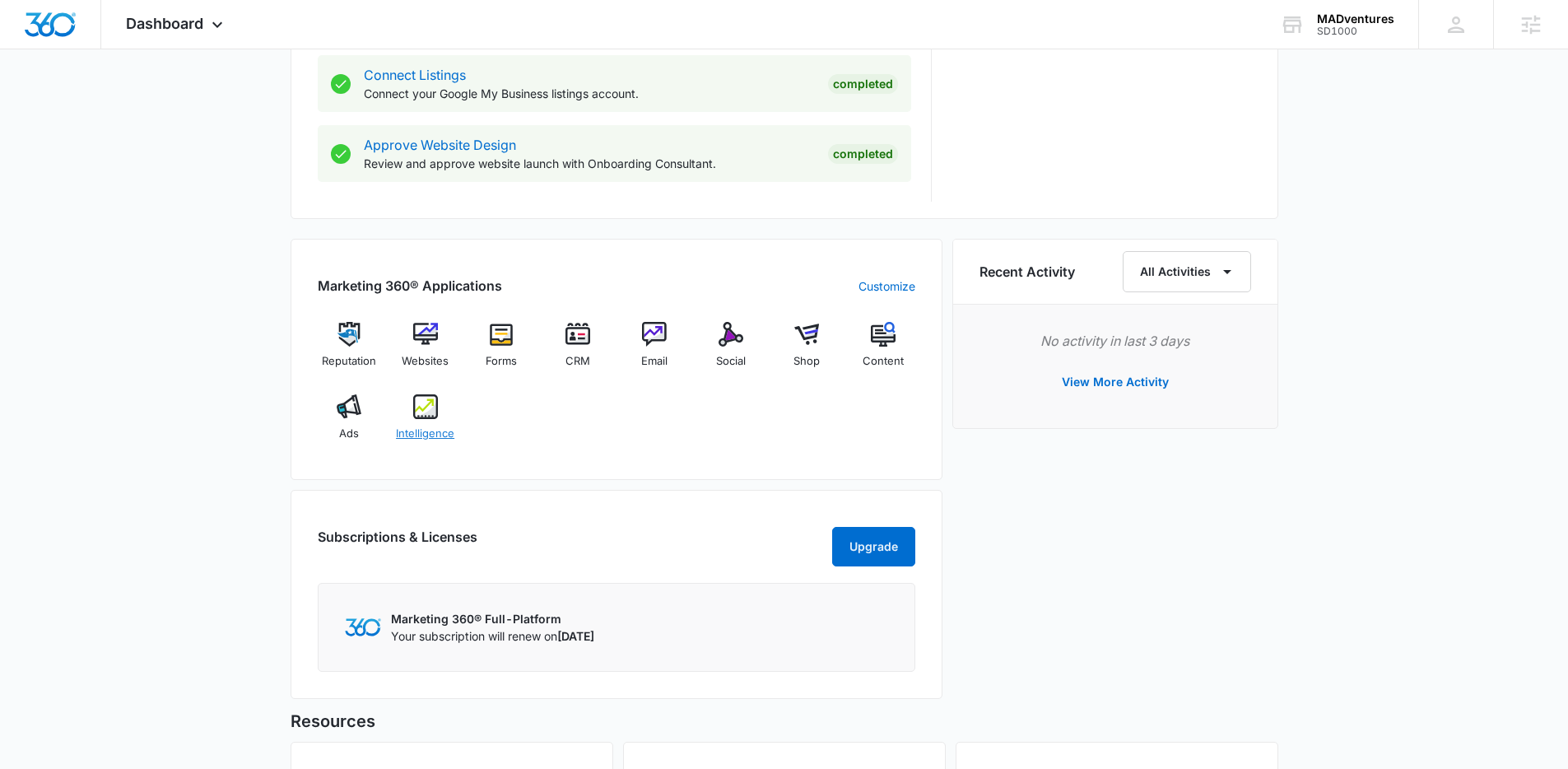
click at [432, 427] on span "Intelligence" at bounding box center [425, 434] width 58 height 16
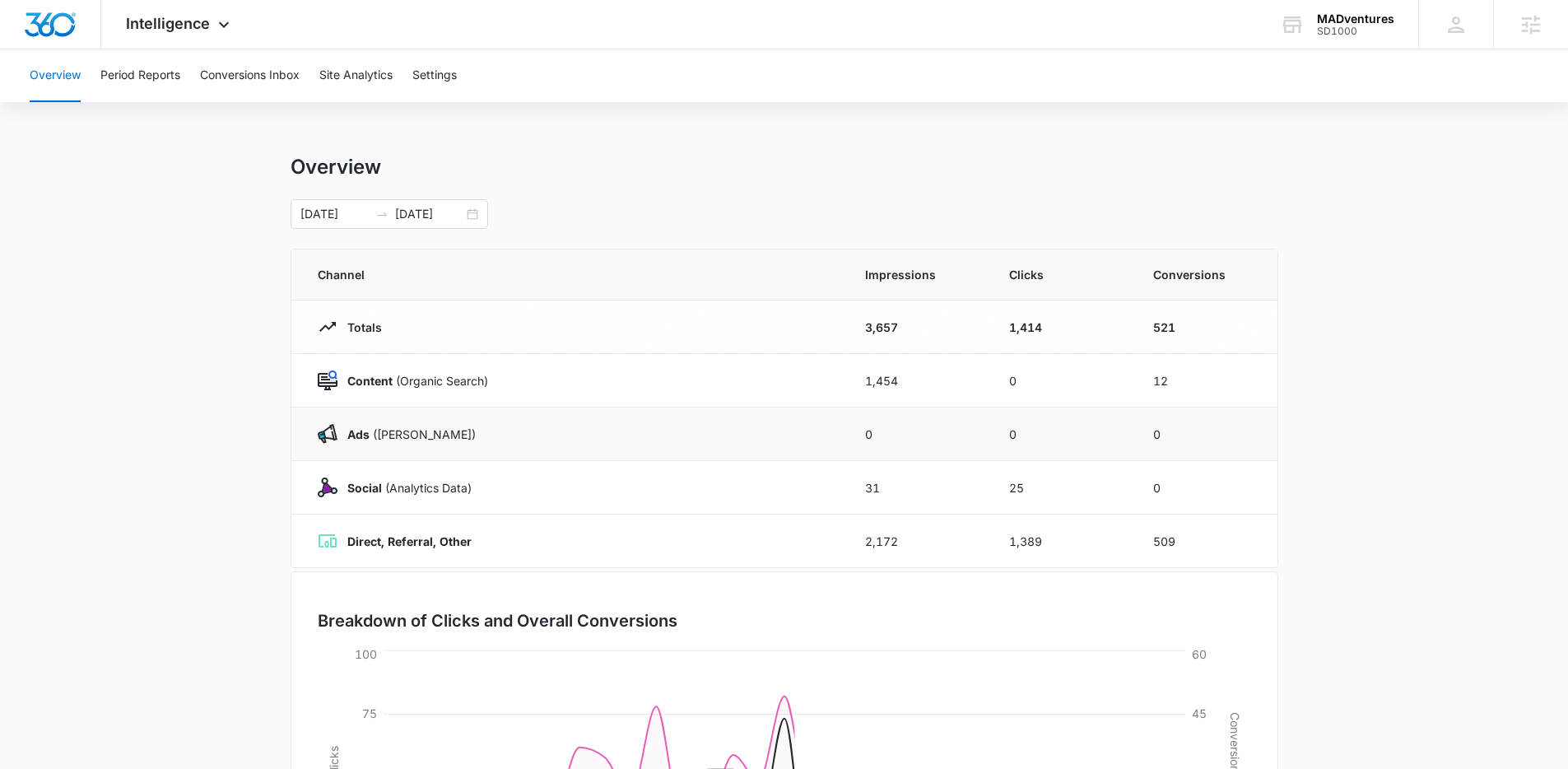
scroll to position [4, 0]
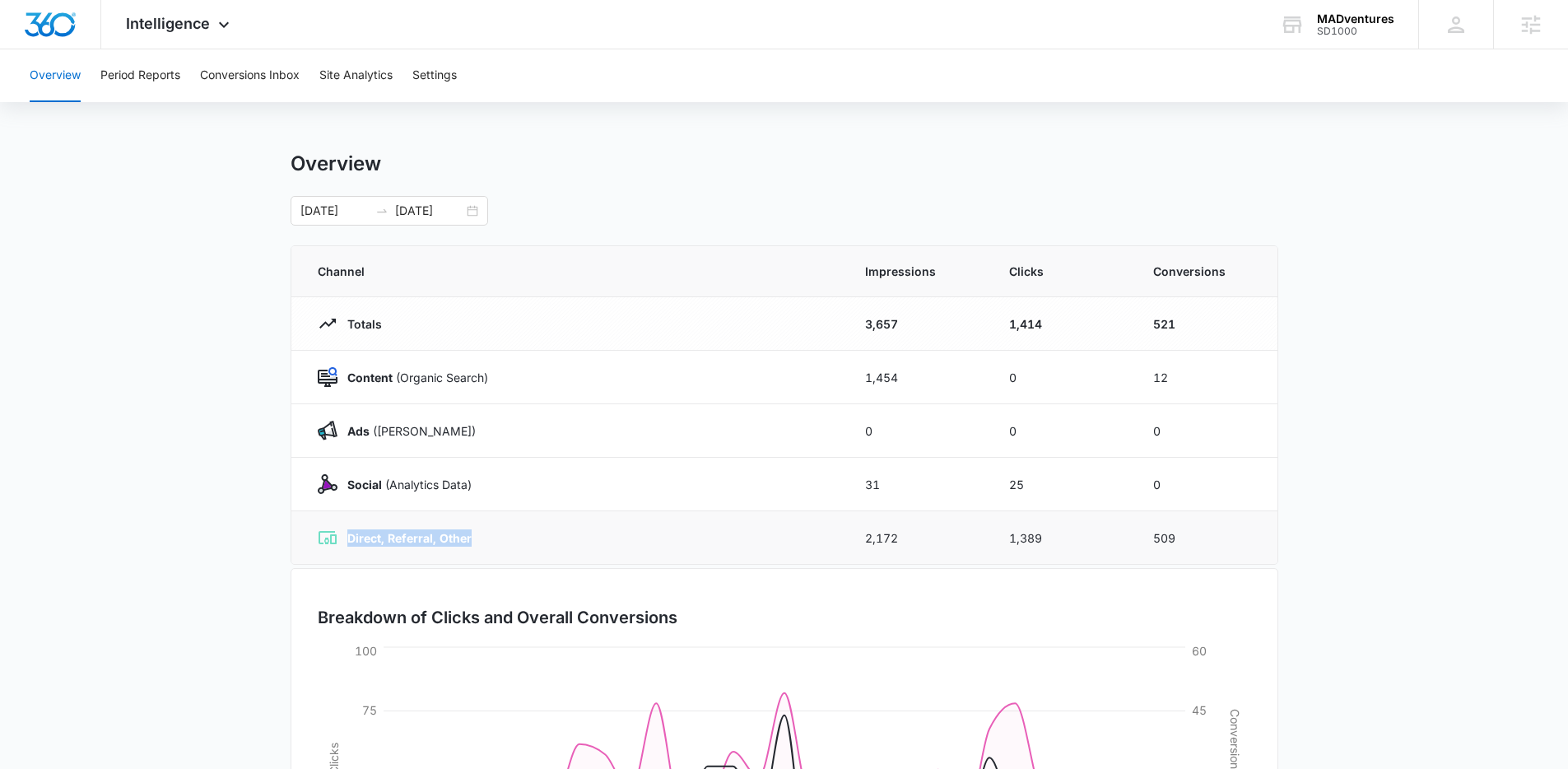
drag, startPoint x: 480, startPoint y: 538, endPoint x: 412, endPoint y: 521, distance: 70.1
click at [350, 518] on td "Direct, Referral, Other" at bounding box center [568, 538] width 554 height 54
click at [352, 79] on button "Site Analytics" at bounding box center [356, 76] width 73 height 53
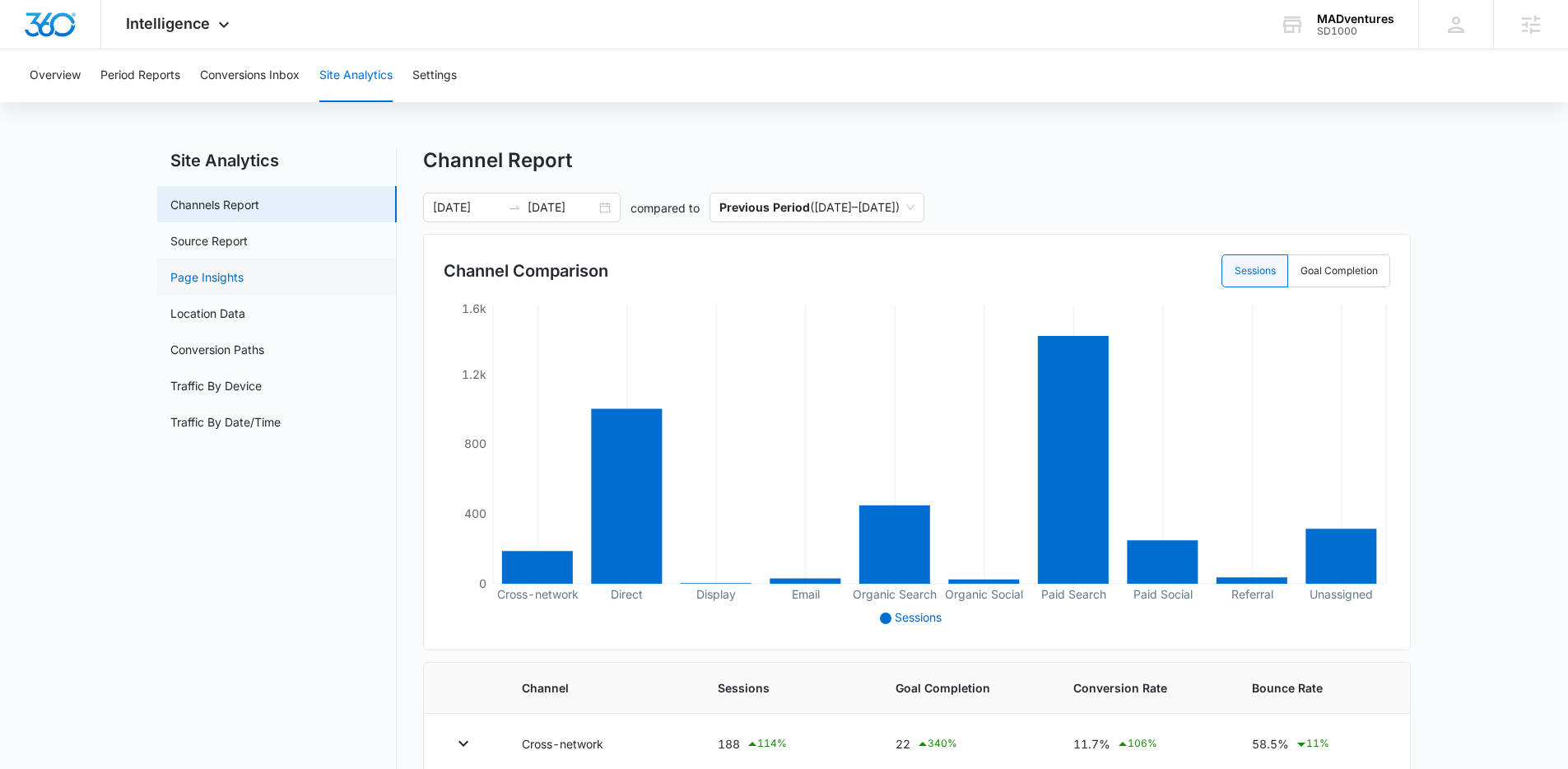
scroll to position [10, 0]
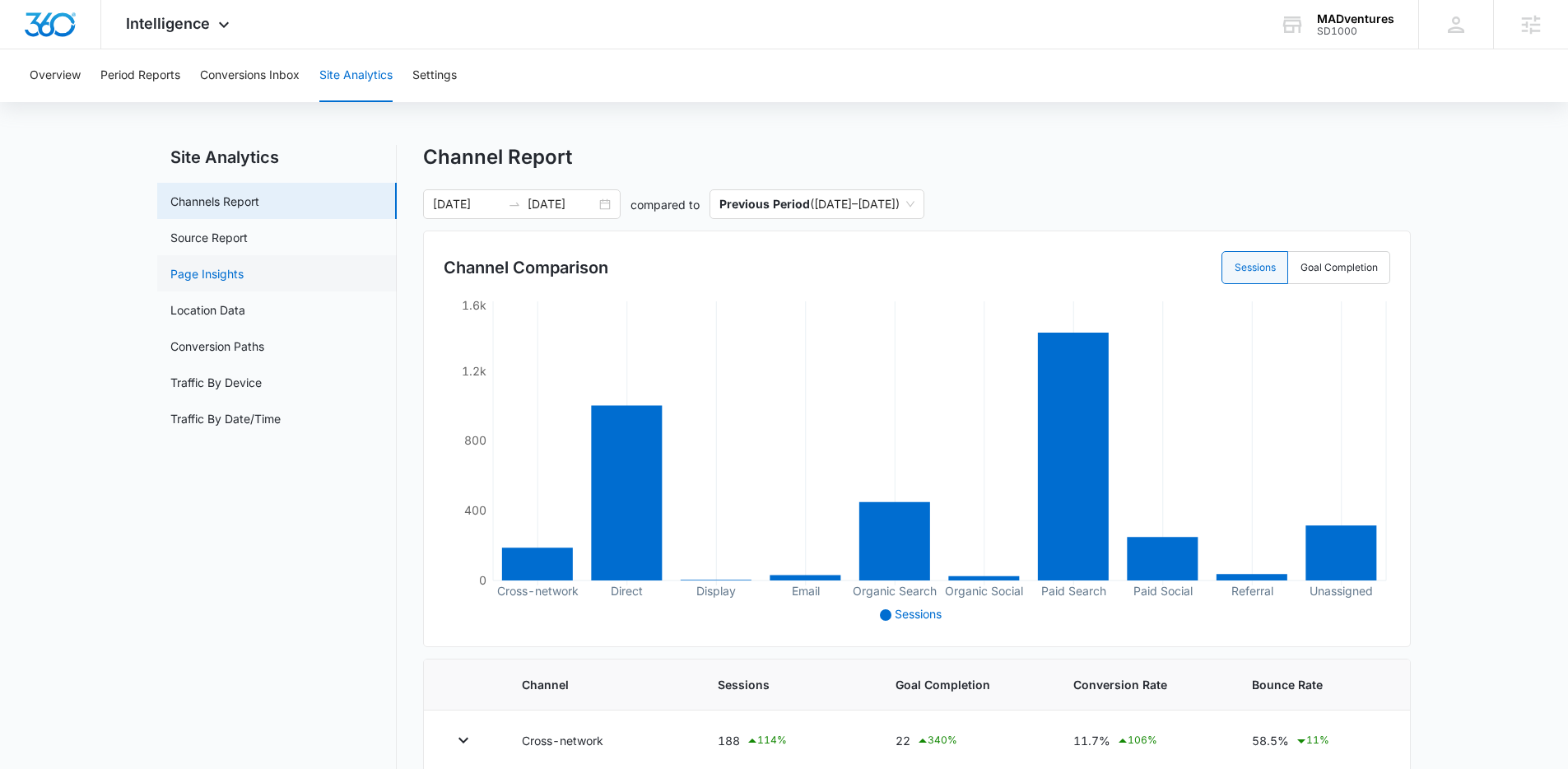
click at [241, 274] on link "Page Insights" at bounding box center [207, 273] width 73 height 17
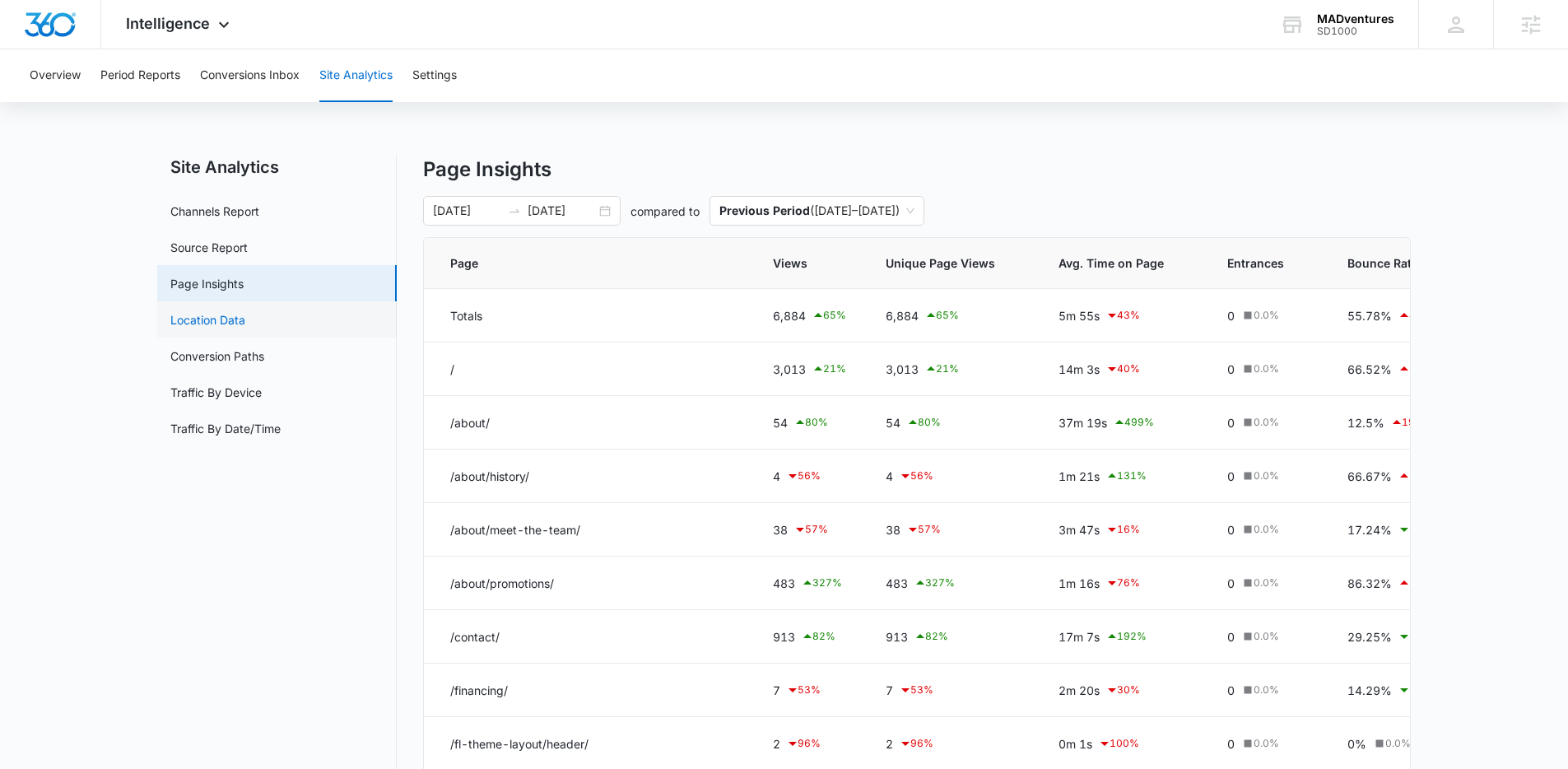
click at [246, 320] on link "Location Data" at bounding box center [208, 320] width 75 height 17
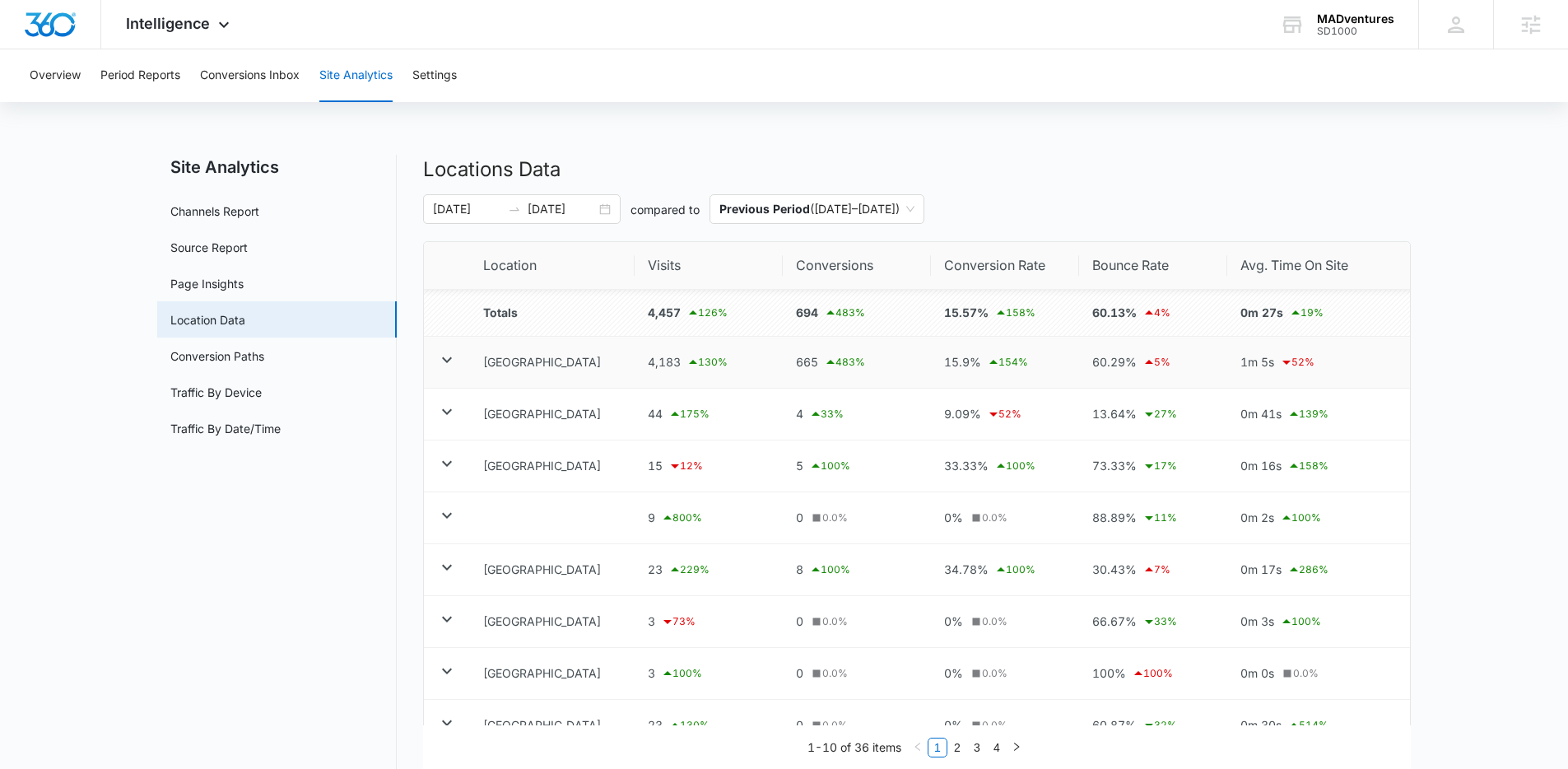
click at [446, 363] on icon at bounding box center [447, 360] width 20 height 20
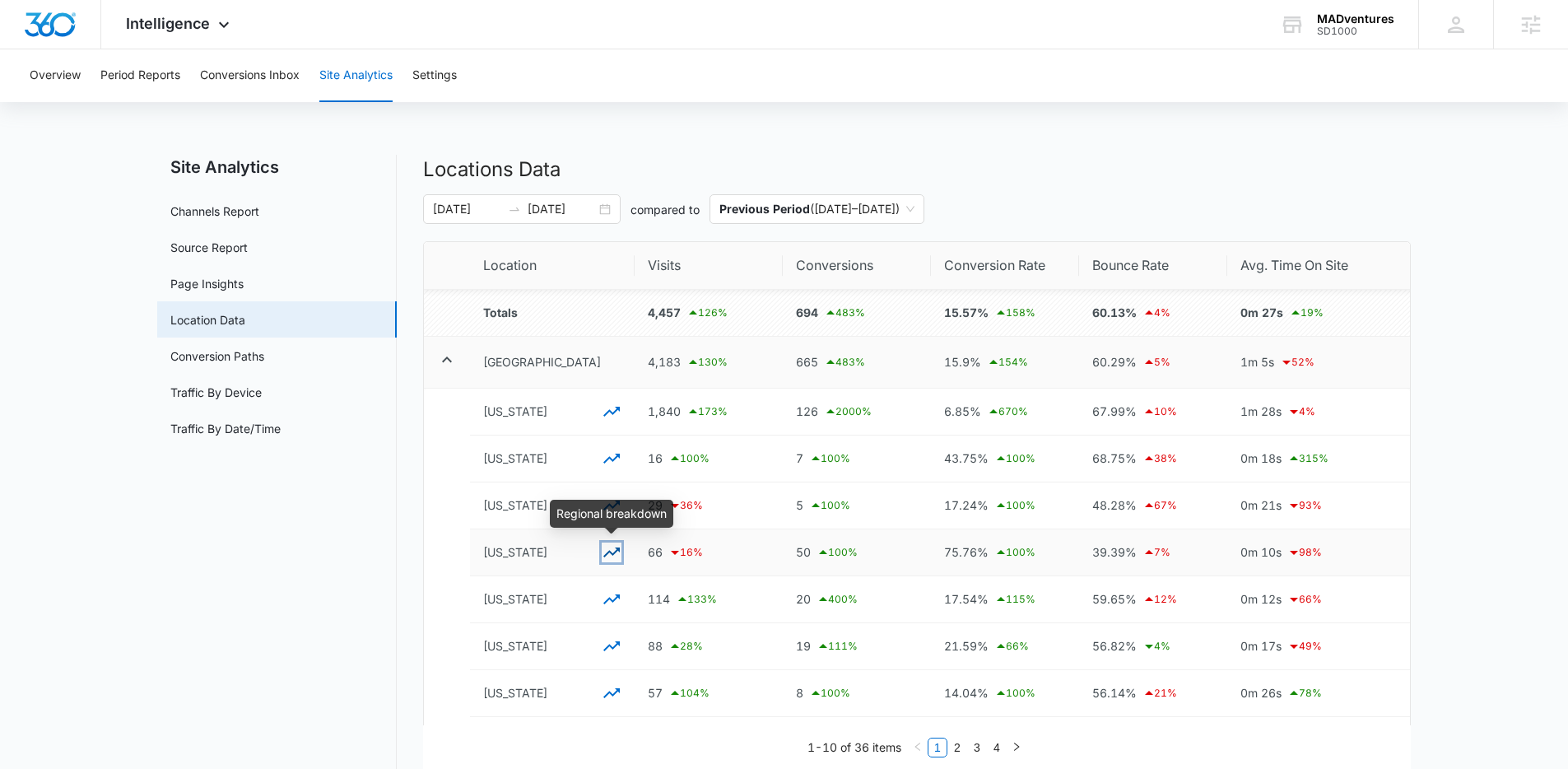
click at [606, 550] on icon "button" at bounding box center [612, 553] width 20 height 20
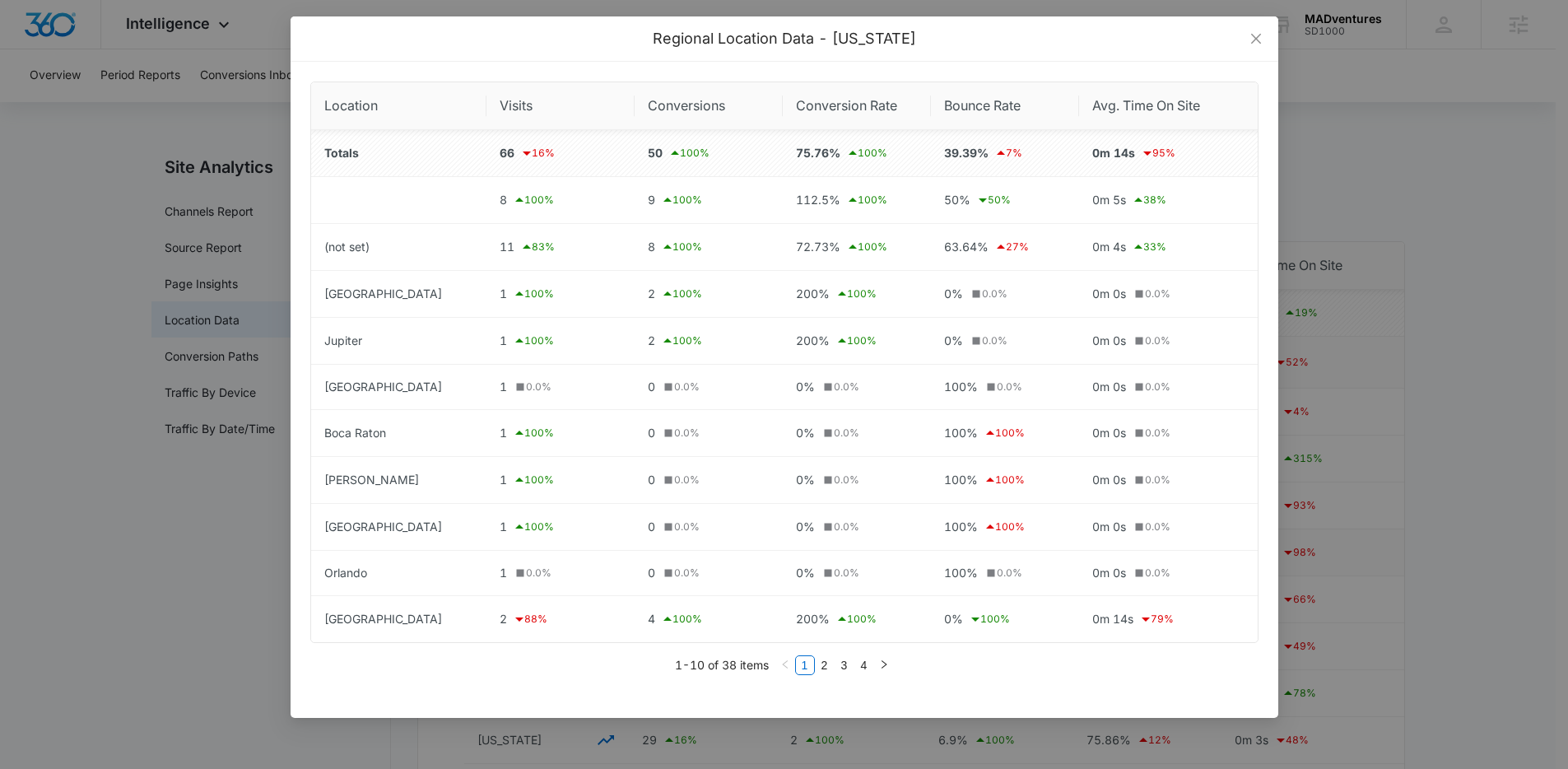
click at [148, 535] on div "Regional Location Data - [US_STATE] Location Visits Conversions Conversion Rate…" at bounding box center [784, 384] width 1568 height 769
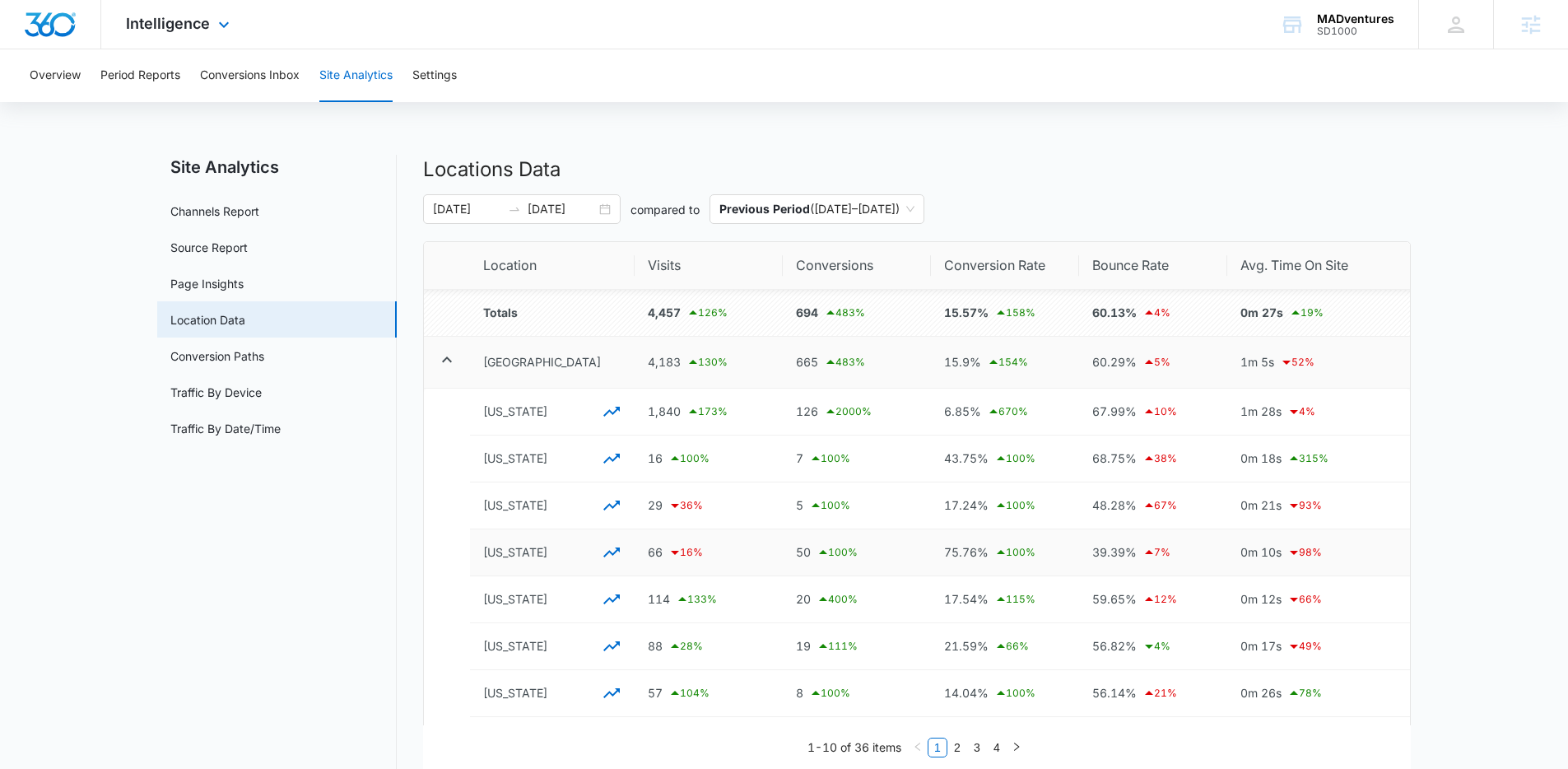
click at [49, 26] on img "Dashboard" at bounding box center [50, 25] width 53 height 25
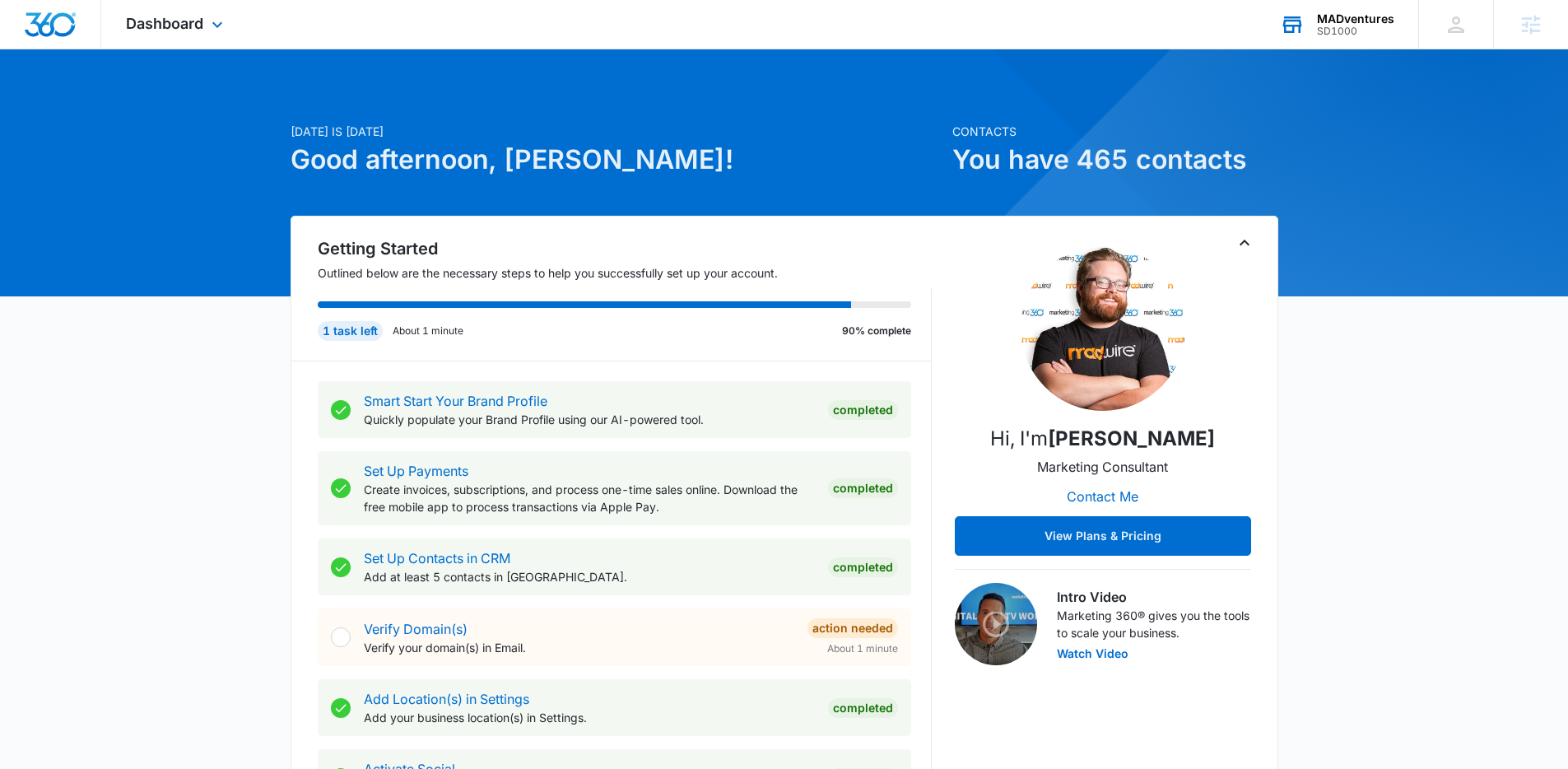
click at [1334, 13] on div "MADventures" at bounding box center [1355, 19] width 78 height 13
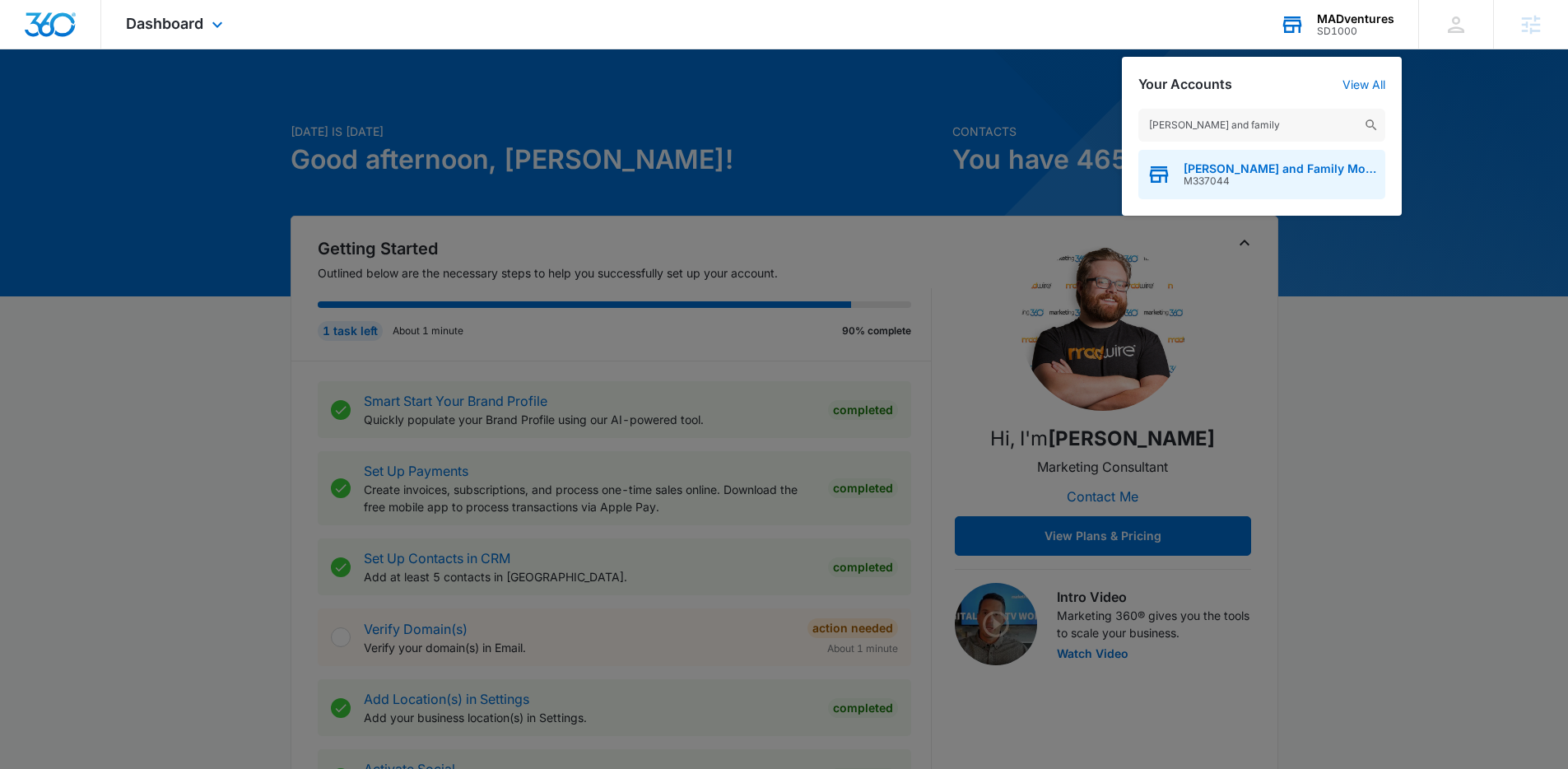
type input "[PERSON_NAME] and family"
click at [1247, 163] on span "[PERSON_NAME] and Family Movers" at bounding box center [1280, 169] width 194 height 13
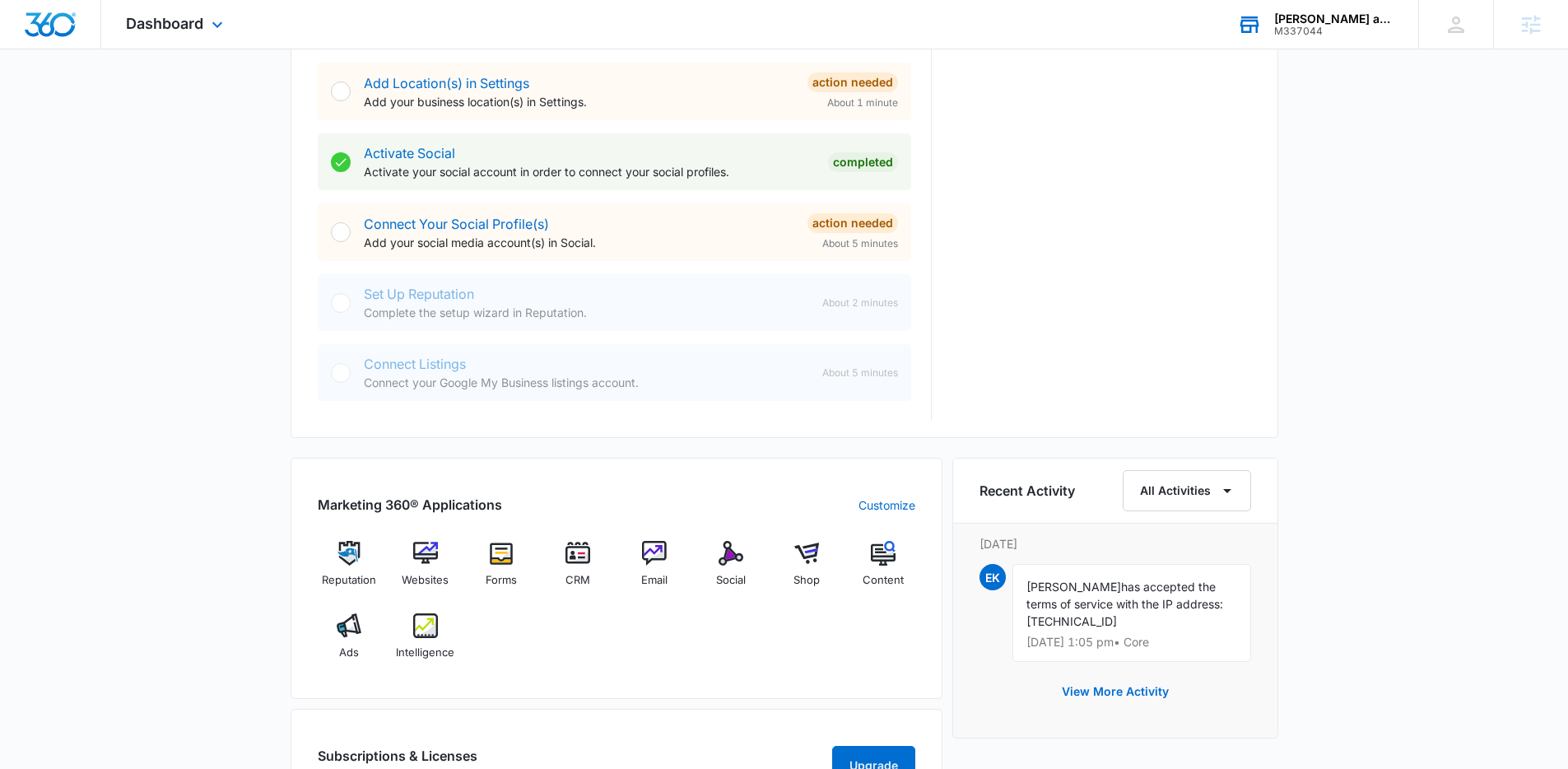
scroll to position [634, 0]
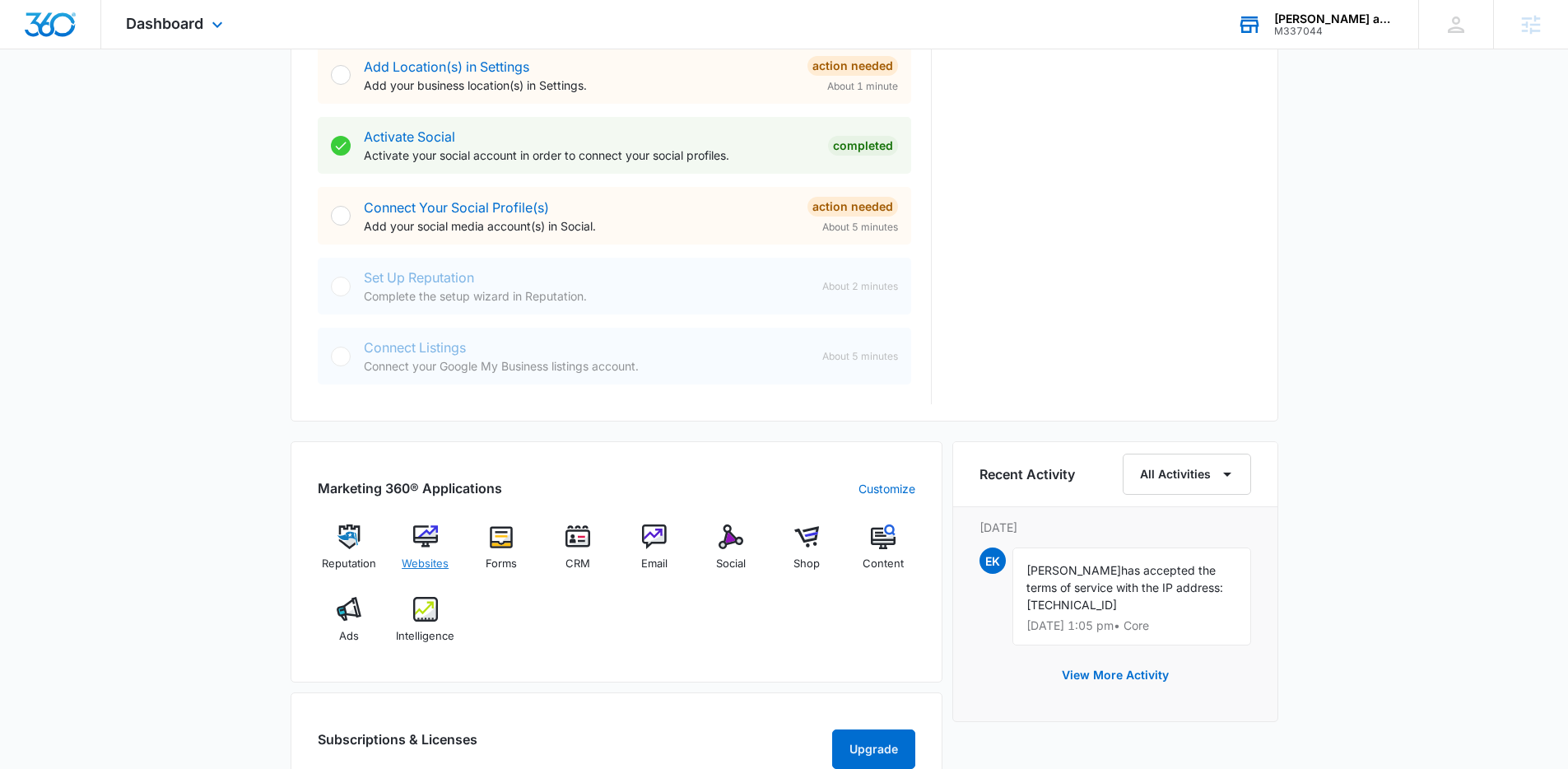
click at [414, 529] on img at bounding box center [425, 536] width 25 height 25
